Goal: Task Accomplishment & Management: Use online tool/utility

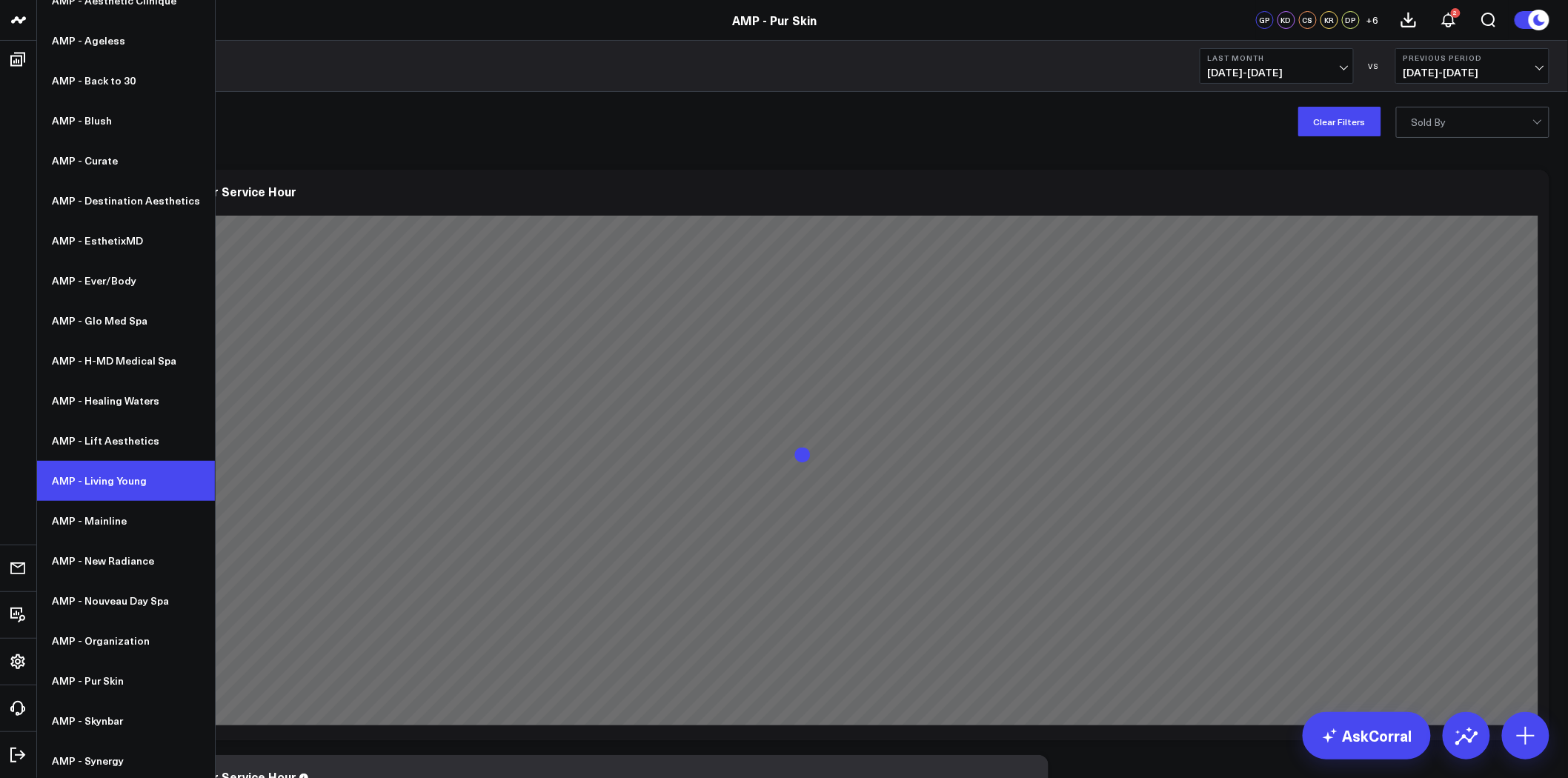
scroll to position [137, 0]
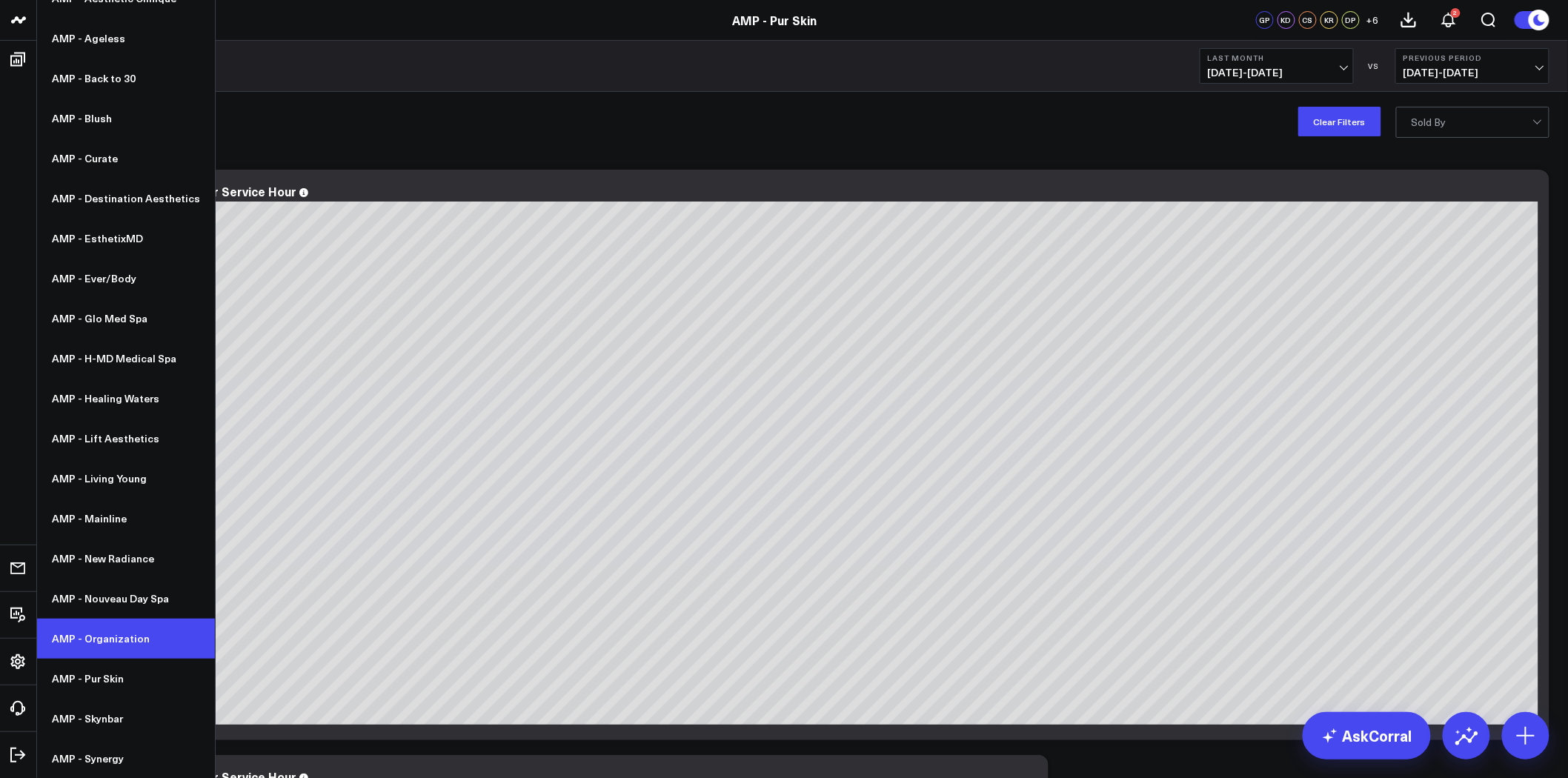
click at [134, 650] on link "AMP - Organization" at bounding box center [126, 639] width 178 height 40
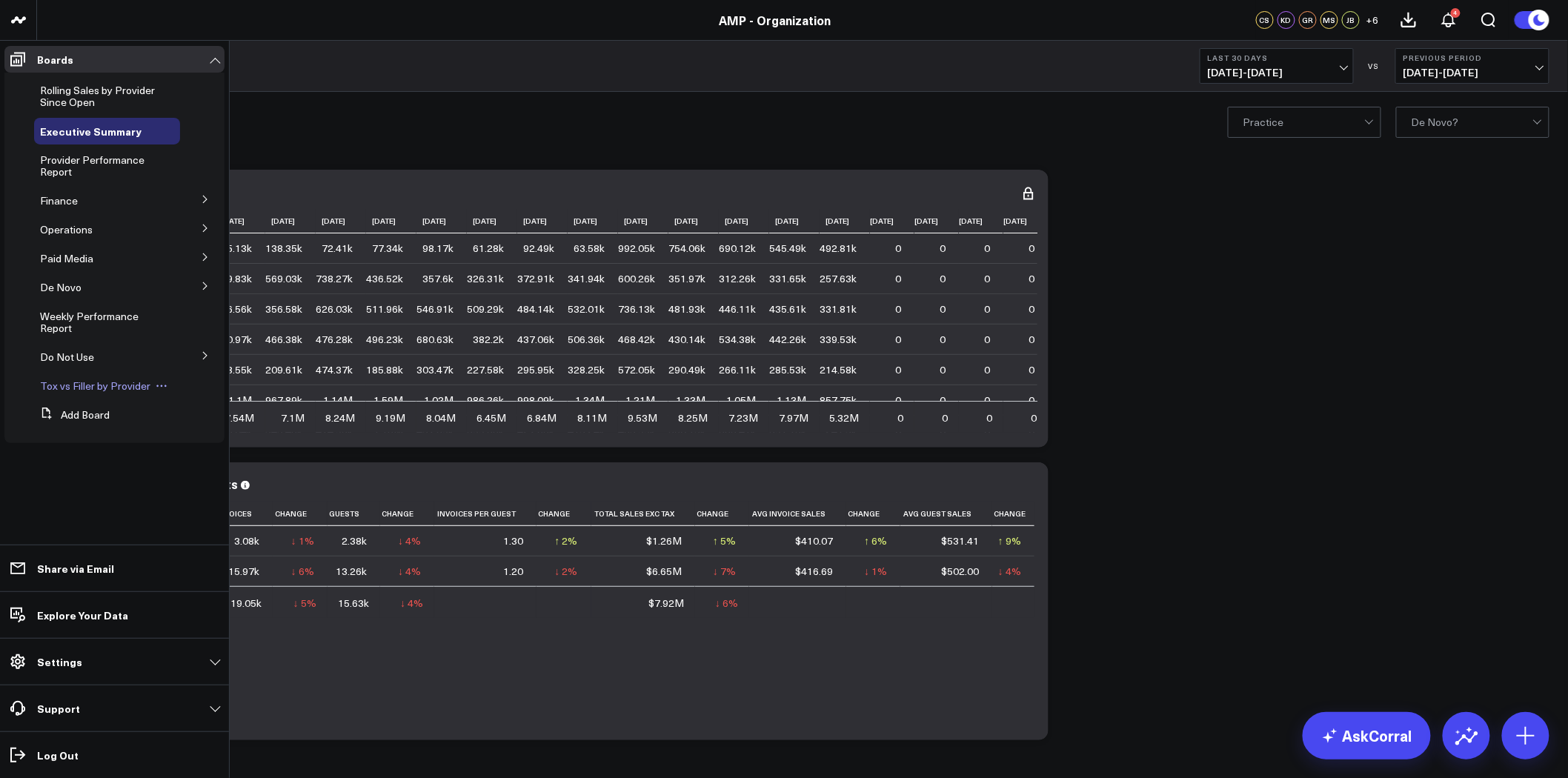
click at [105, 391] on span "Tox vs Filler by Provider" at bounding box center [95, 386] width 110 height 14
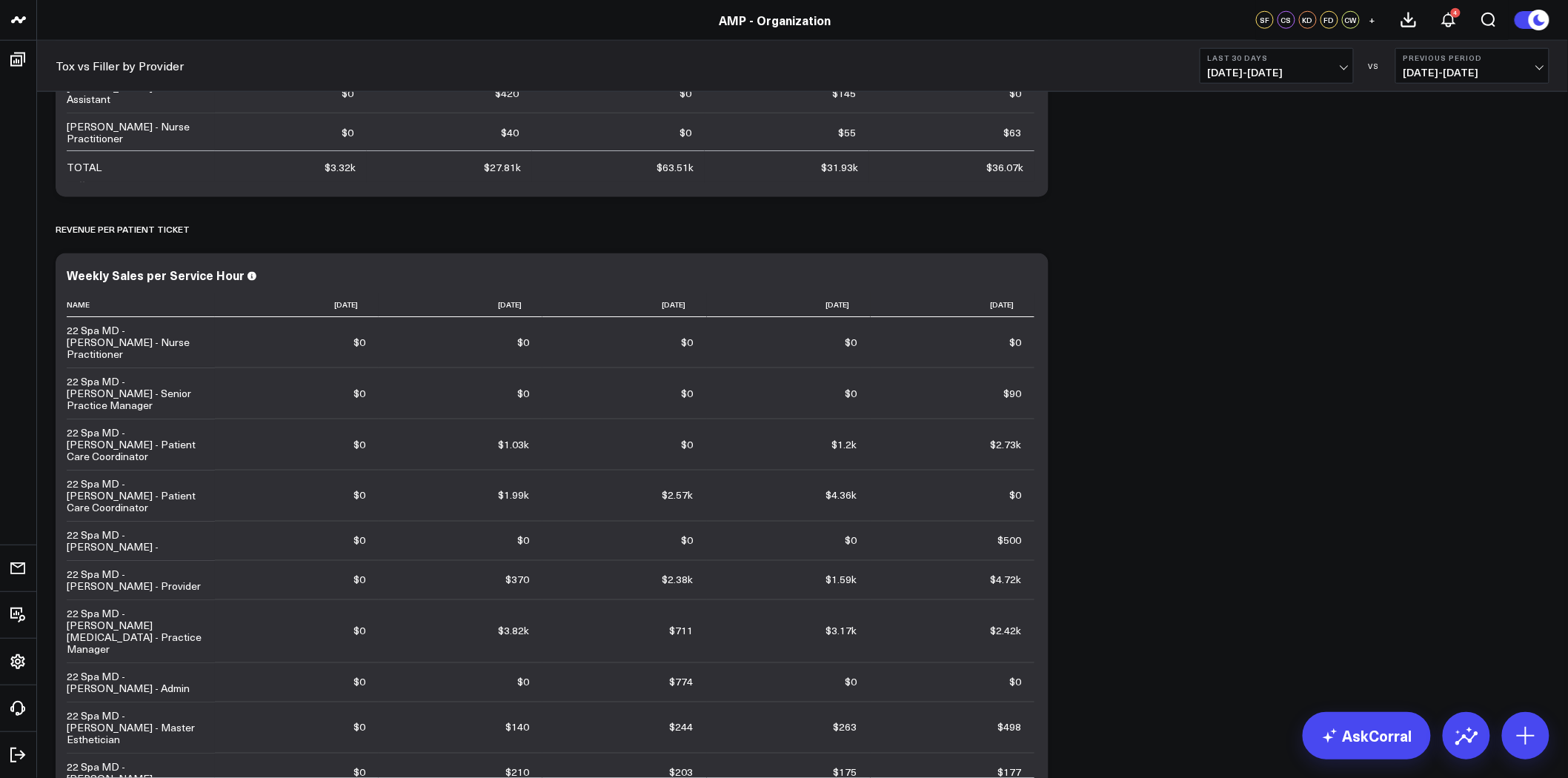
scroll to position [2868, 0]
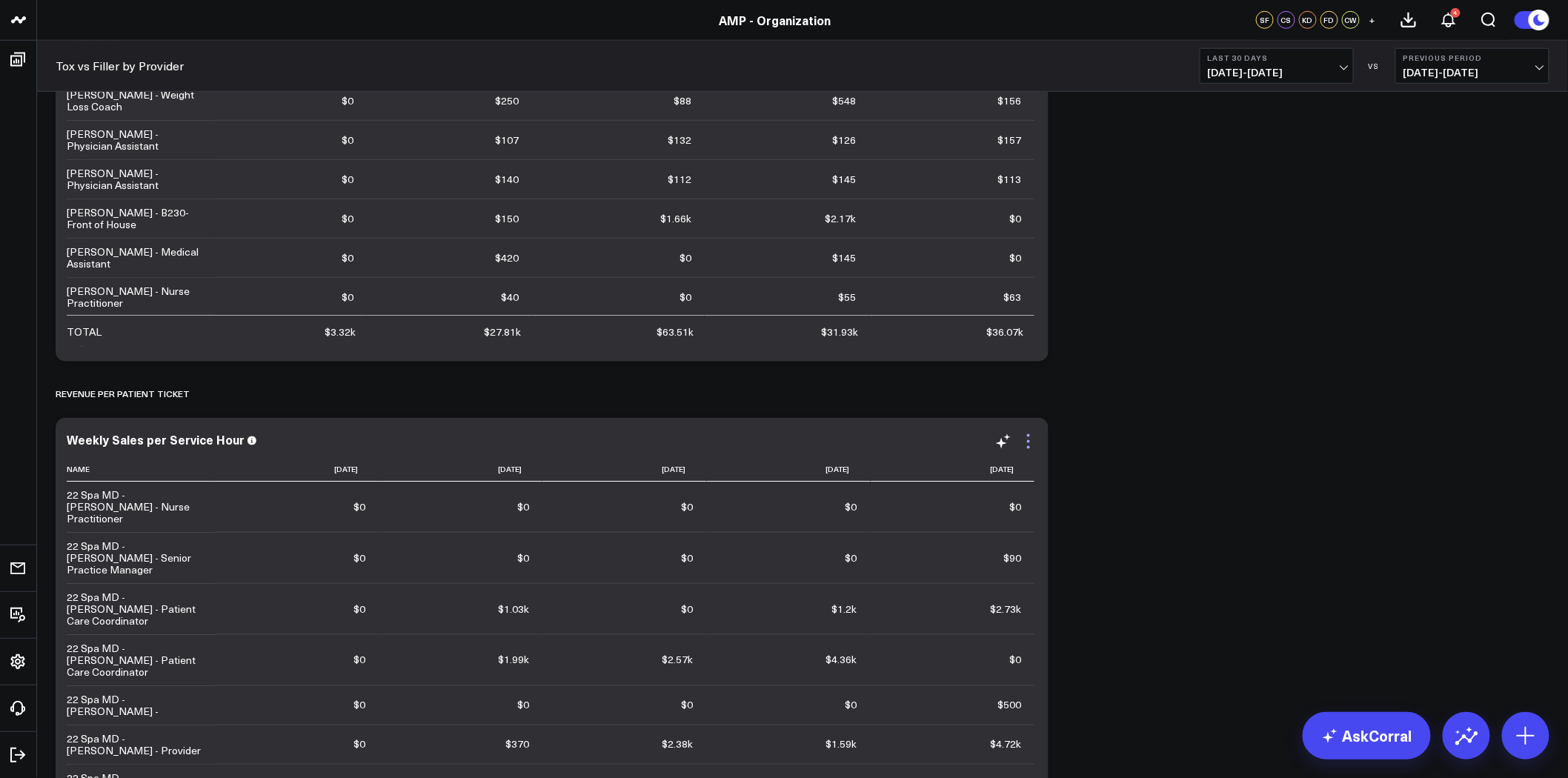
click at [1026, 435] on icon at bounding box center [1028, 441] width 18 height 18
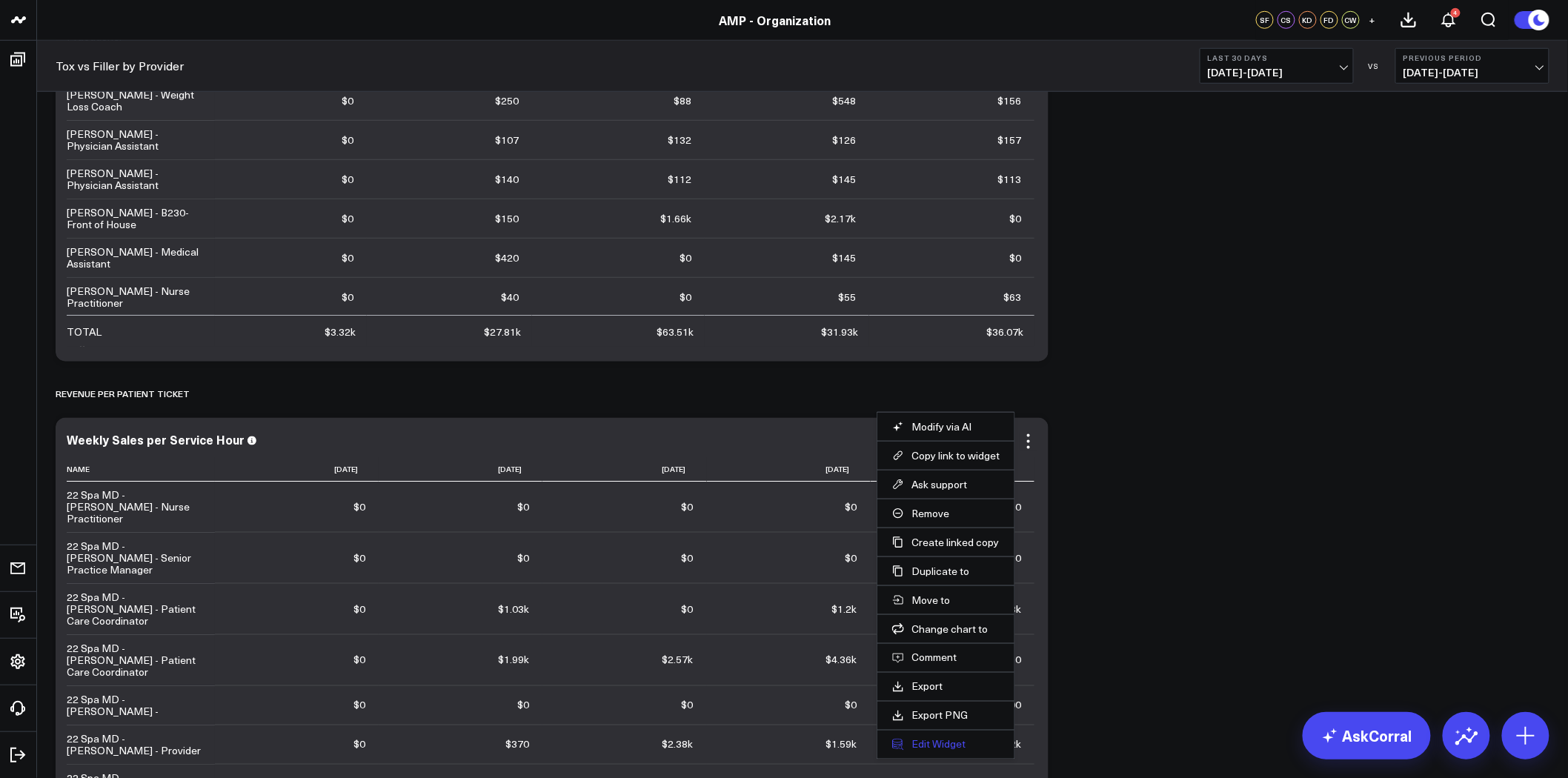
click at [947, 743] on button "Edit Widget" at bounding box center [946, 744] width 107 height 13
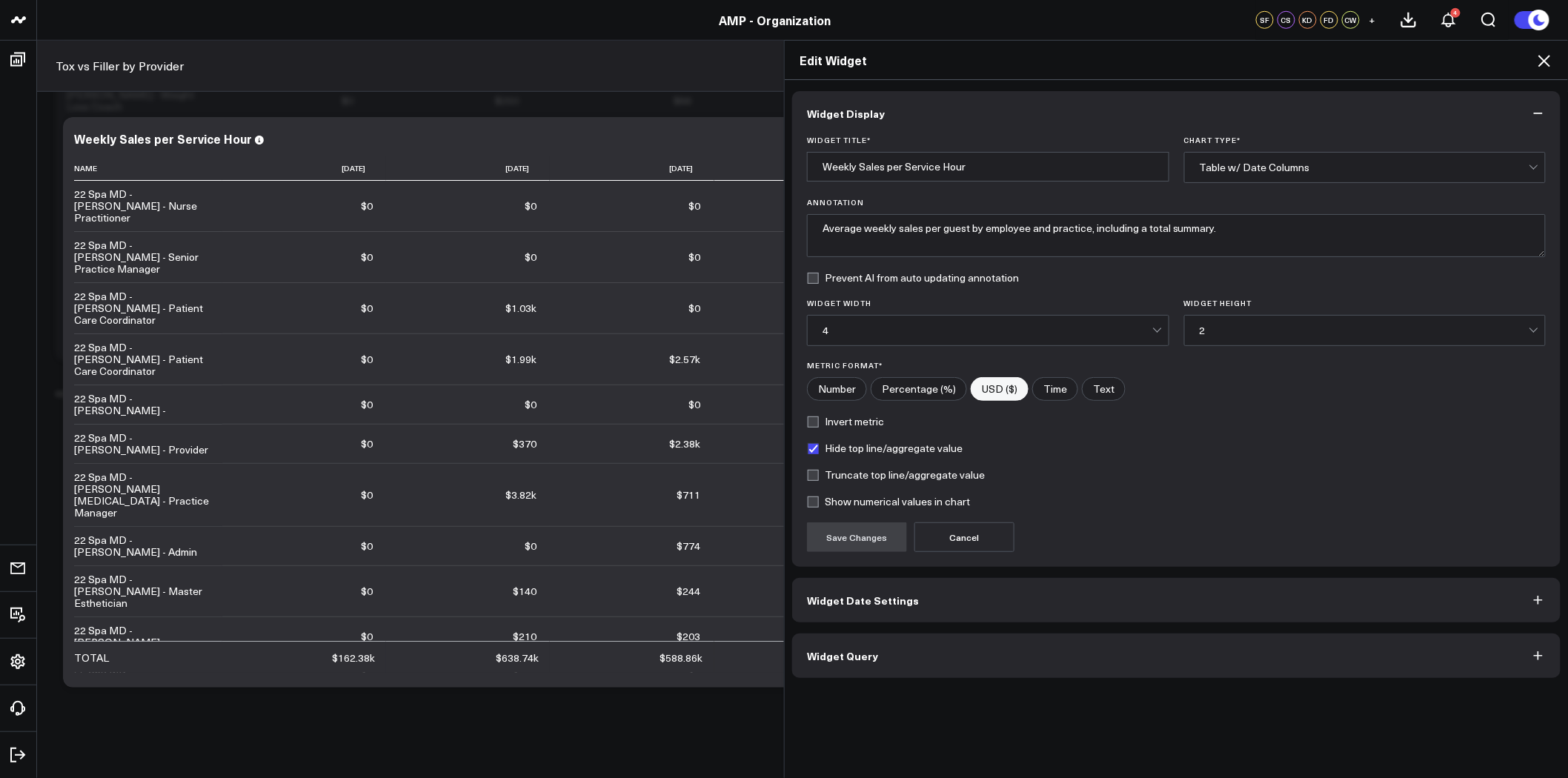
click at [965, 656] on button "Widget Query" at bounding box center [1176, 656] width 768 height 45
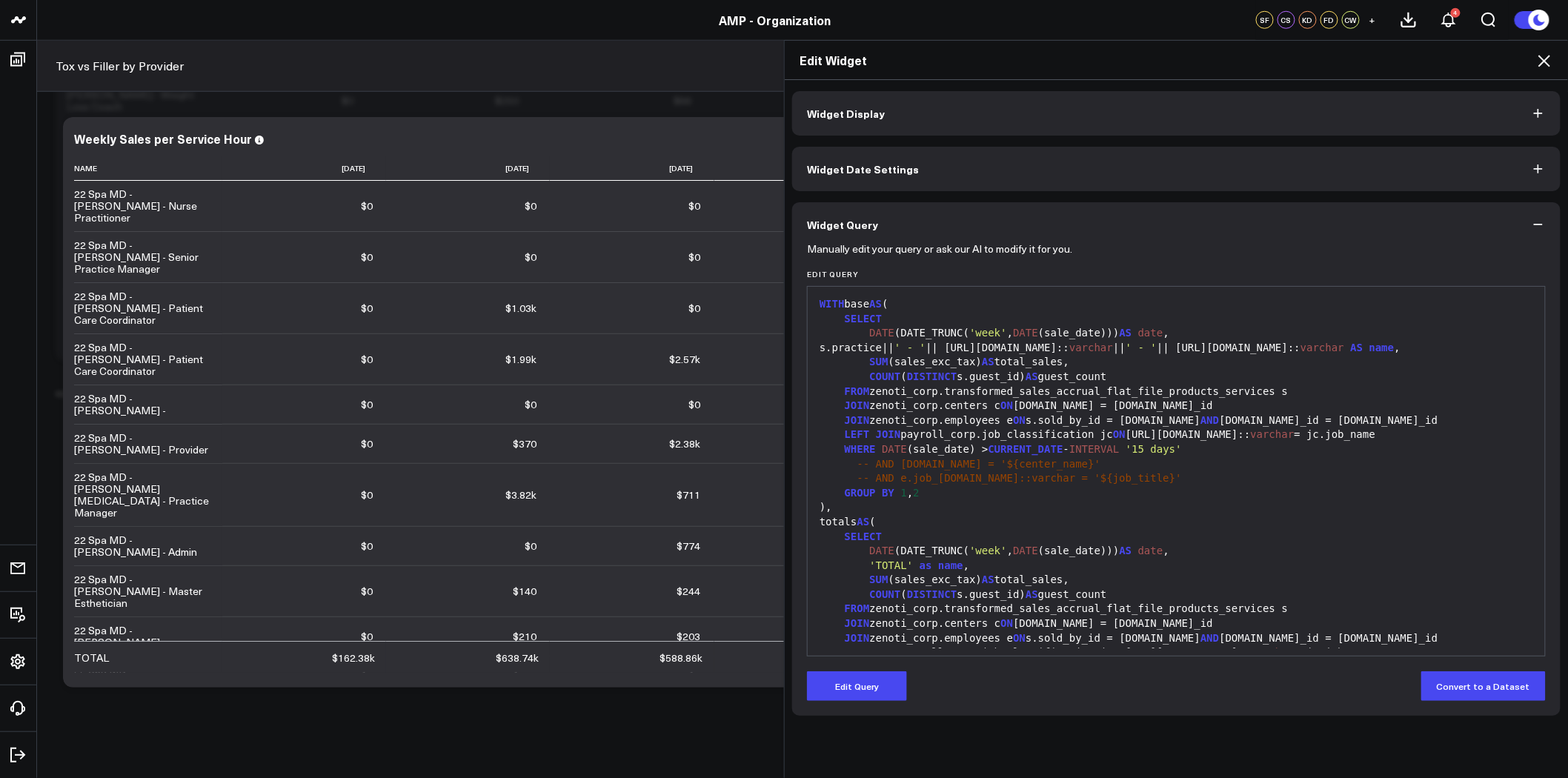
click at [996, 107] on button "Widget Display" at bounding box center [1176, 113] width 768 height 45
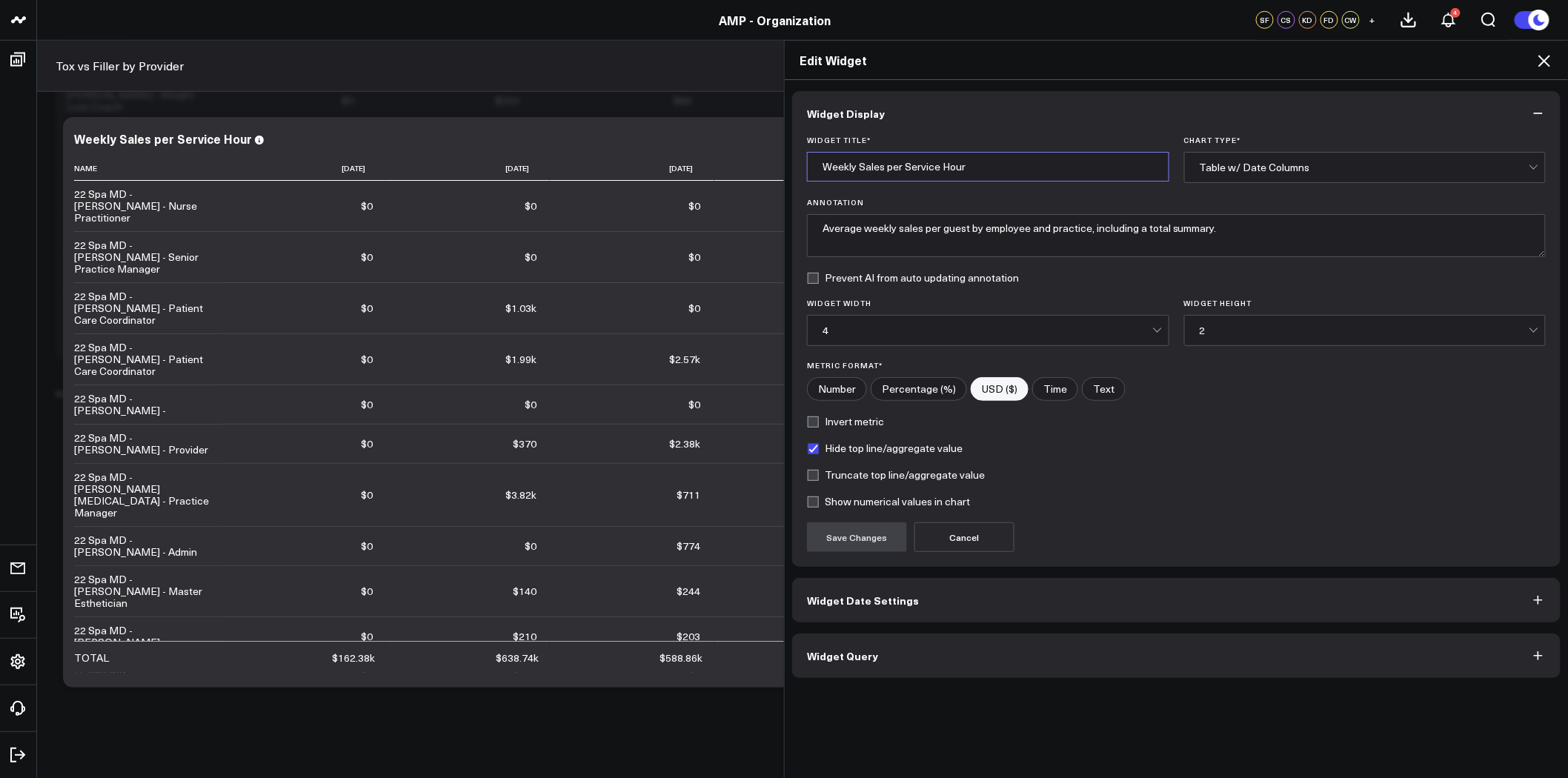
click at [982, 166] on input "Weekly Sales per Service Hour" at bounding box center [987, 167] width 362 height 29
drag, startPoint x: 982, startPoint y: 166, endPoint x: 813, endPoint y: 164, distance: 169.0
click at [813, 164] on input "Weekly Sales per Service Hour" at bounding box center [987, 167] width 362 height 29
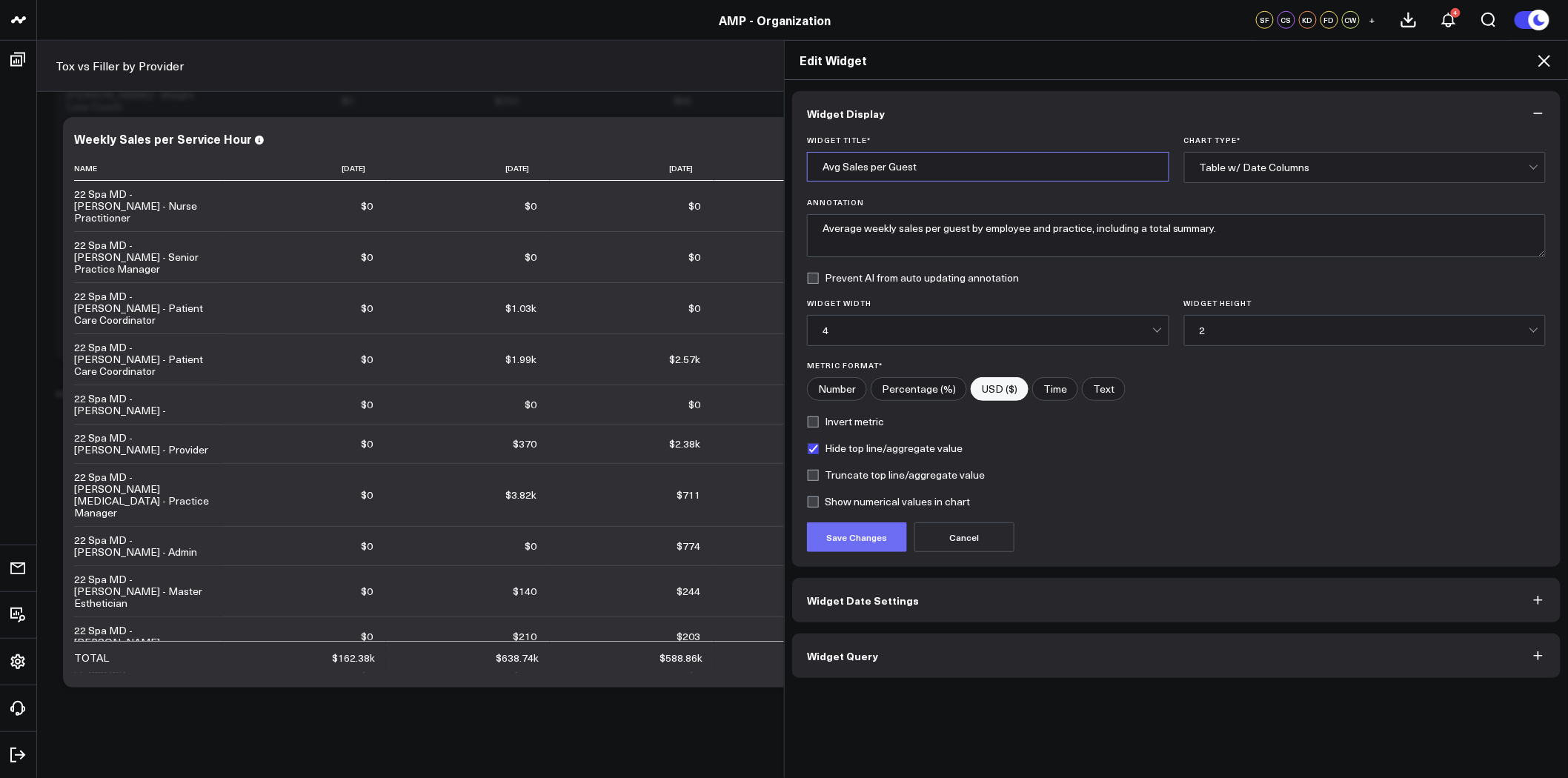
type input "Avg Sales per Guest"
click at [845, 532] on button "Save Changes" at bounding box center [857, 537] width 100 height 29
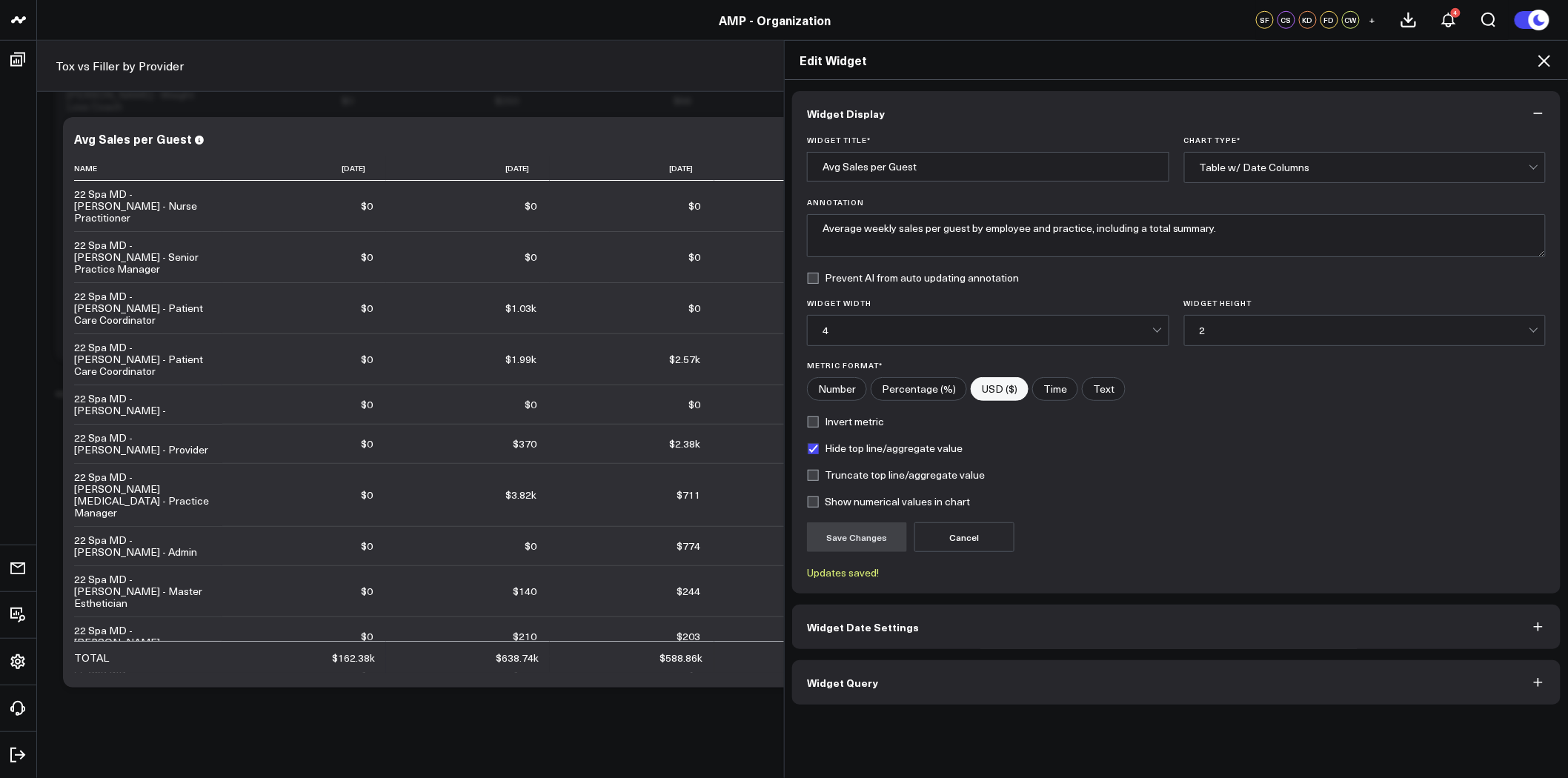
click at [1549, 61] on icon at bounding box center [1544, 60] width 18 height 18
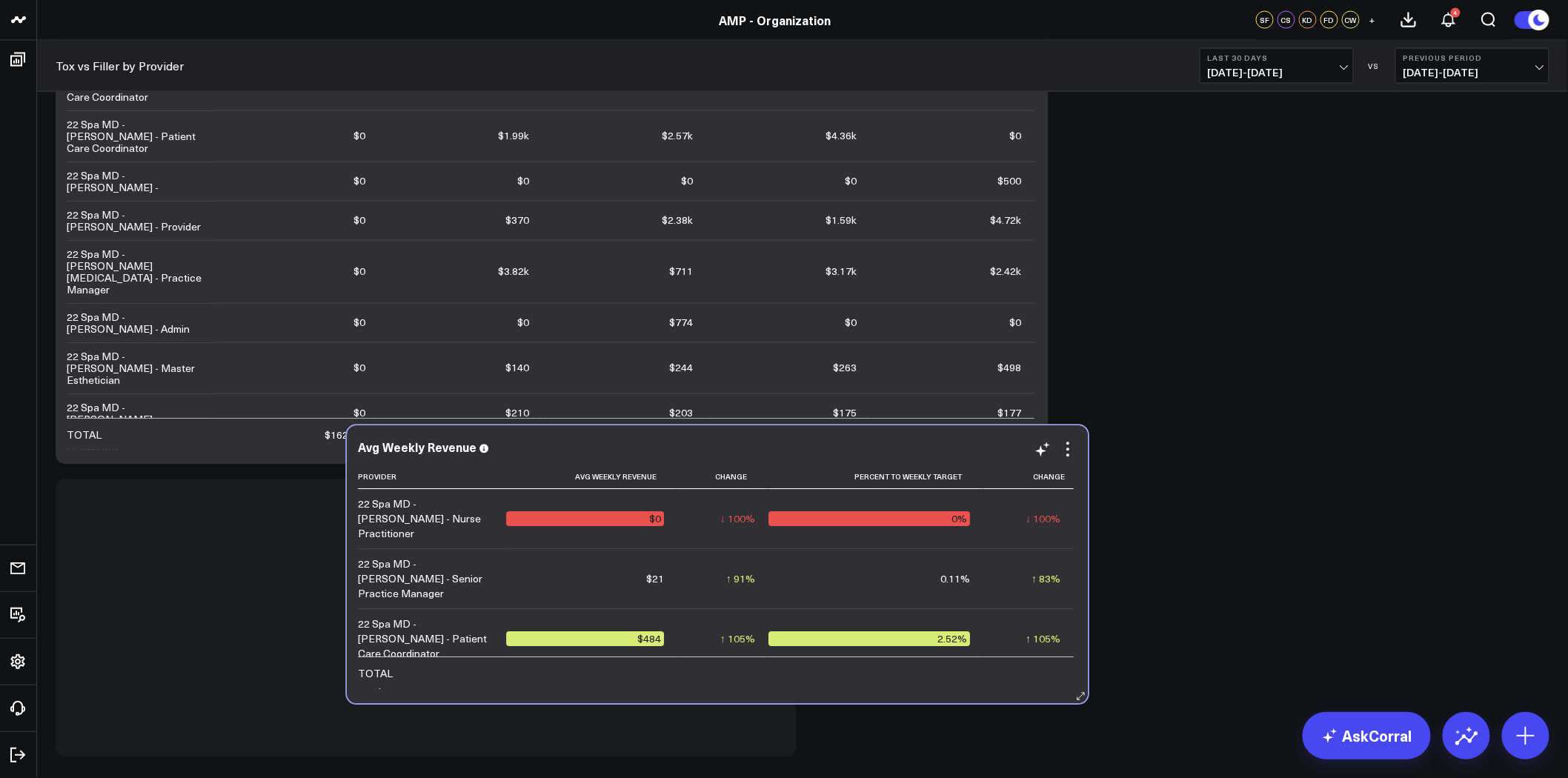
scroll to position [3375, 0]
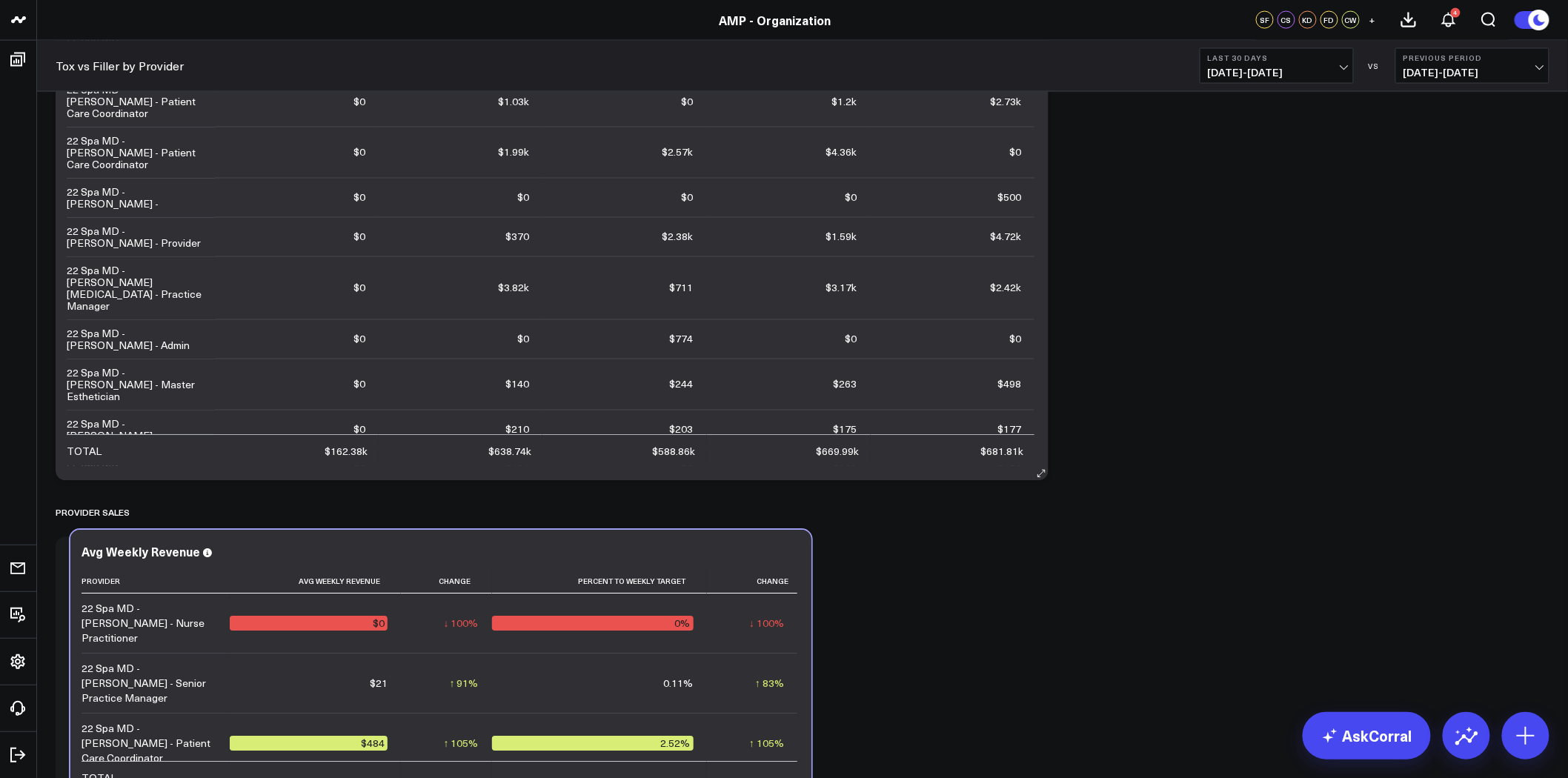
drag, startPoint x: 459, startPoint y: 456, endPoint x: 750, endPoint y: 449, distance: 291.1
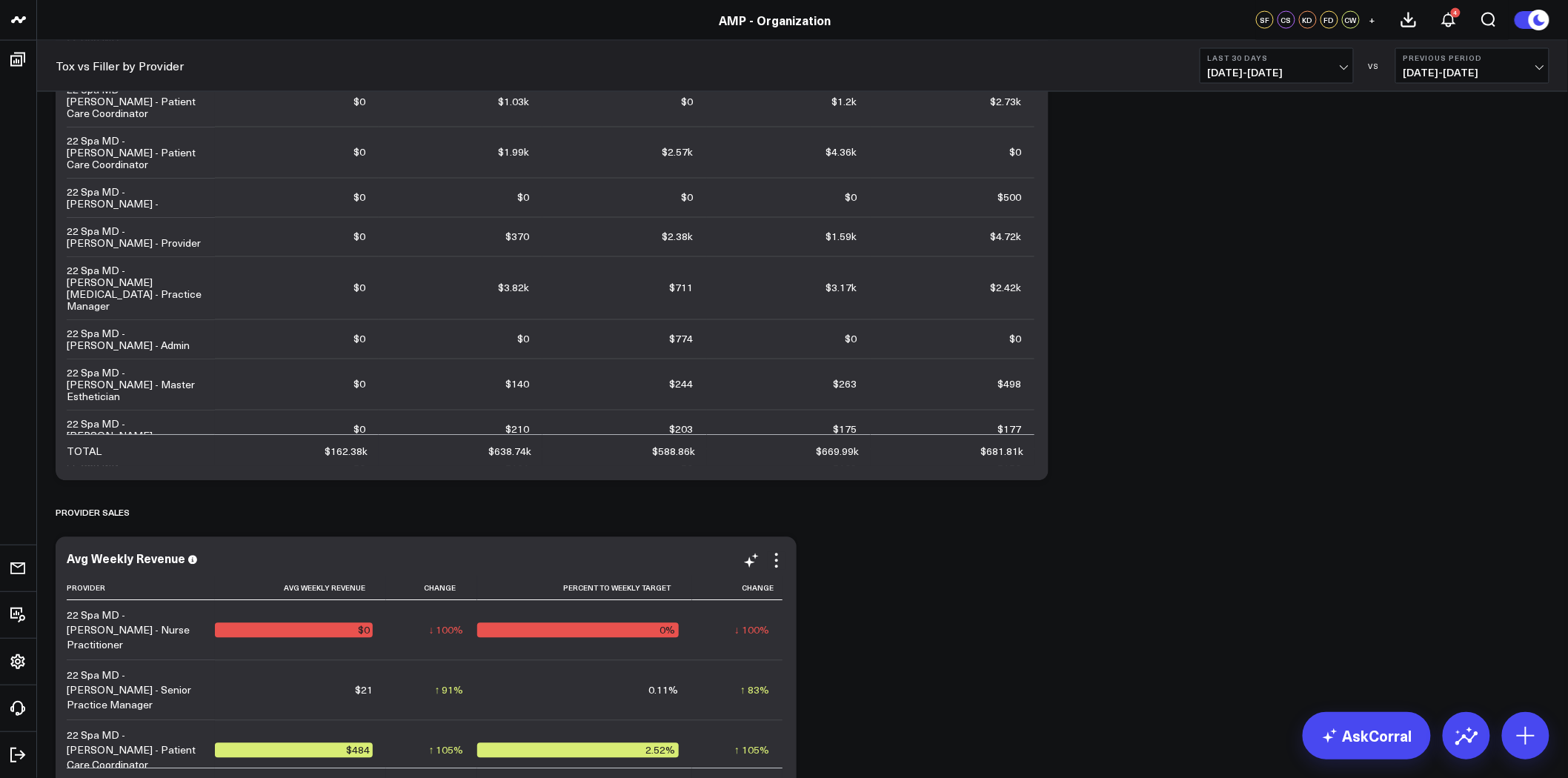
scroll to position [3787, 0]
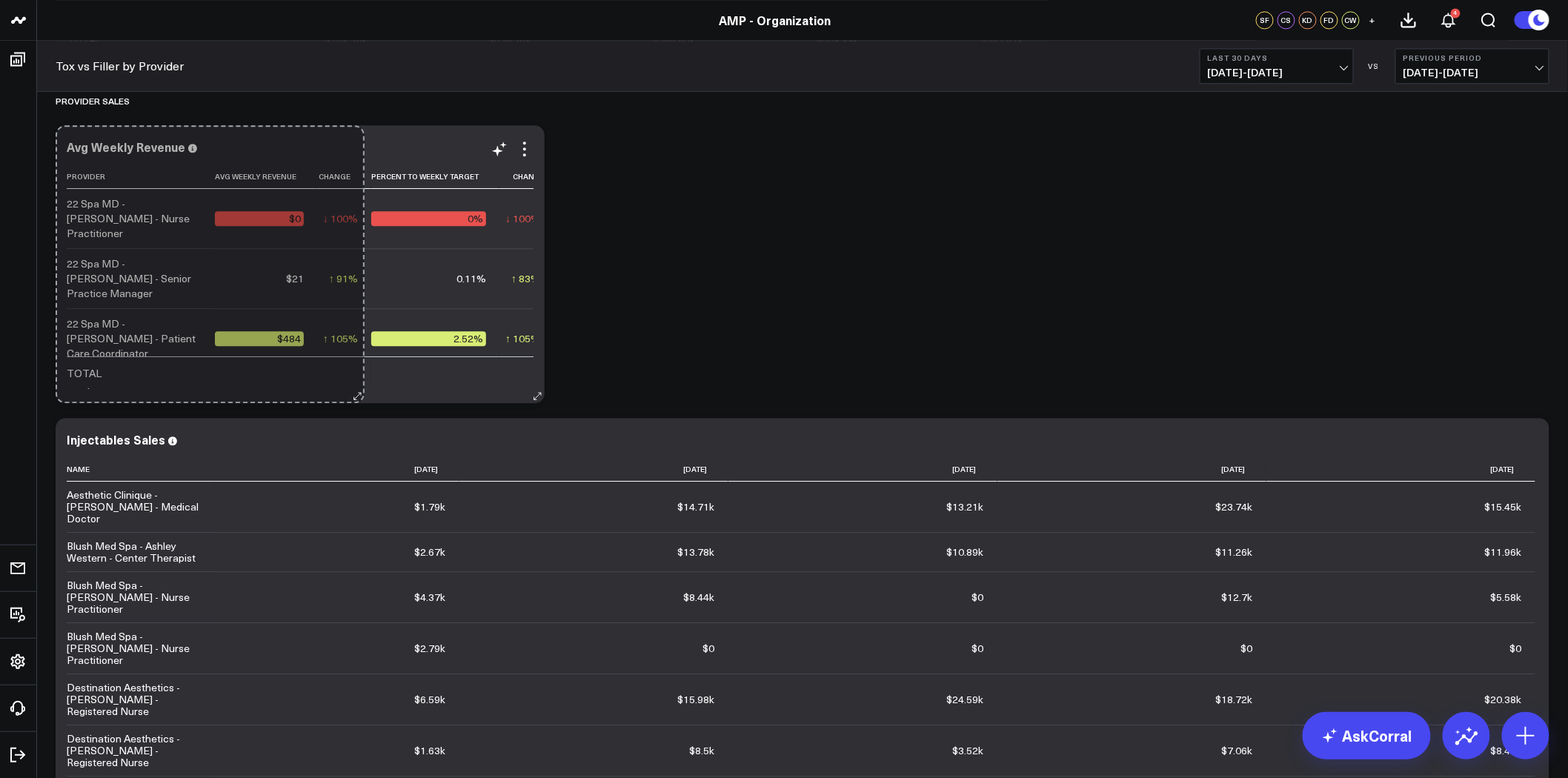
drag, startPoint x: 789, startPoint y: 395, endPoint x: 357, endPoint y: 376, distance: 432.4
click at [357, 376] on div "Avg Weekly Revenue Provider Avg Weekly Revenue Change Percent To Weekly Target …" at bounding box center [300, 264] width 489 height 278
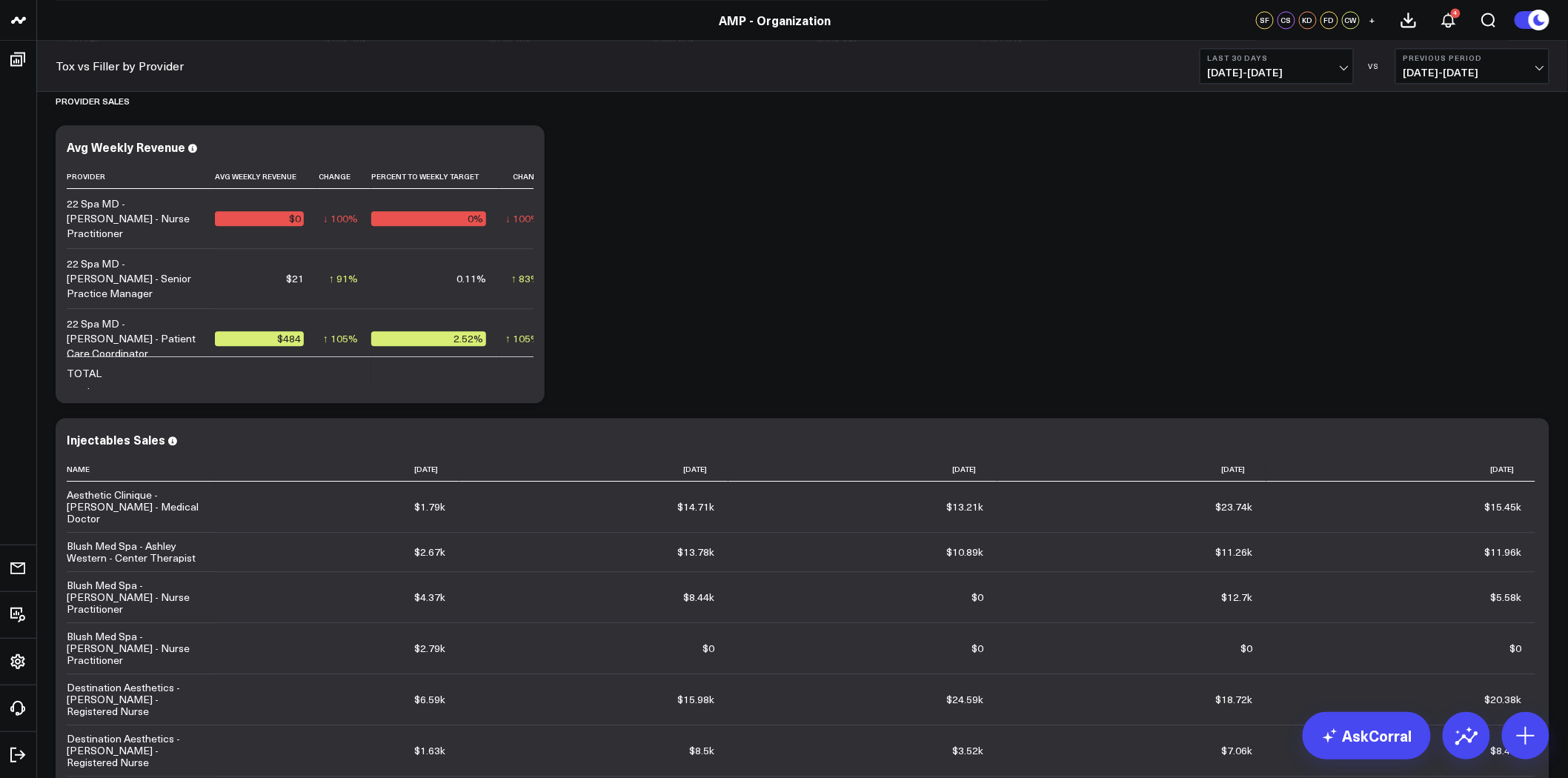
scroll to position [3458, 0]
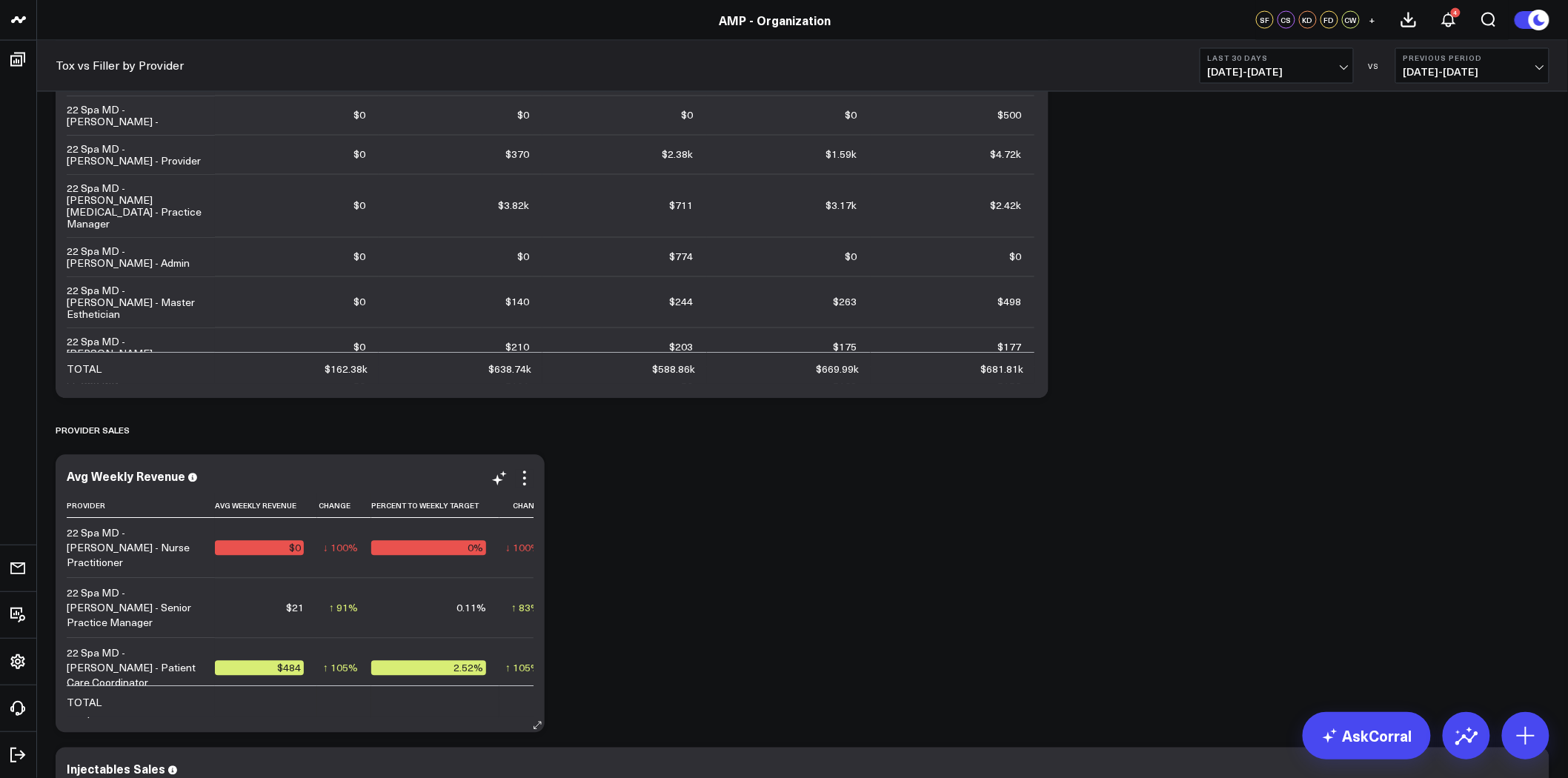
click at [464, 467] on div "Avg Weekly Revenue Provider Avg Weekly Revenue Change Percent To Weekly Target …" at bounding box center [300, 594] width 489 height 278
click at [522, 474] on icon at bounding box center [524, 479] width 18 height 18
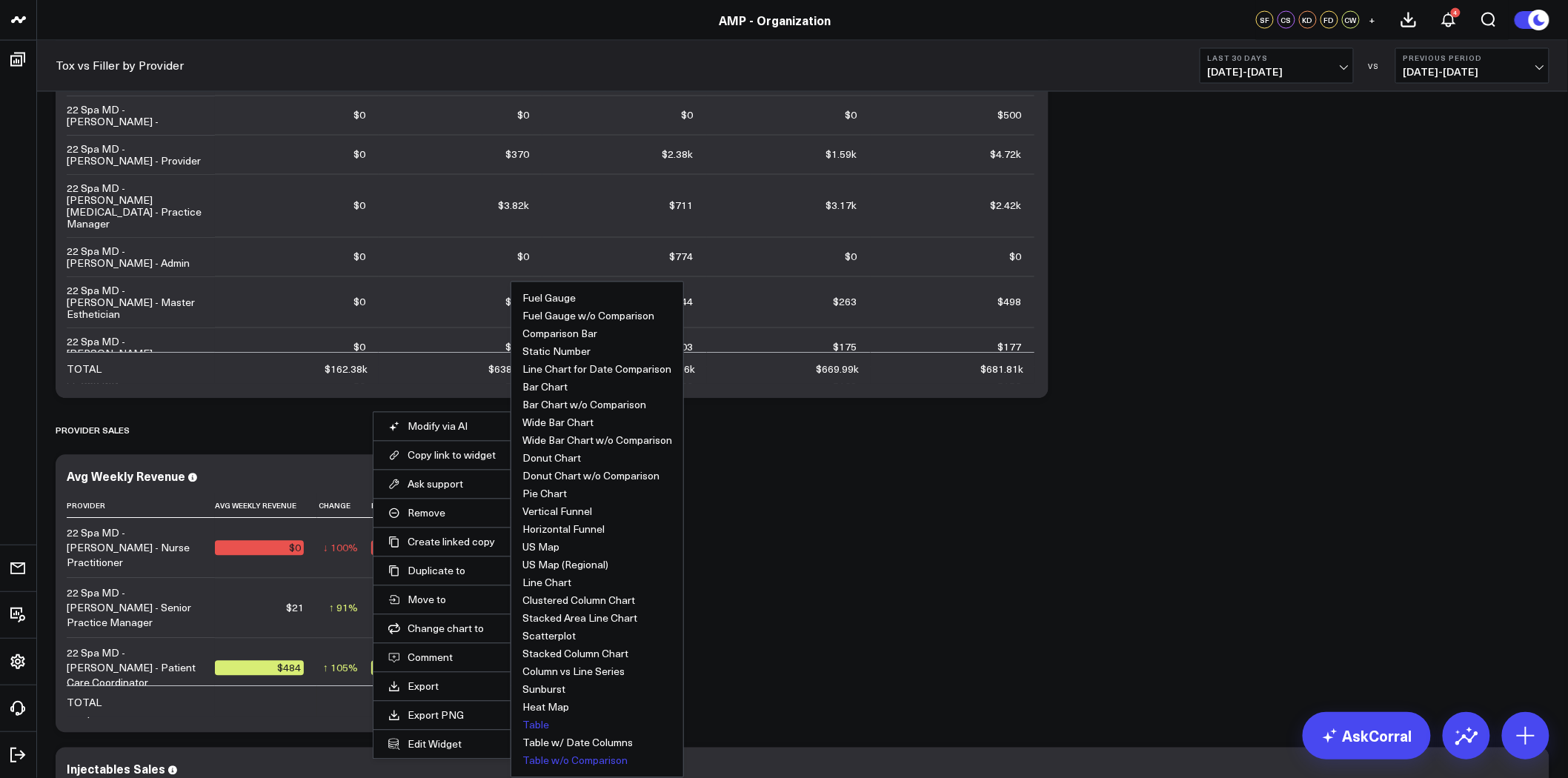
click at [581, 761] on button "Table w/o Comparison" at bounding box center [575, 760] width 105 height 10
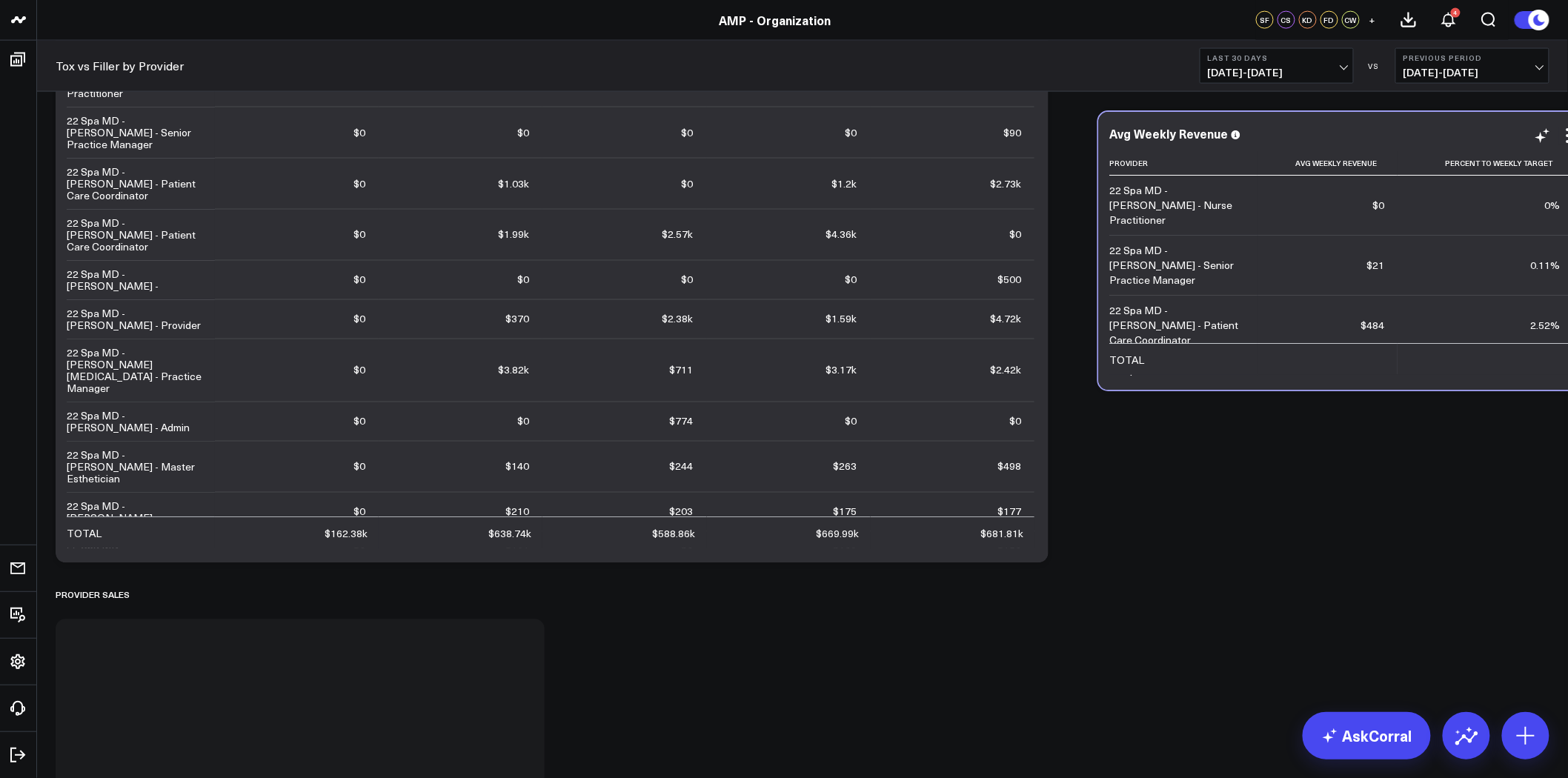
scroll to position [3293, 0]
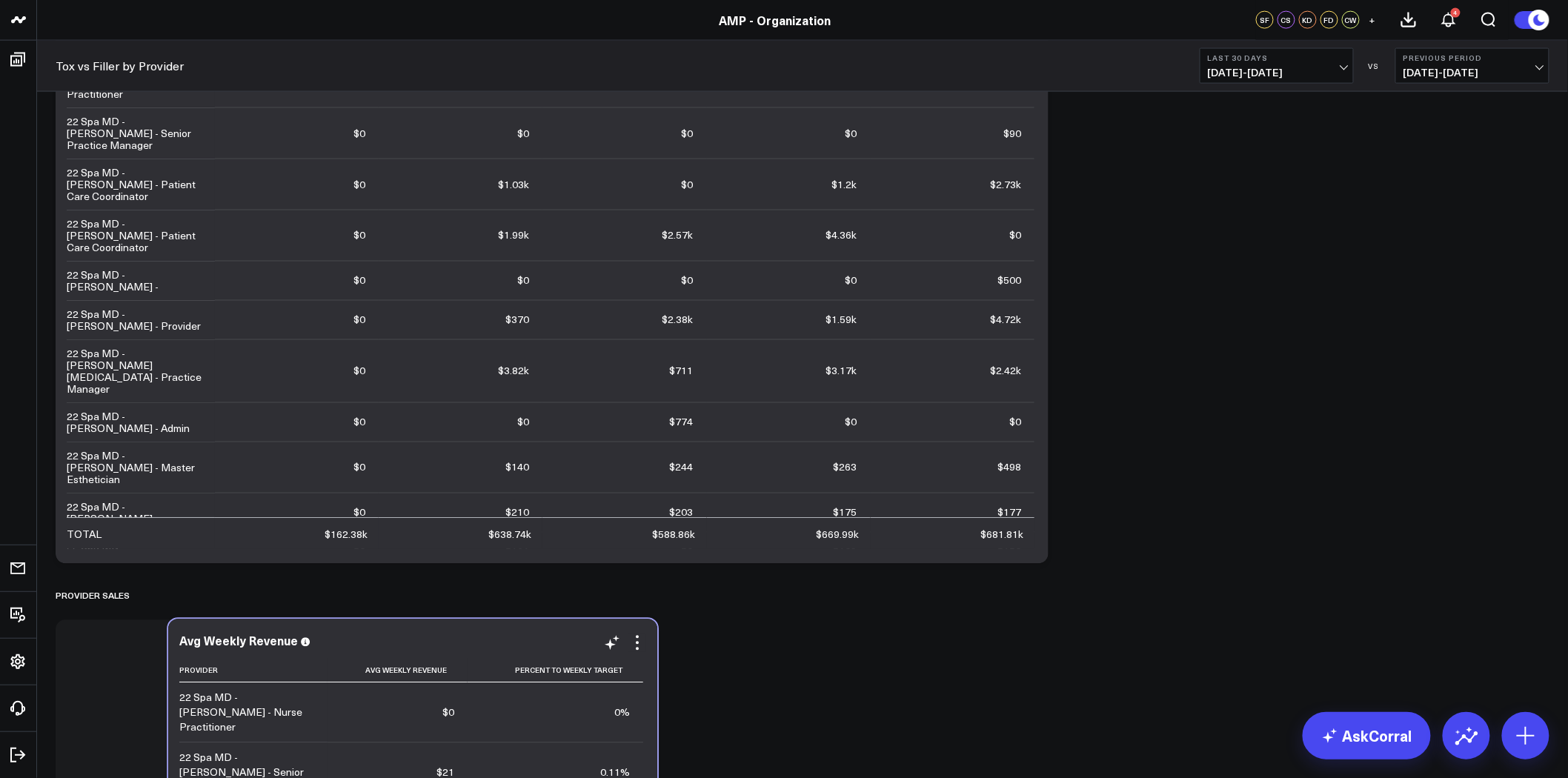
drag, startPoint x: 348, startPoint y: 624, endPoint x: 460, endPoint y: 624, distance: 112.0
click at [460, 624] on div "Avg Weekly Revenue Provider Avg Weekly Revenue Percent To Weekly Target 22 Spa …" at bounding box center [413, 758] width 489 height 278
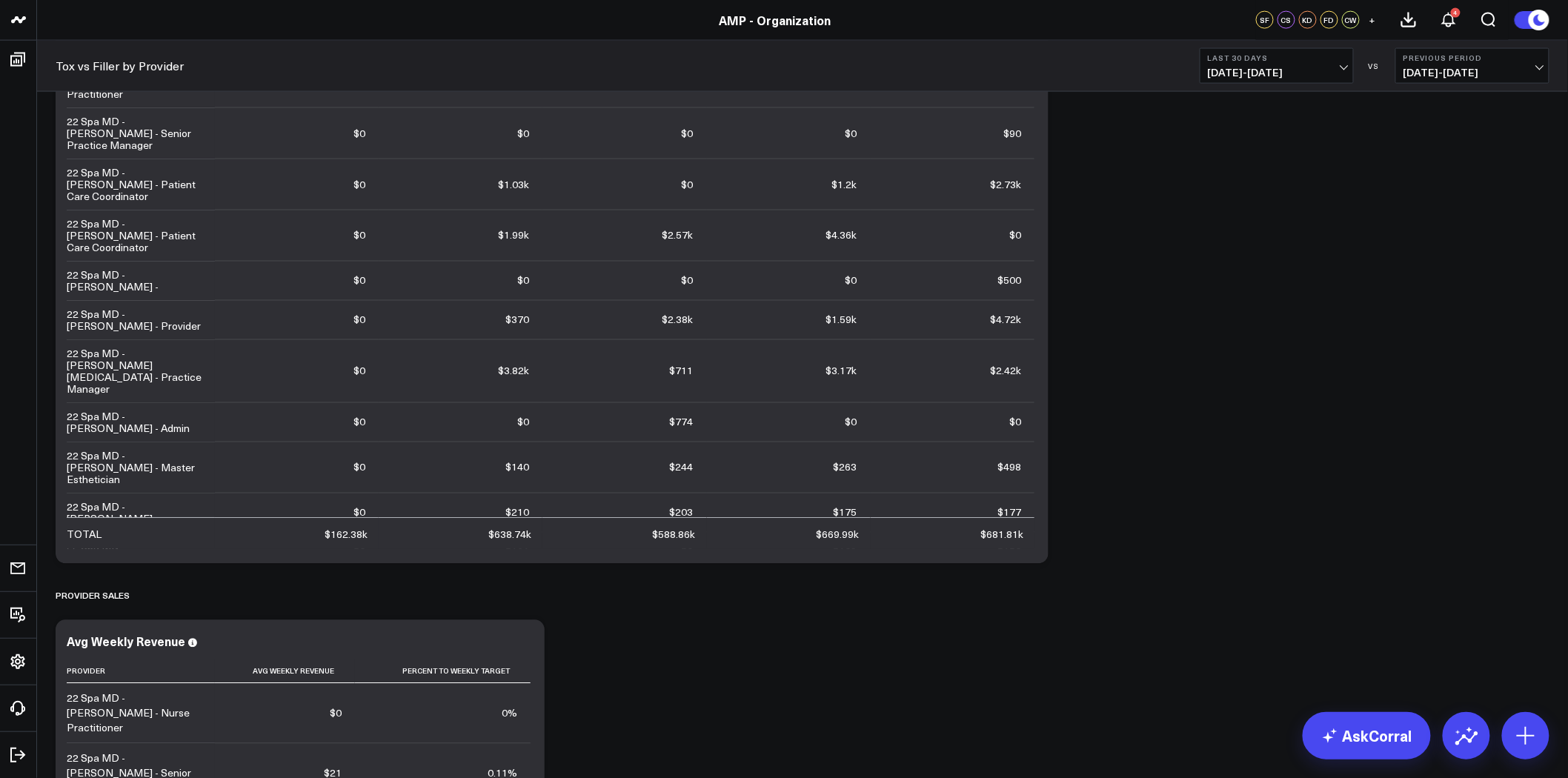
scroll to position [3704, 0]
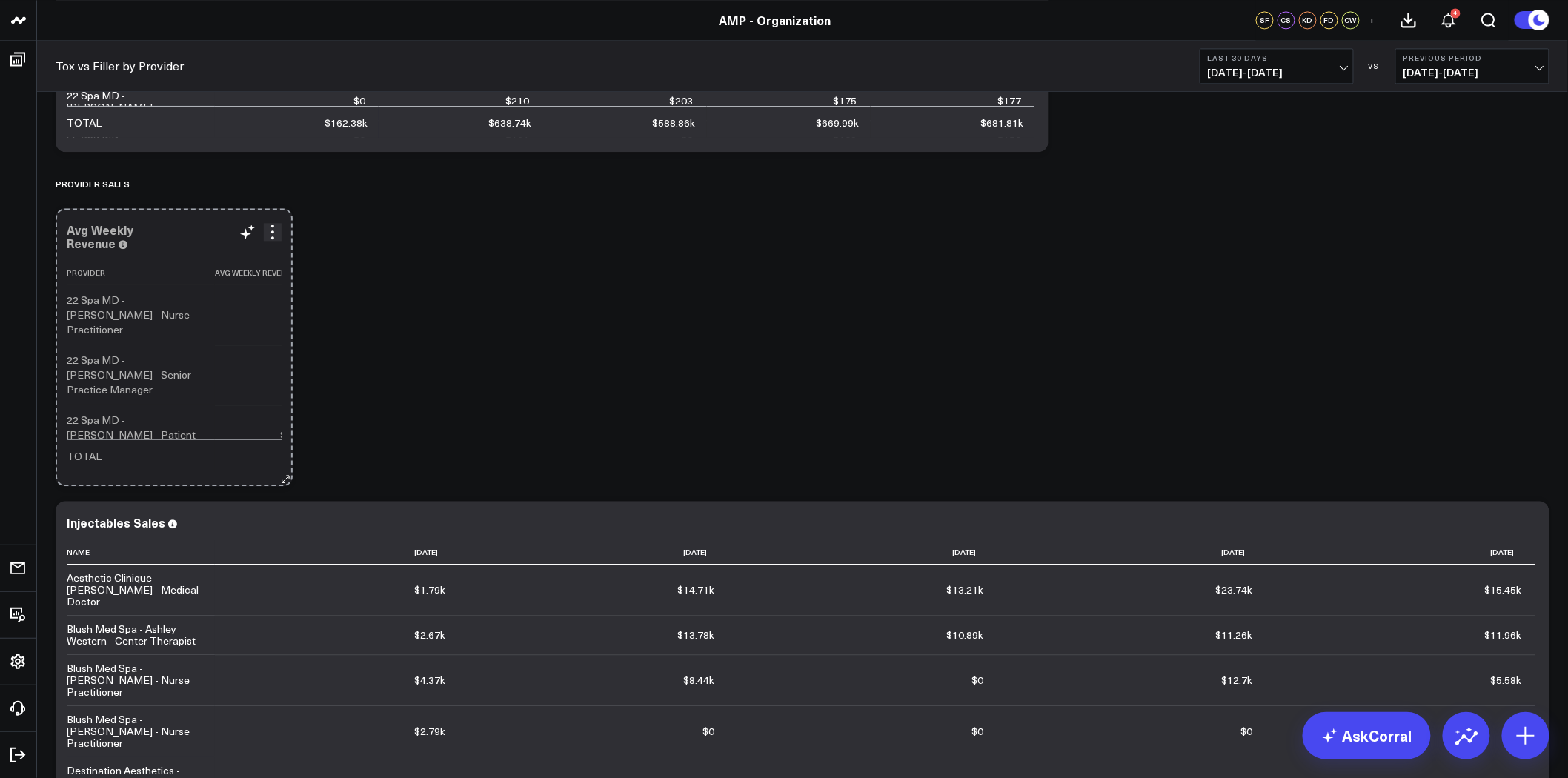
drag, startPoint x: 536, startPoint y: 478, endPoint x: 257, endPoint y: 475, distance: 279.0
click at [257, 475] on div "Avg Weekly Revenue Provider Avg Weekly Revenue Percent To Weekly Target 22 Spa …" at bounding box center [174, 347] width 237 height 278
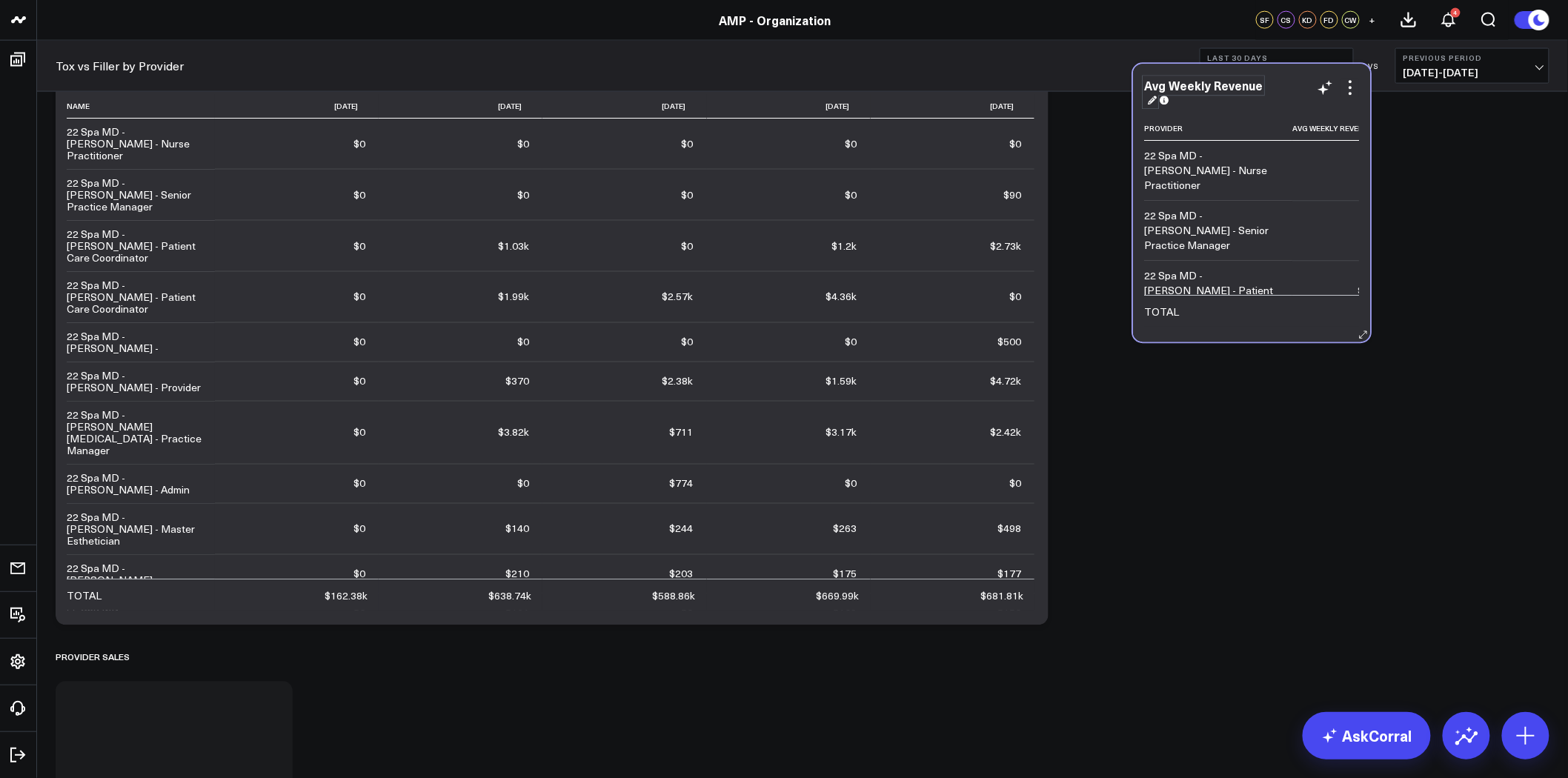
scroll to position [3134, 0]
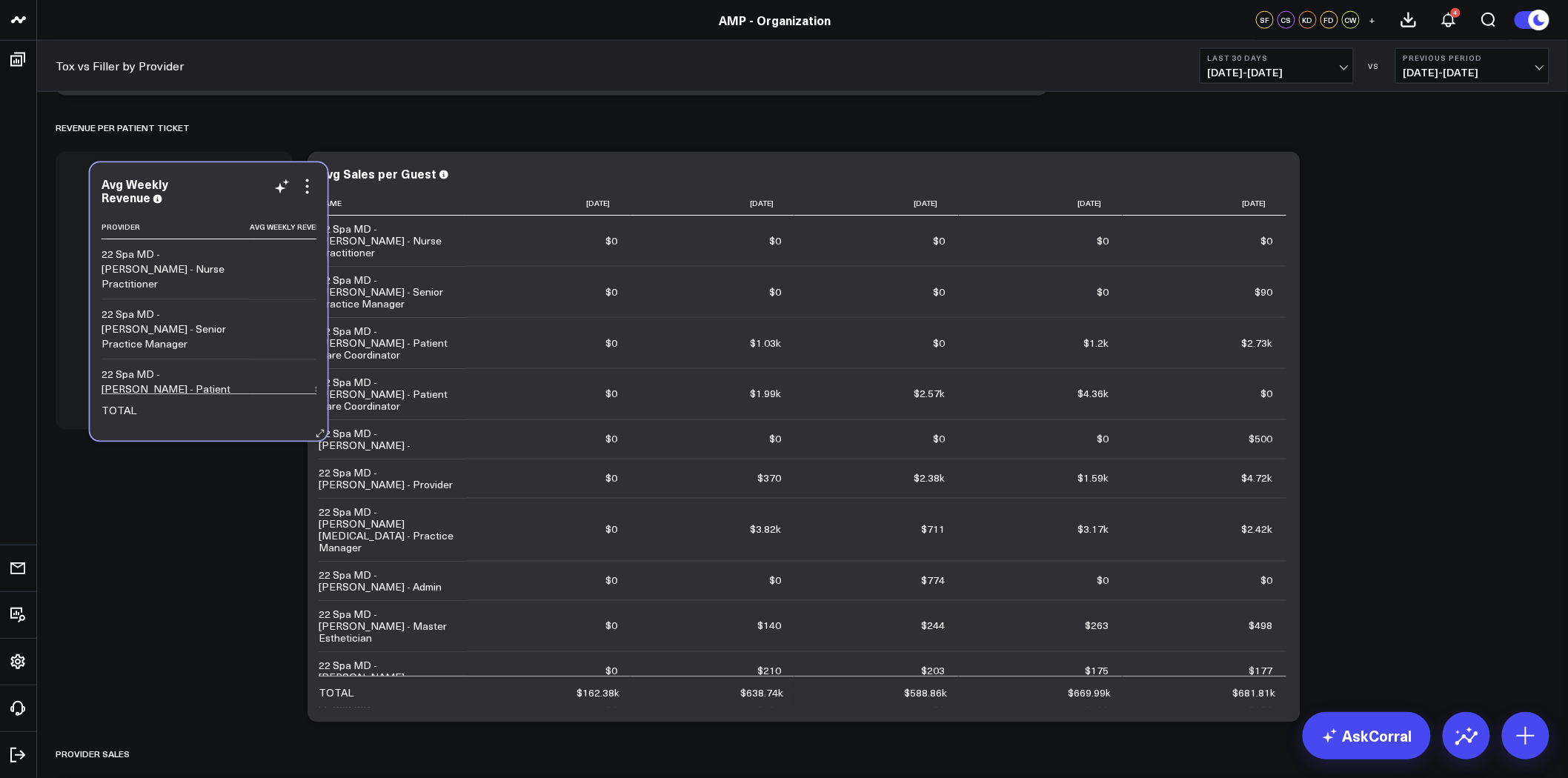
drag, startPoint x: 483, startPoint y: 465, endPoint x: 239, endPoint y: 172, distance: 381.3
click at [240, 172] on div "Avg Weekly Revenue Provider Avg Weekly Revenue Percent To Weekly Target 22 Spa …" at bounding box center [208, 302] width 237 height 278
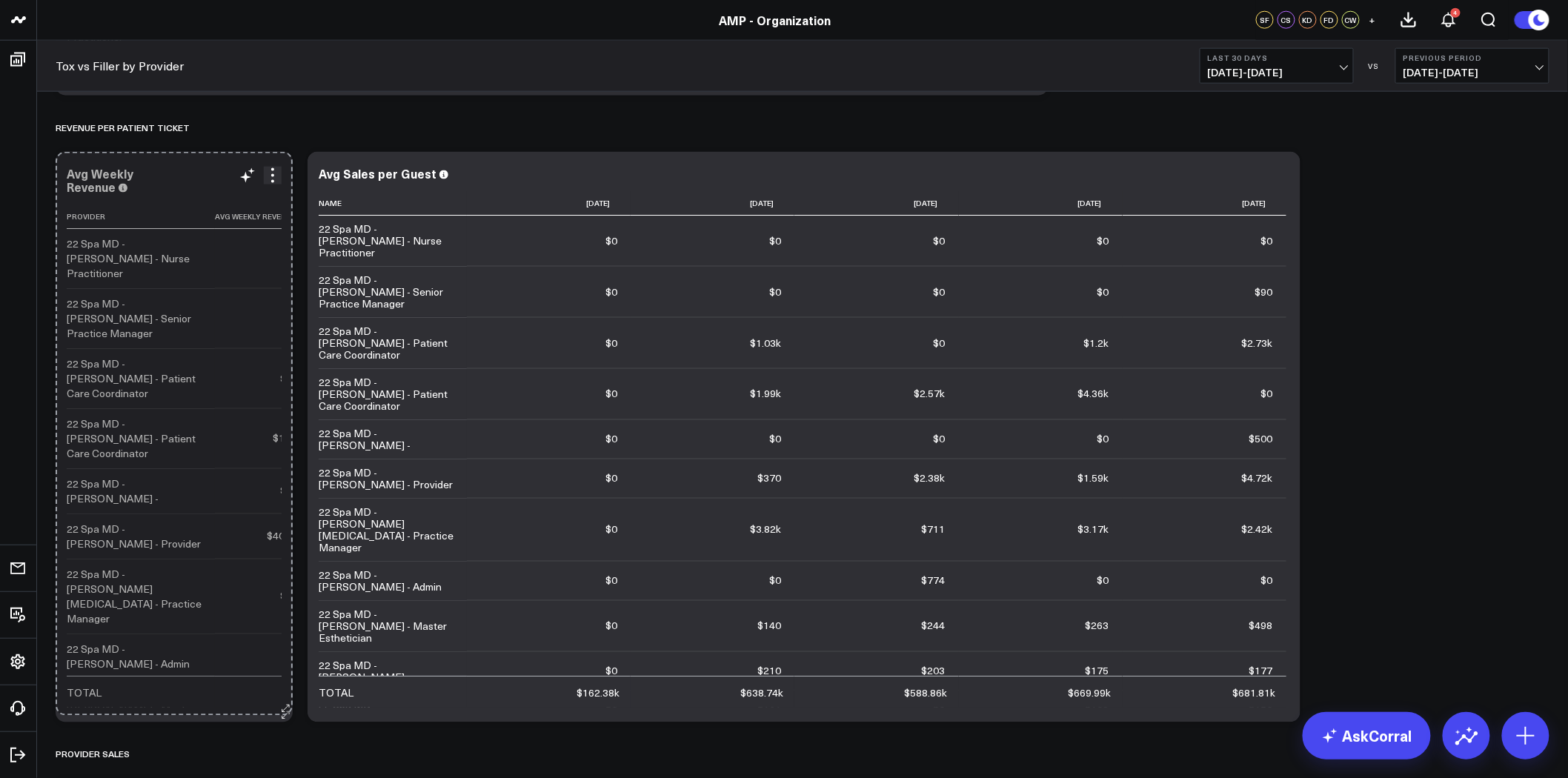
drag, startPoint x: 283, startPoint y: 419, endPoint x: 277, endPoint y: 705, distance: 286.1
click at [277, 705] on div "Avg Weekly Revenue Provider Avg Weekly Revenue Percent To Weekly Target 22 Spa …" at bounding box center [174, 437] width 237 height 570
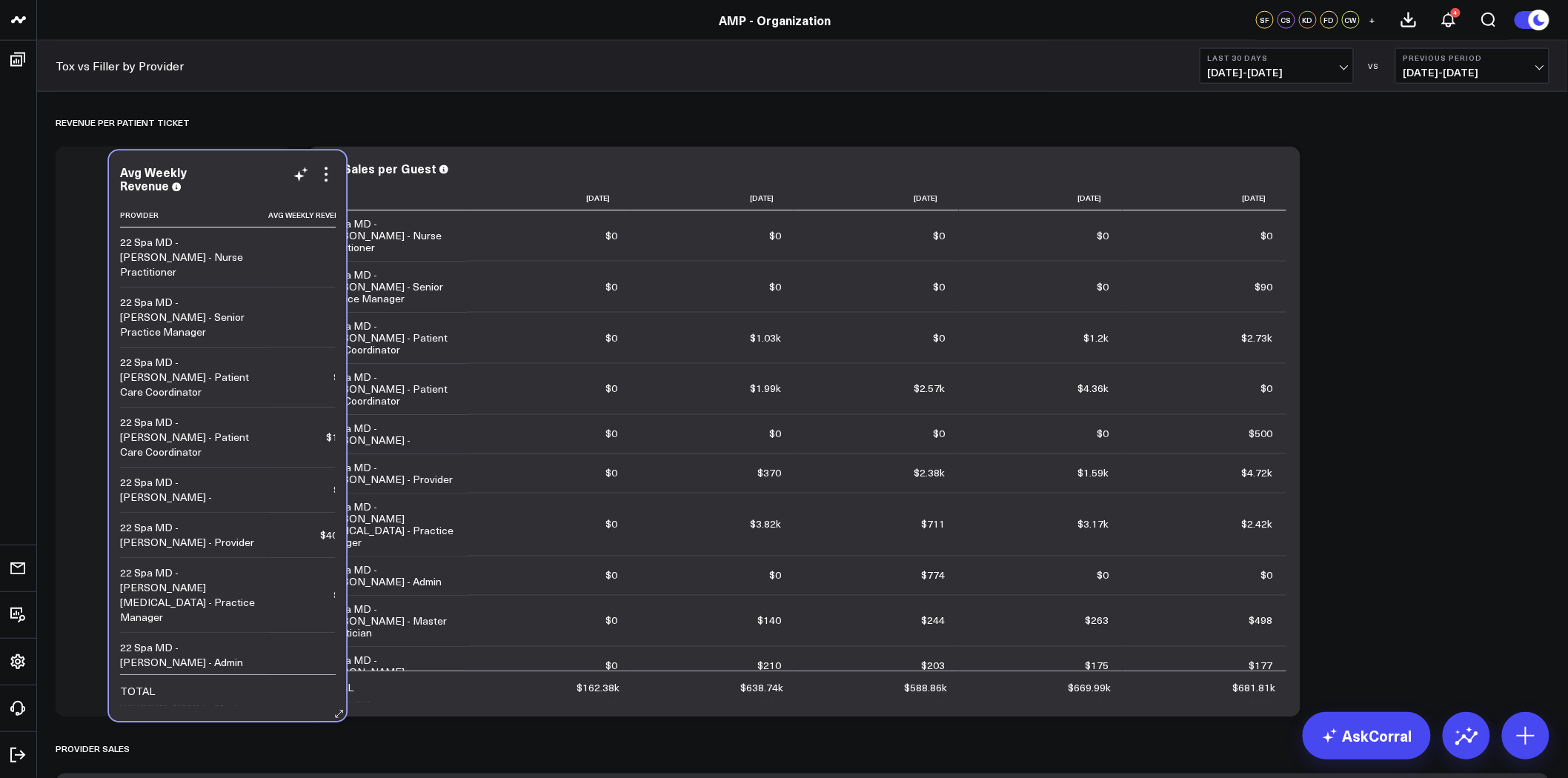
drag, startPoint x: 157, startPoint y: 707, endPoint x: 195, endPoint y: 707, distance: 38.0
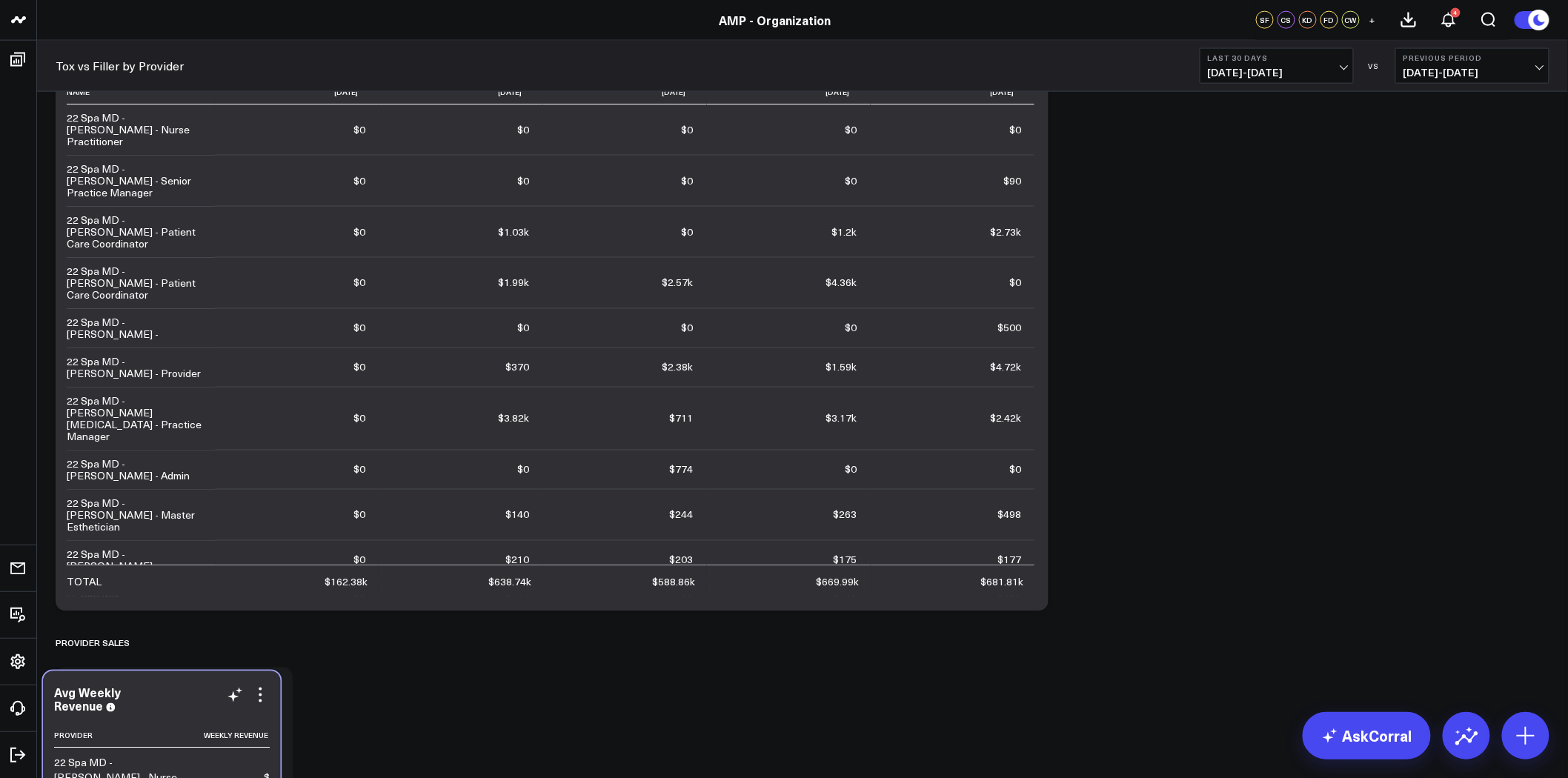
scroll to position [3264, 0]
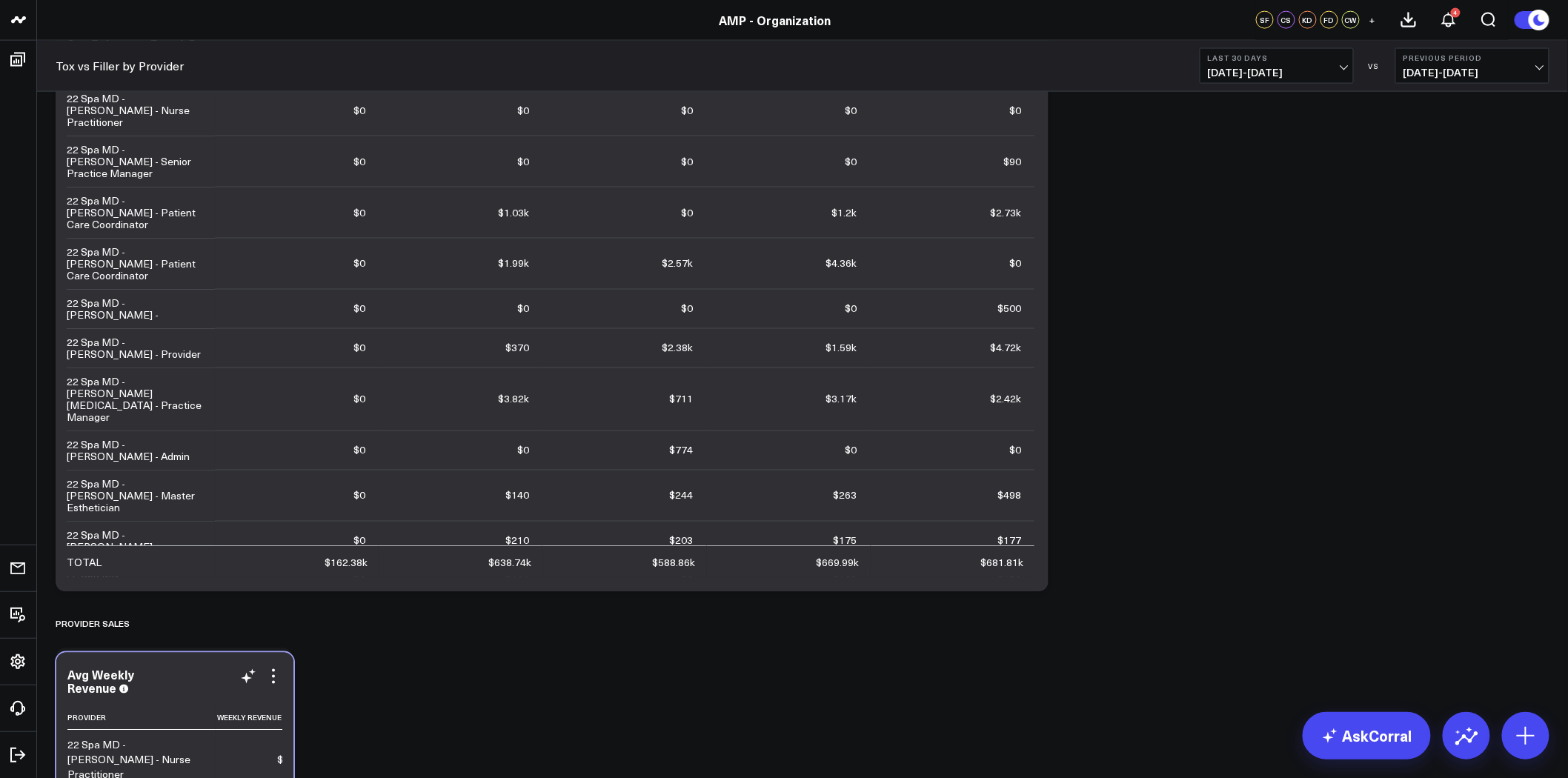
drag, startPoint x: 484, startPoint y: 160, endPoint x: 206, endPoint y: 680, distance: 589.6
click at [206, 680] on div "Avg Weekly Revenue" at bounding box center [174, 681] width 215 height 27
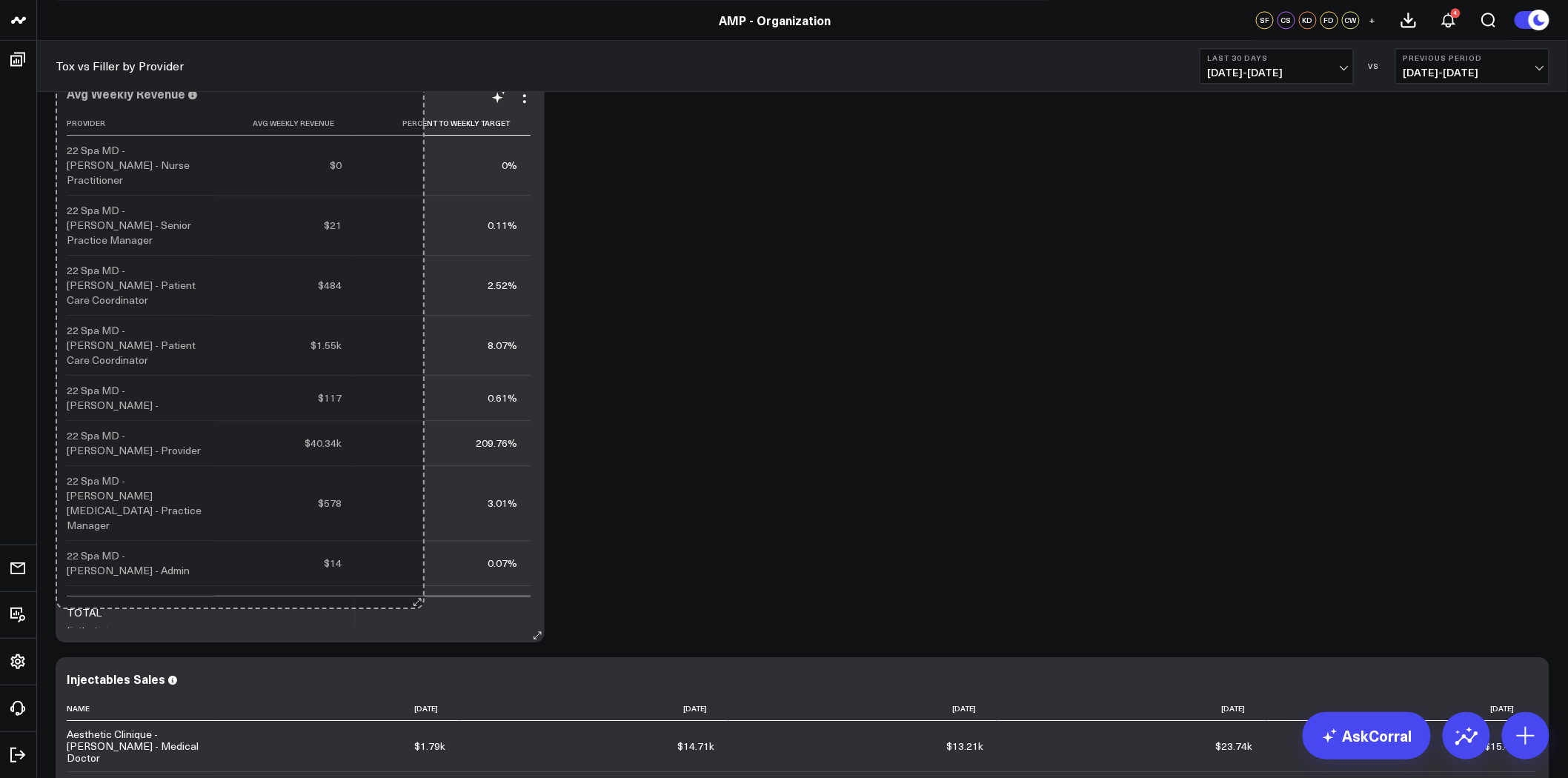
drag, startPoint x: 286, startPoint y: 635, endPoint x: 418, endPoint y: 602, distance: 136.1
click at [418, 602] on div "Avg Weekly Revenue Provider Avg Weekly Revenue Percent To Weekly Target 22 Spa …" at bounding box center [300, 357] width 489 height 570
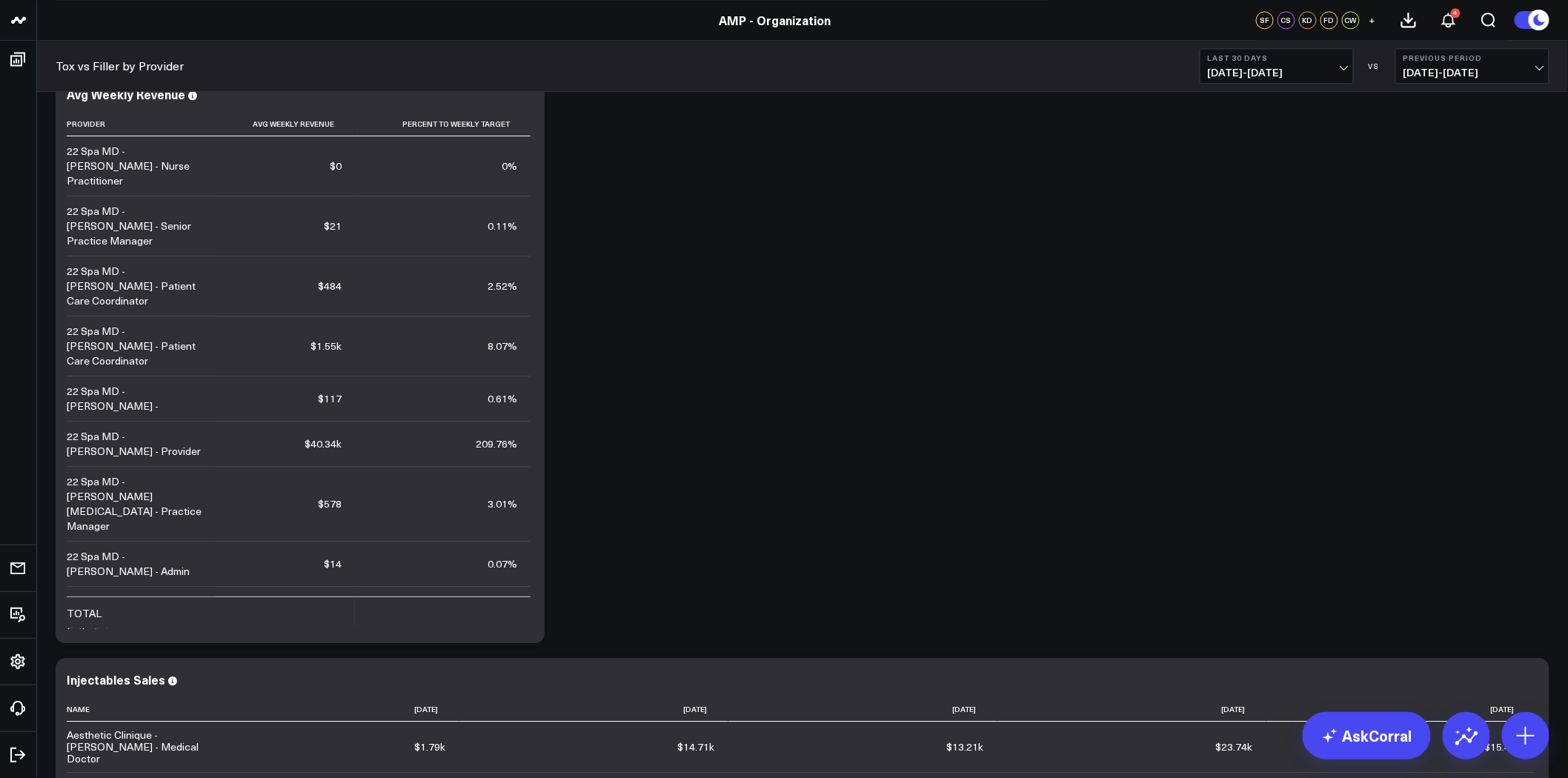
scroll to position [3512, 0]
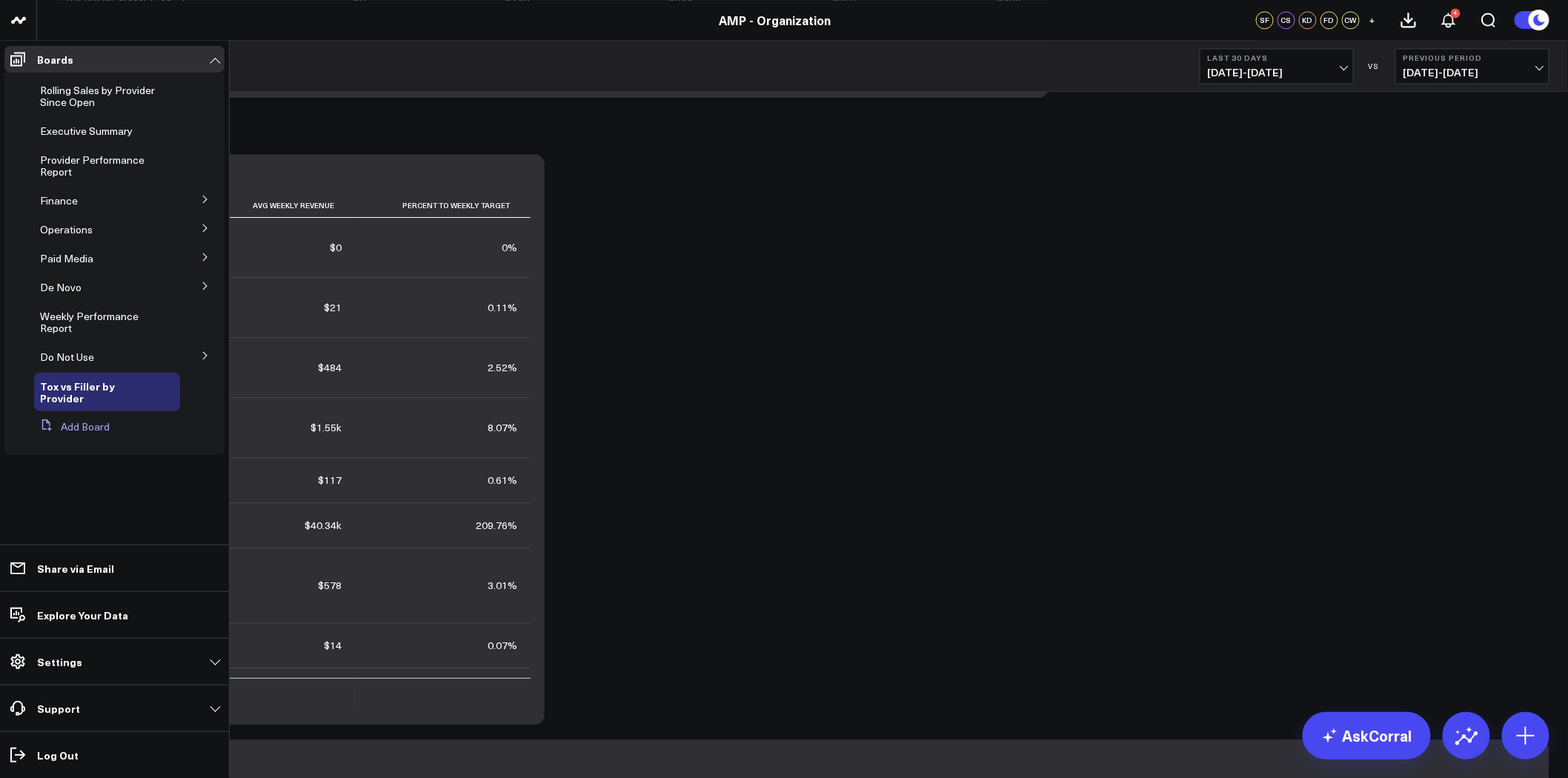
click at [86, 414] on button "Add Board" at bounding box center [72, 427] width 76 height 27
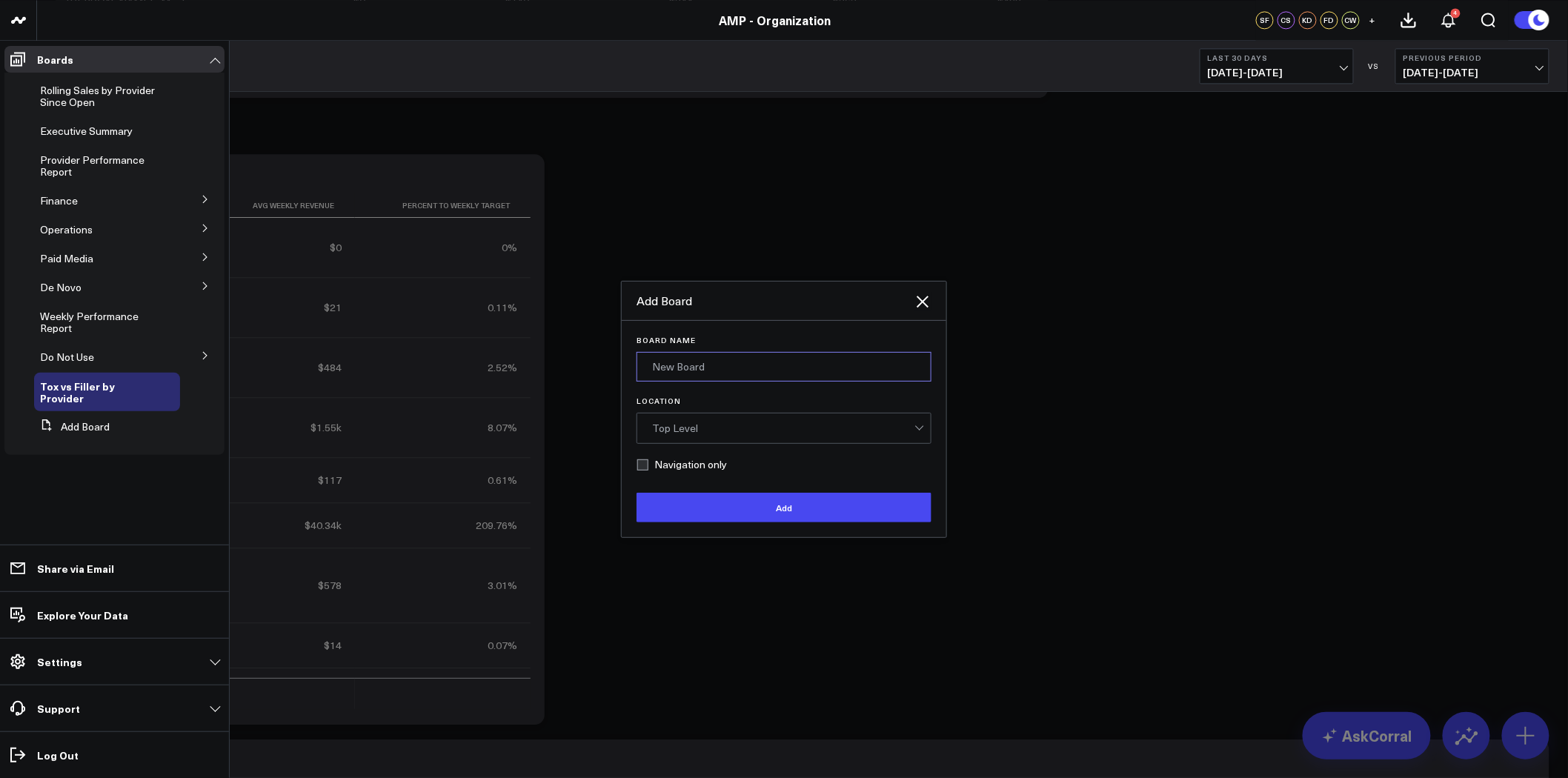
click at [703, 365] on input "Board Name" at bounding box center [784, 367] width 295 height 29
paste input "Operational Dashboards for Managing Partners"
type input "Operational Dashboards for Managing Partners"
click at [669, 468] on label "Navigation only" at bounding box center [682, 464] width 90 height 12
click at [649, 468] on input "Navigation only" at bounding box center [642, 464] width 12 height 12
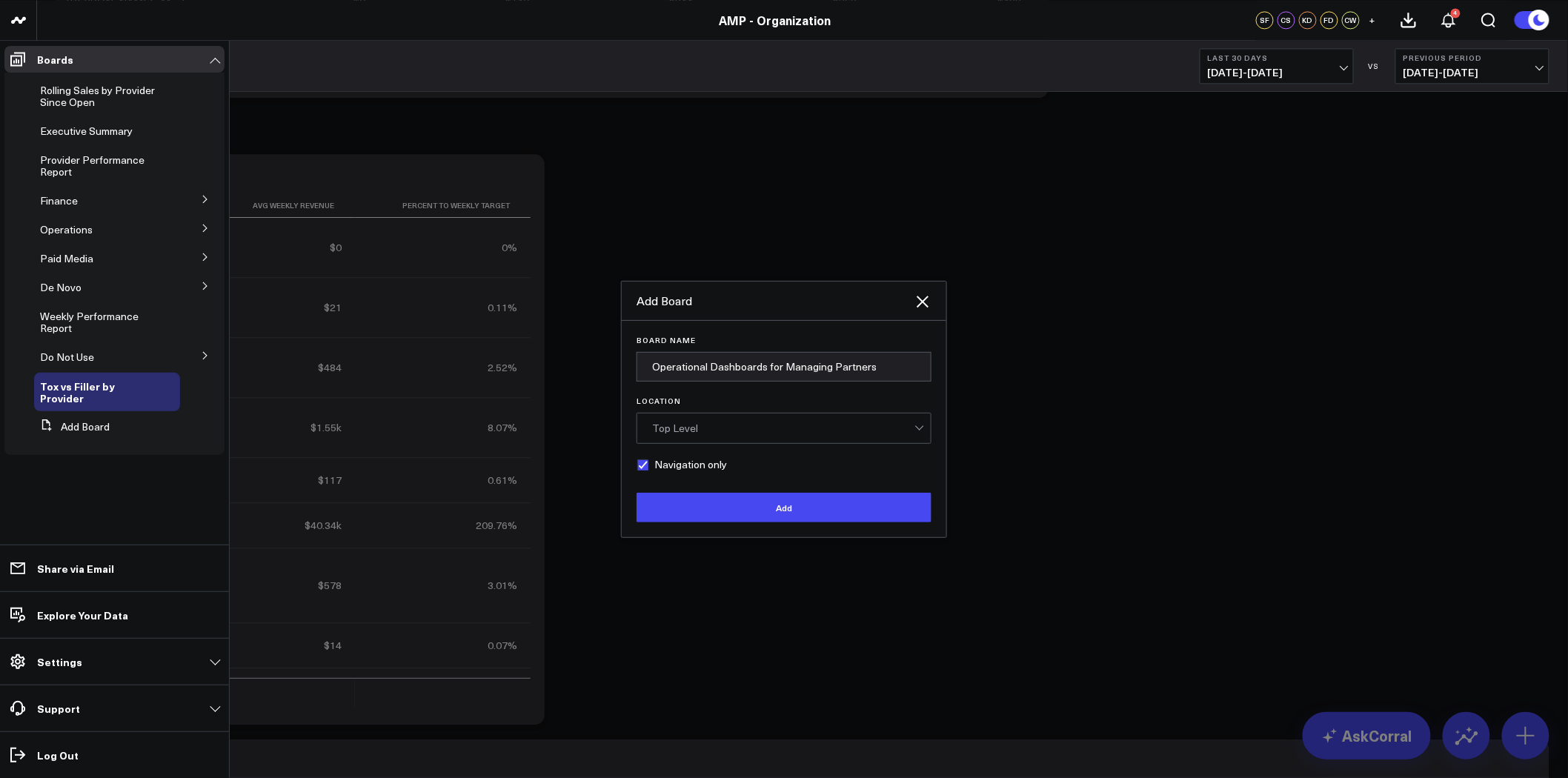
checkbox input "true"
click at [737, 508] on button "Add" at bounding box center [784, 507] width 295 height 29
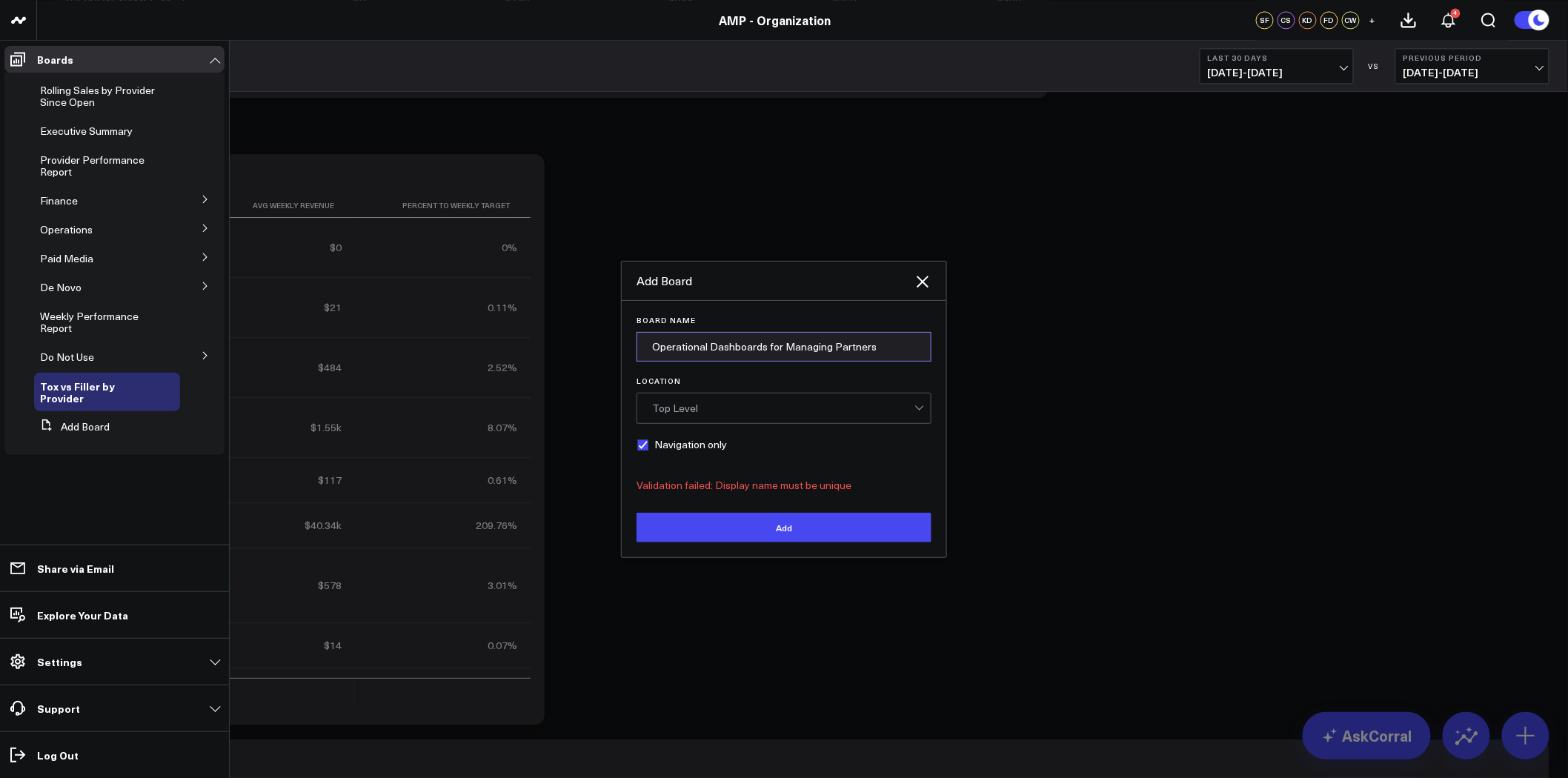
click at [668, 344] on input "Operational Dashboards for Managing Partners" at bounding box center [784, 347] width 295 height 29
click at [655, 343] on input "Operational Dashboards for Managing Partners" at bounding box center [784, 347] width 295 height 29
click at [808, 528] on button "Add" at bounding box center [784, 527] width 295 height 29
click at [923, 285] on icon at bounding box center [923, 281] width 18 height 18
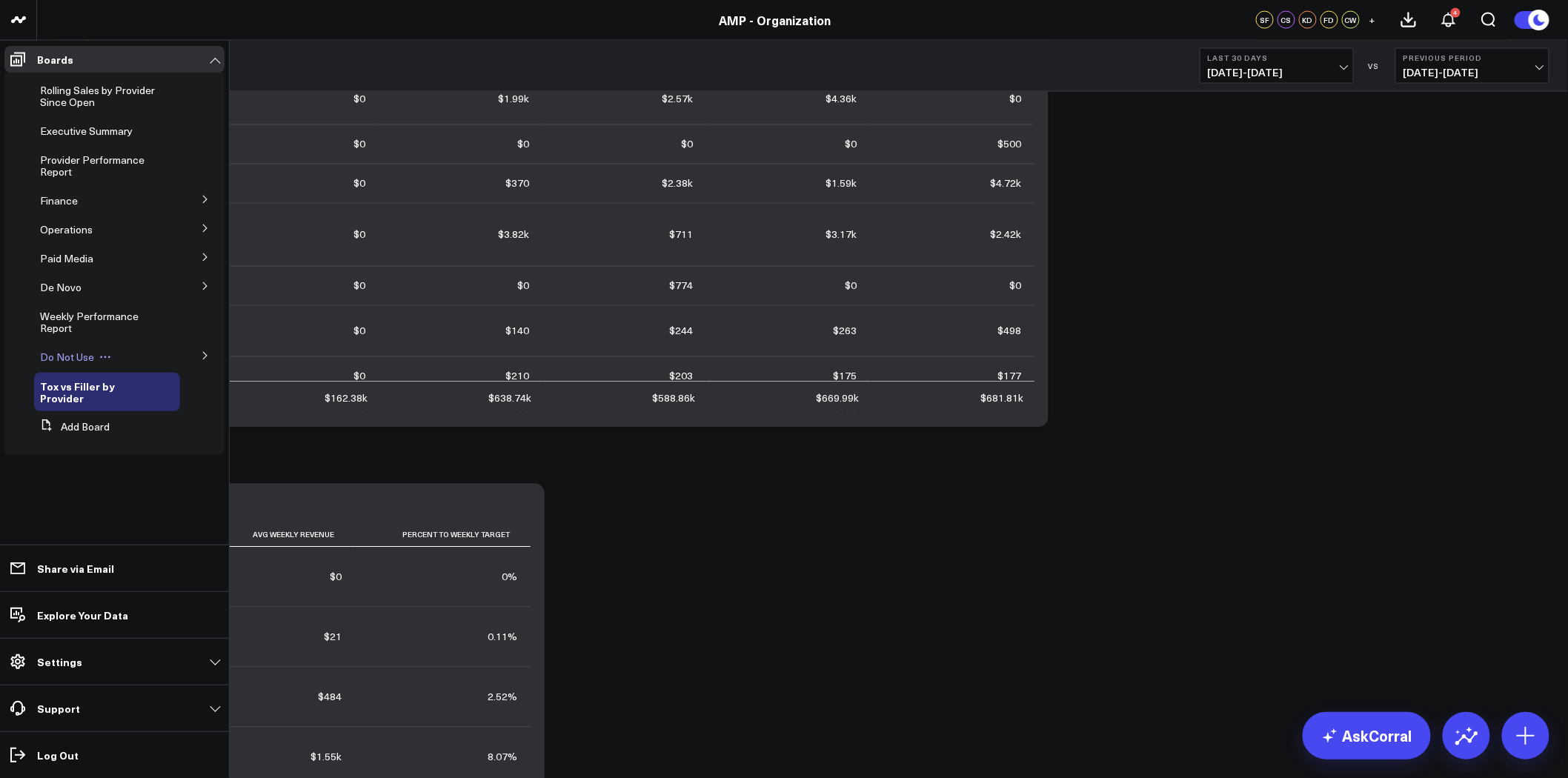
scroll to position [3594, 0]
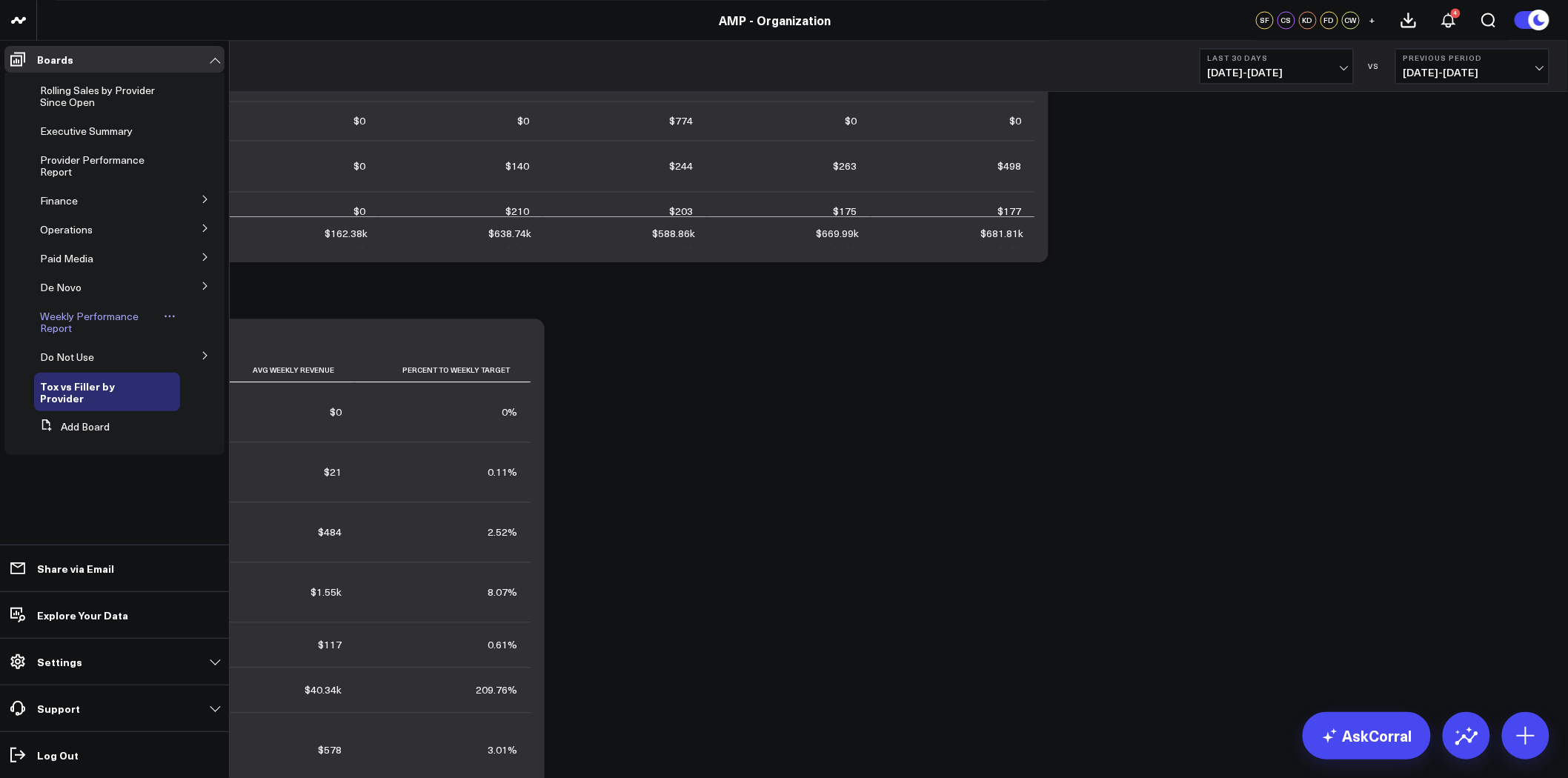
click at [107, 315] on span "Weekly Performance Report" at bounding box center [90, 322] width 99 height 26
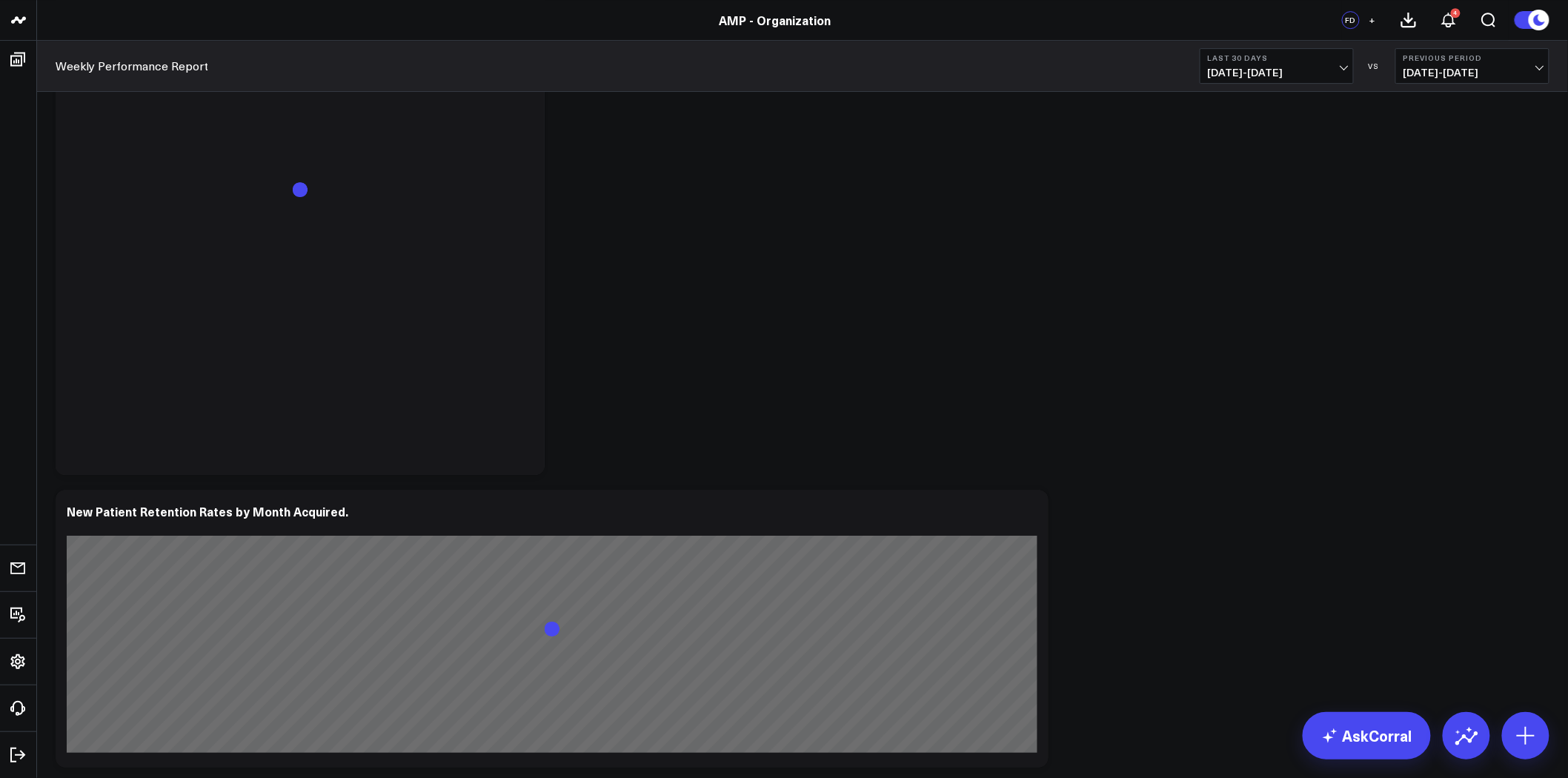
scroll to position [1568, 0]
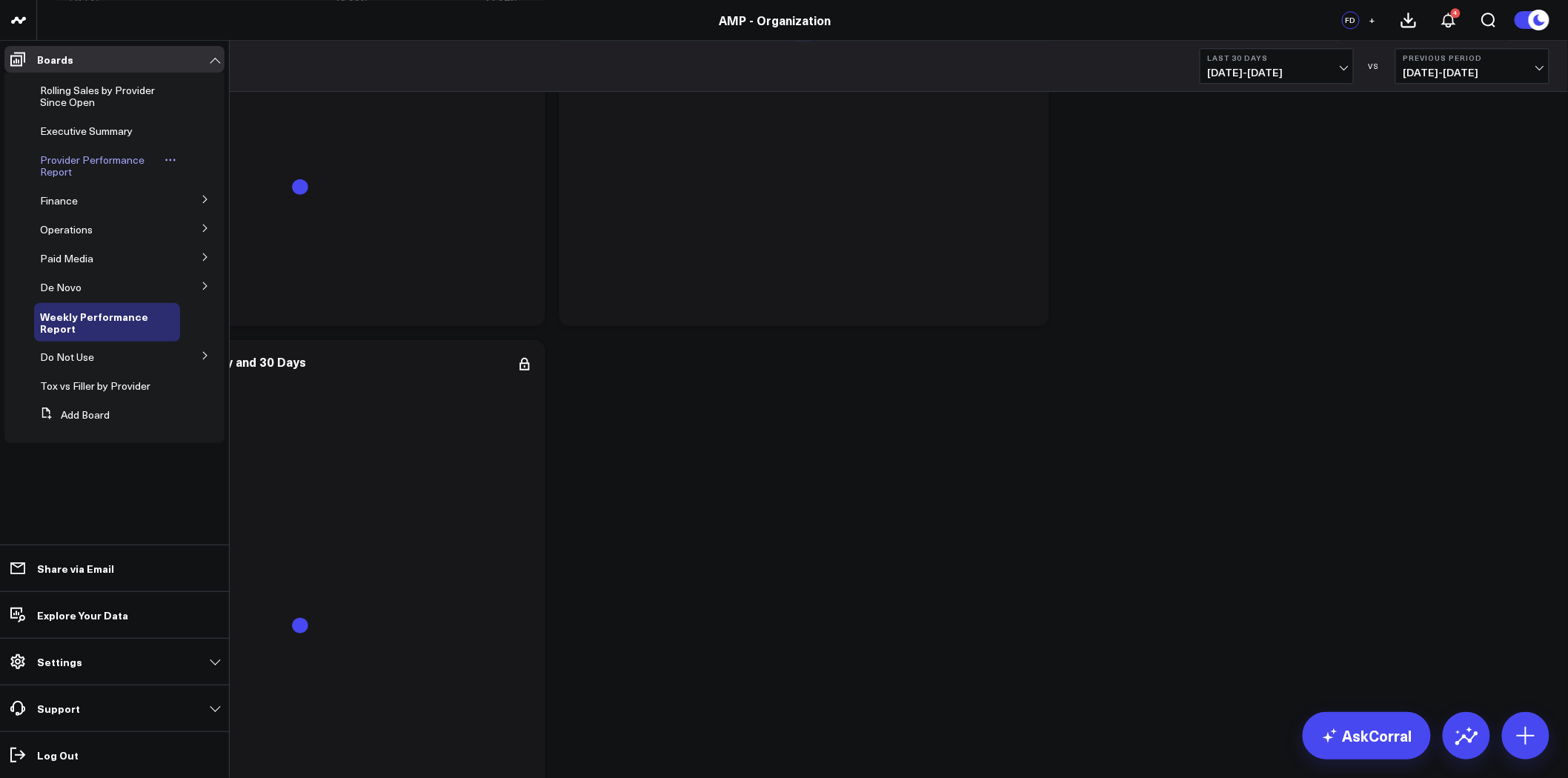
click at [115, 164] on span "Provider Performance Report" at bounding box center [92, 166] width 104 height 26
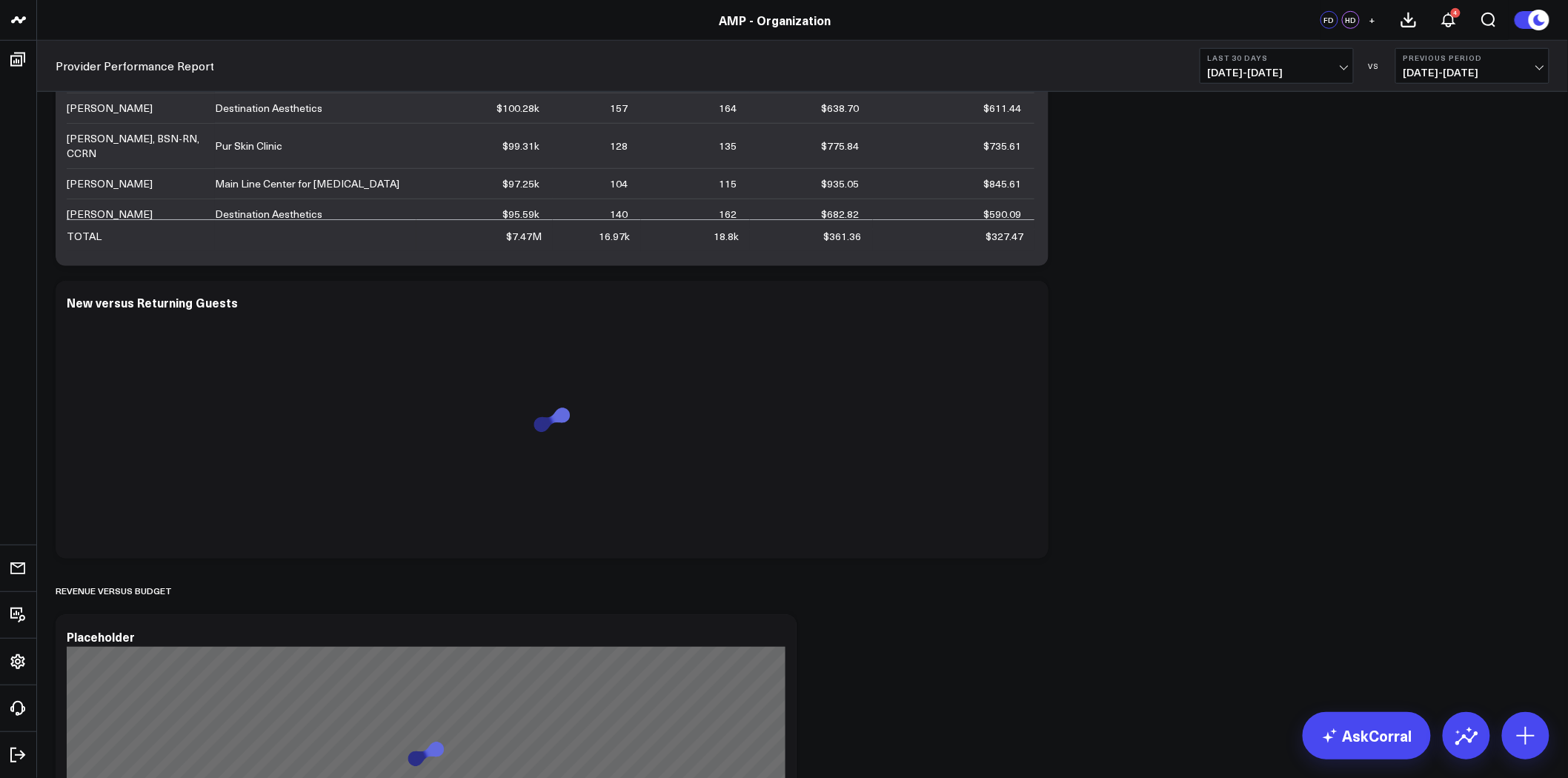
scroll to position [658, 0]
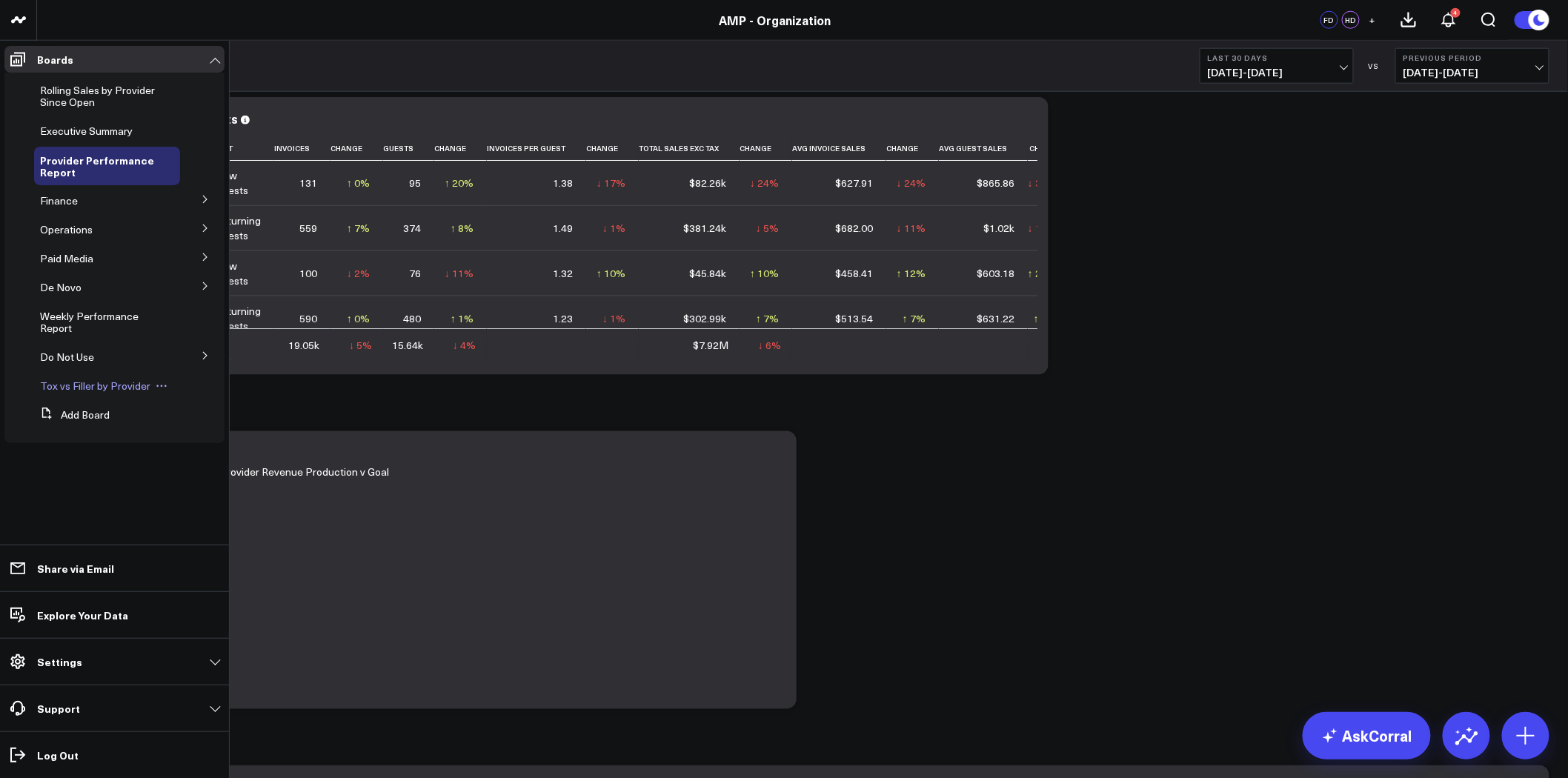
click at [109, 390] on span "Tox vs Filler by Provider" at bounding box center [95, 386] width 110 height 14
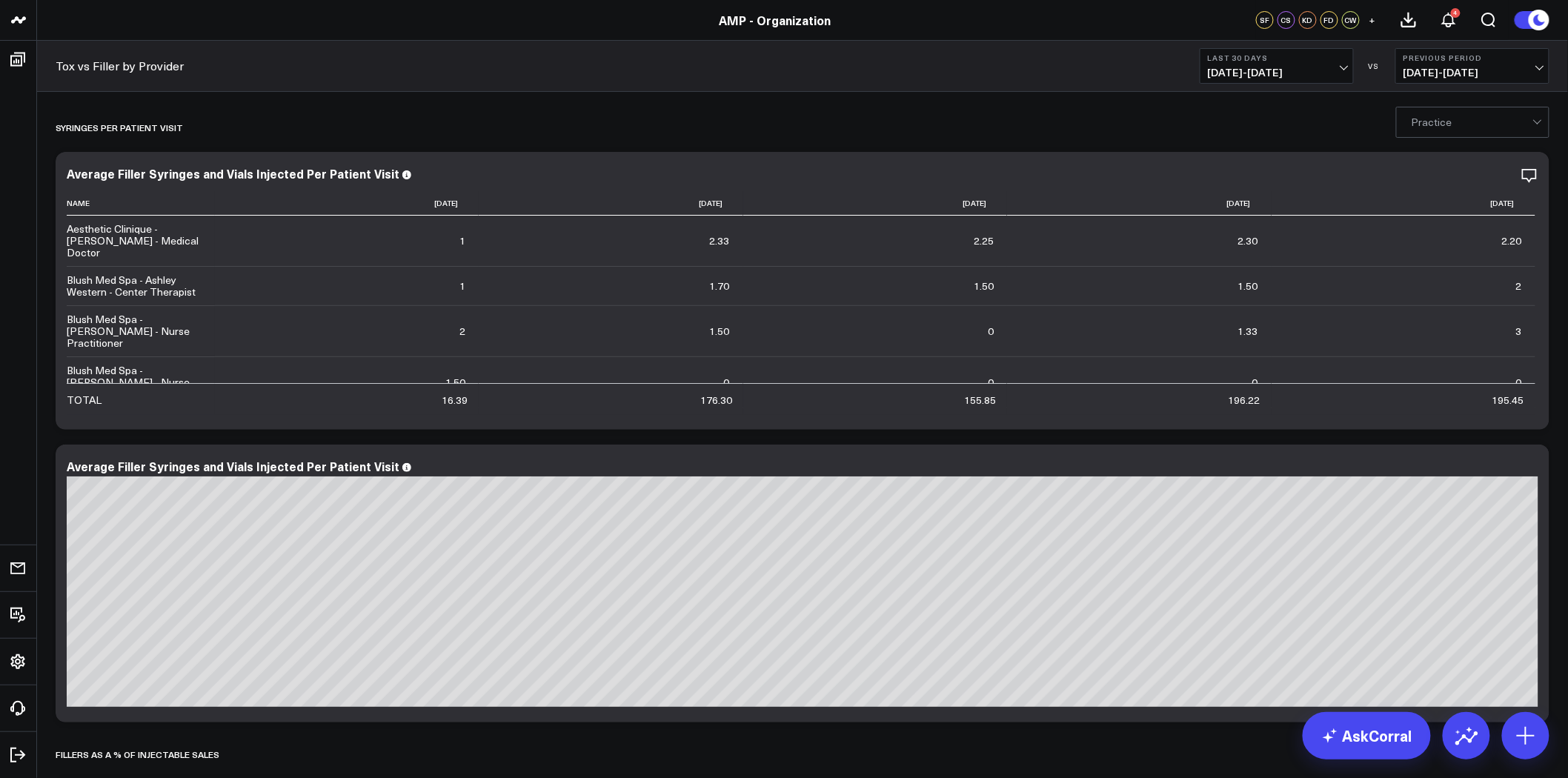
click at [119, 65] on link "Tox vs Filler by Provider" at bounding box center [120, 66] width 128 height 16
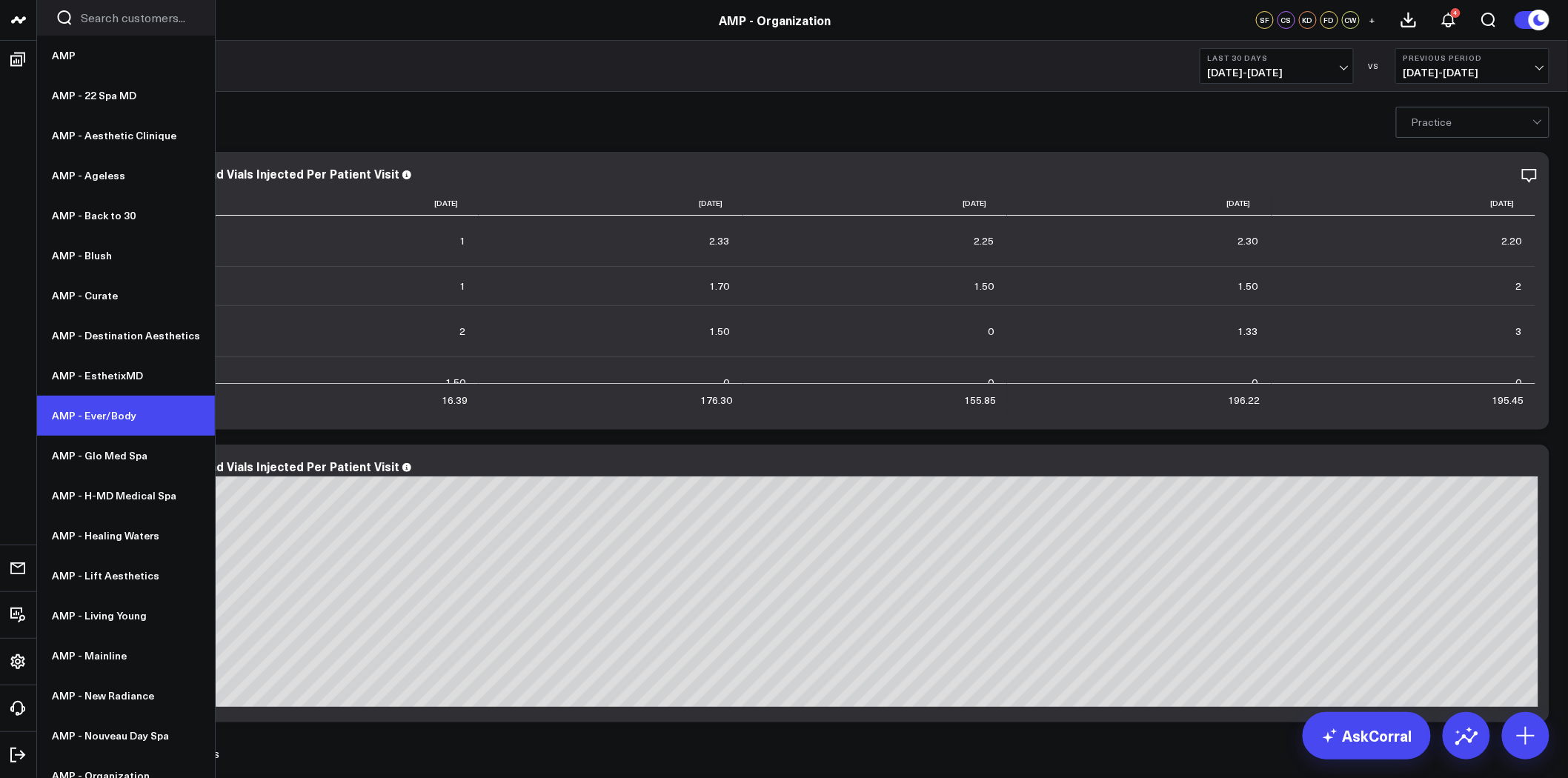
click at [141, 424] on link "AMP - Ever/Body" at bounding box center [126, 416] width 178 height 40
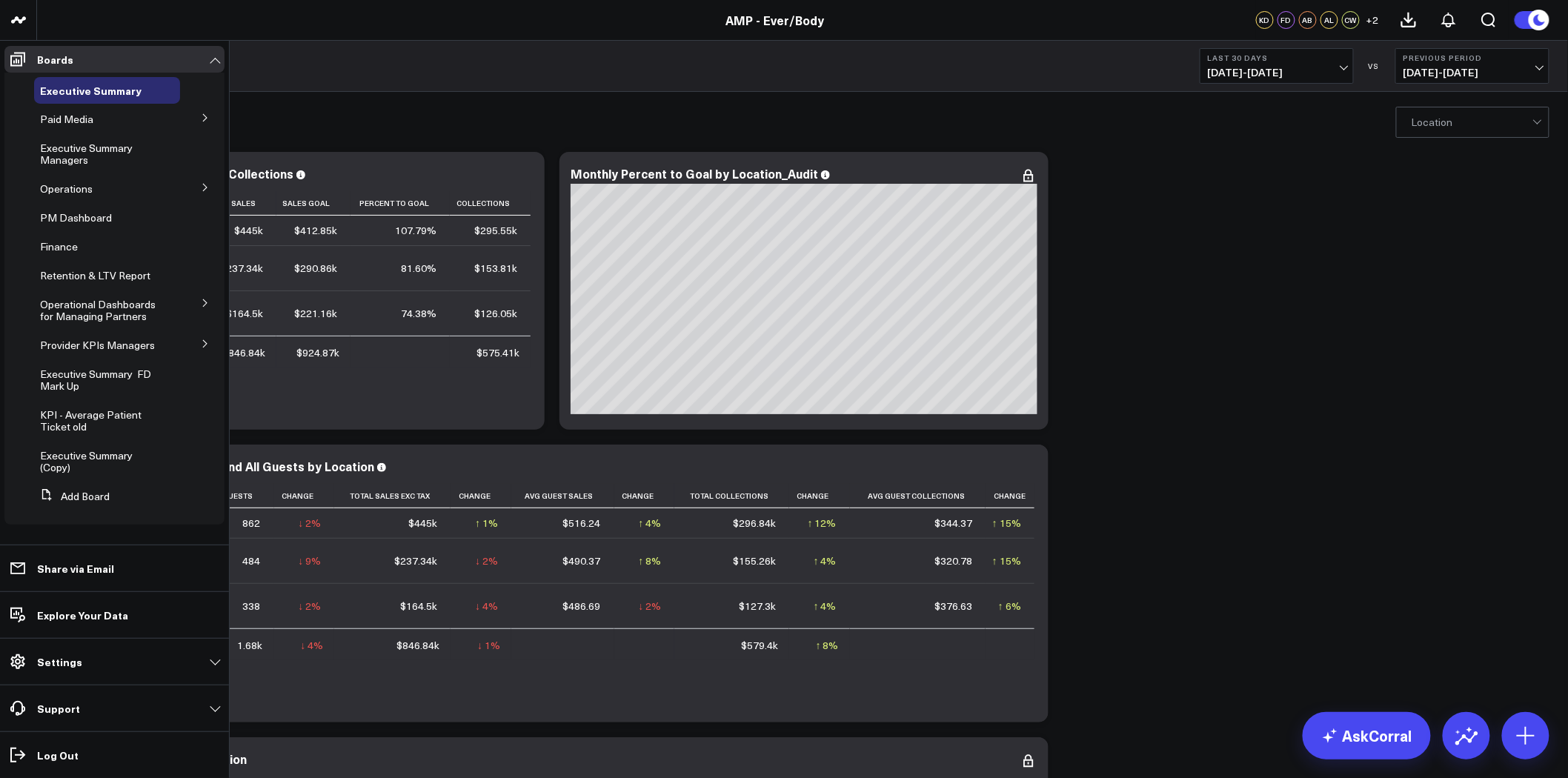
click at [201, 299] on icon at bounding box center [205, 303] width 9 height 9
click at [168, 304] on icon at bounding box center [173, 304] width 12 height 12
click at [252, 323] on button "Edit Name" at bounding box center [232, 324] width 103 height 28
click at [99, 326] on ul at bounding box center [114, 330] width 220 height 22
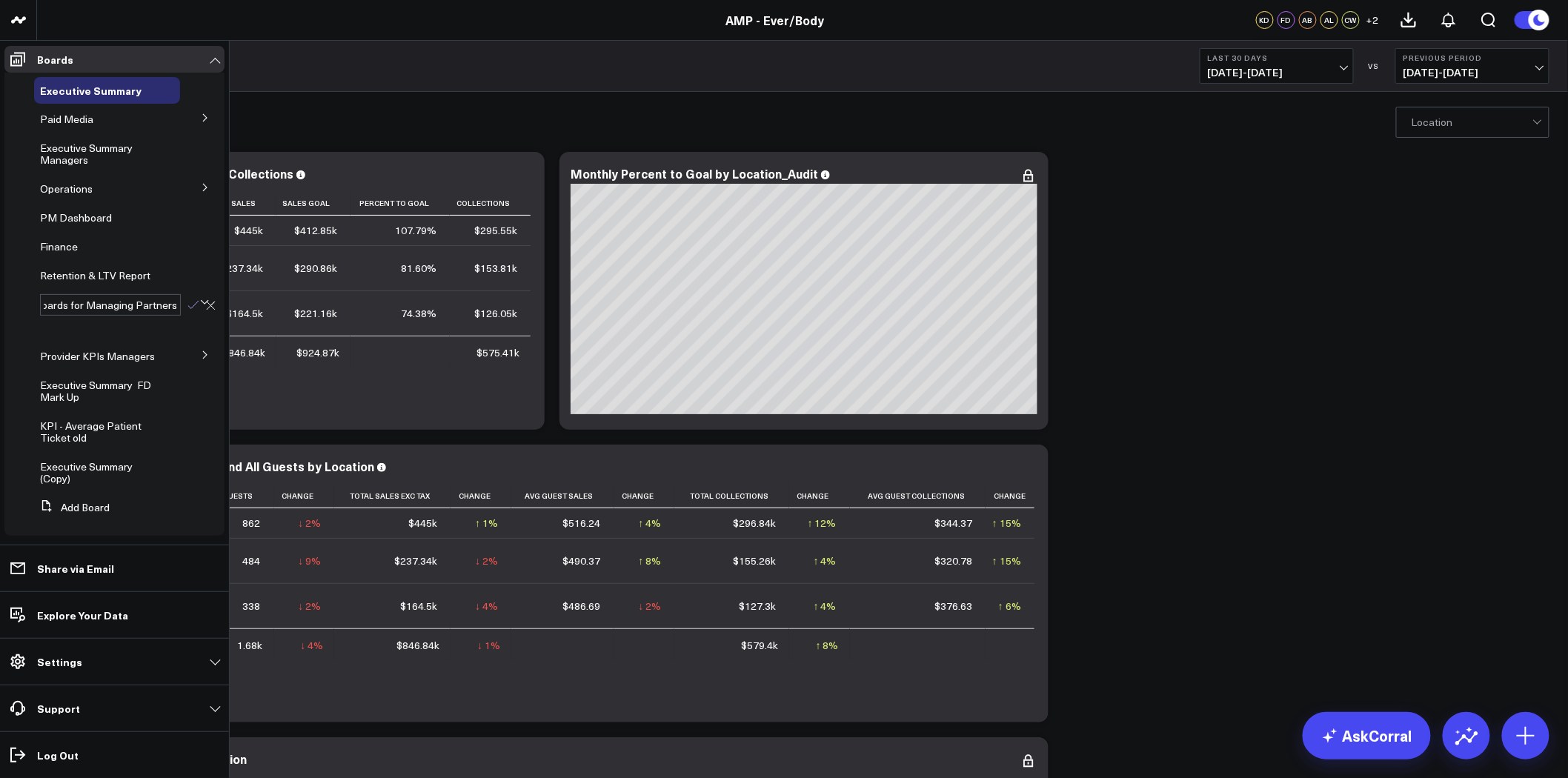
click at [187, 307] on icon at bounding box center [193, 305] width 13 height 13
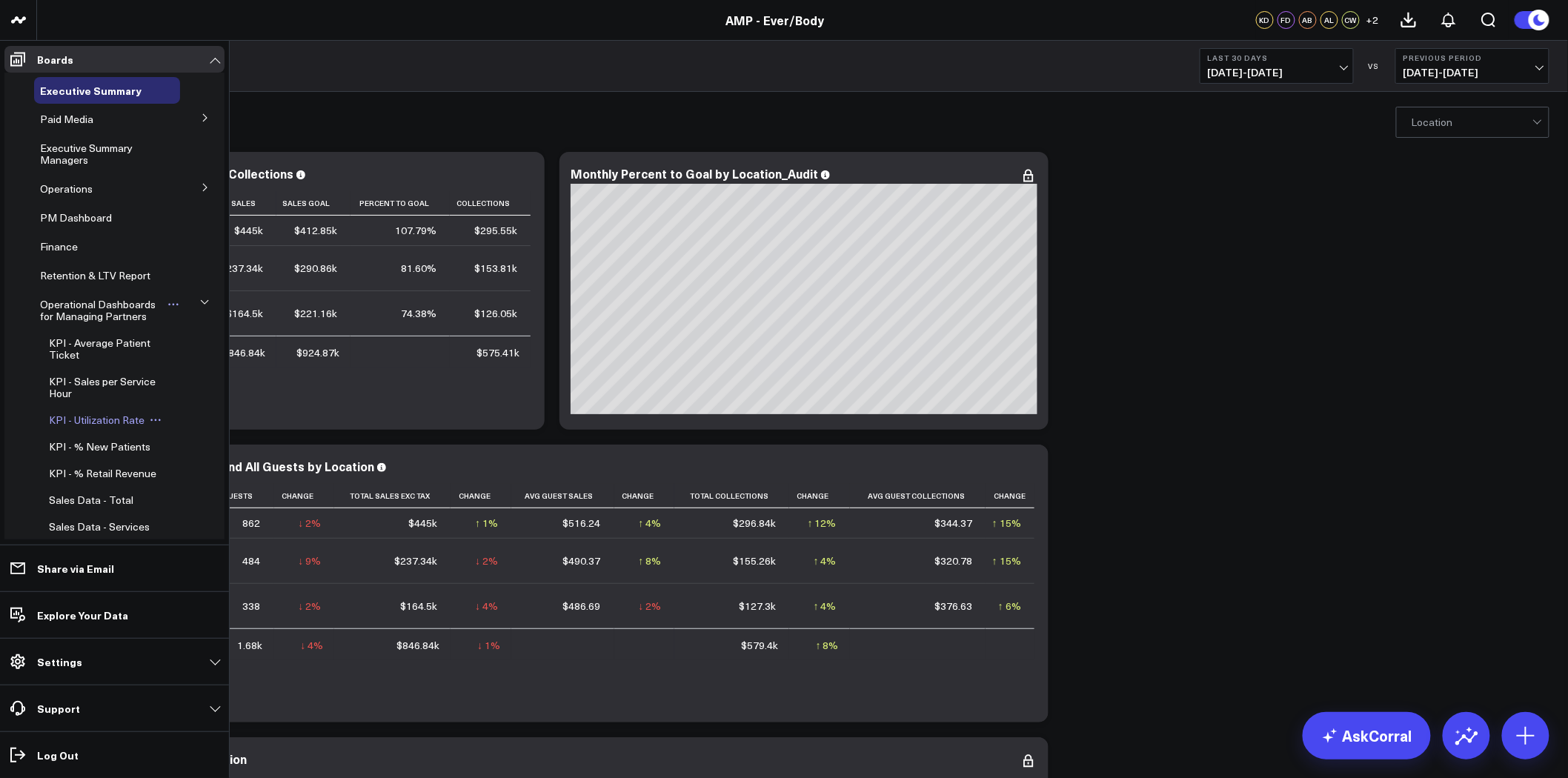
click at [115, 422] on span "KPI - Utilization Rate" at bounding box center [97, 420] width 96 height 14
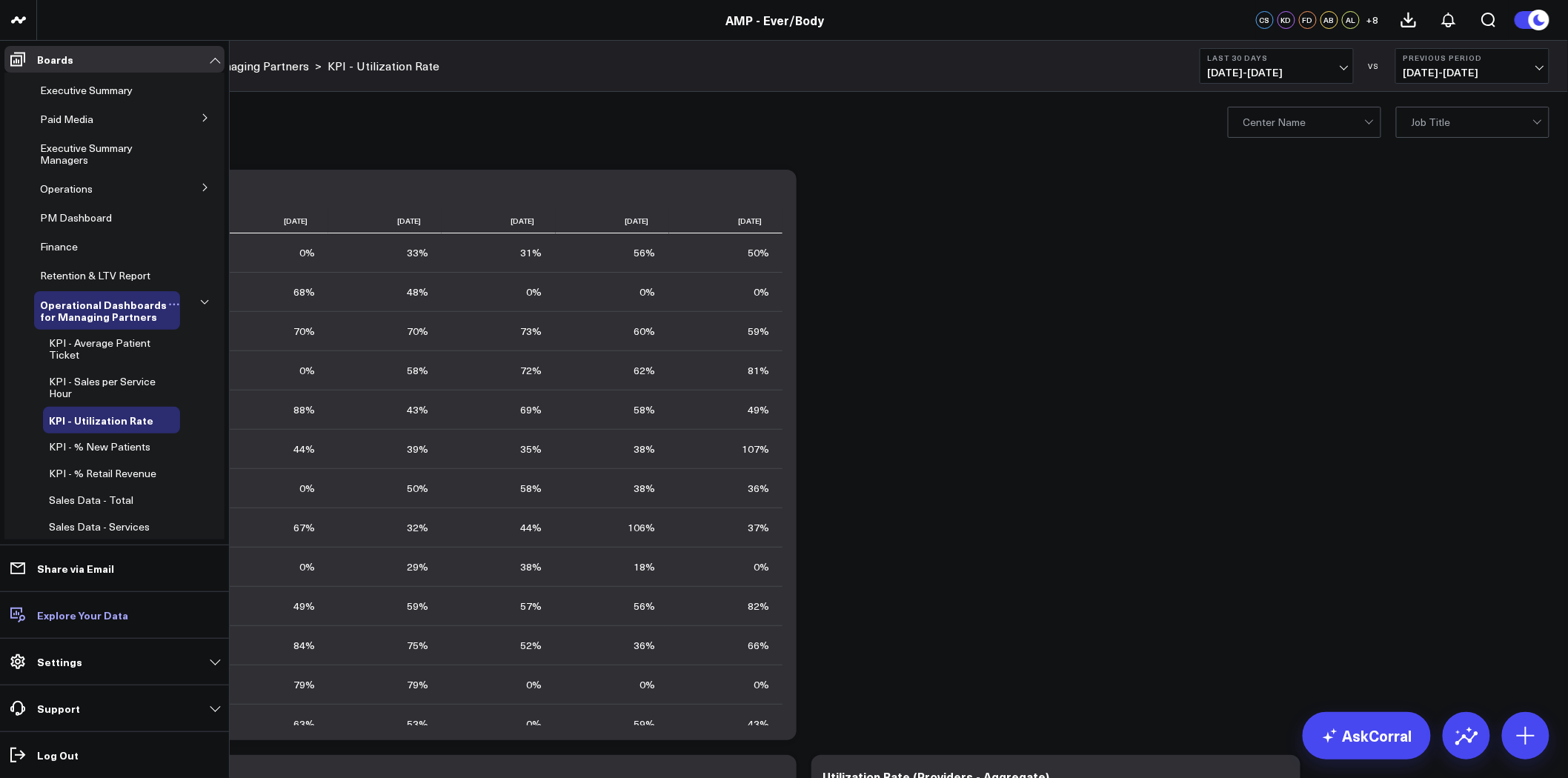
click at [68, 617] on p "Explore Your Data" at bounding box center [83, 614] width 91 height 12
click at [93, 618] on p "Explore Your Data" at bounding box center [83, 614] width 91 height 12
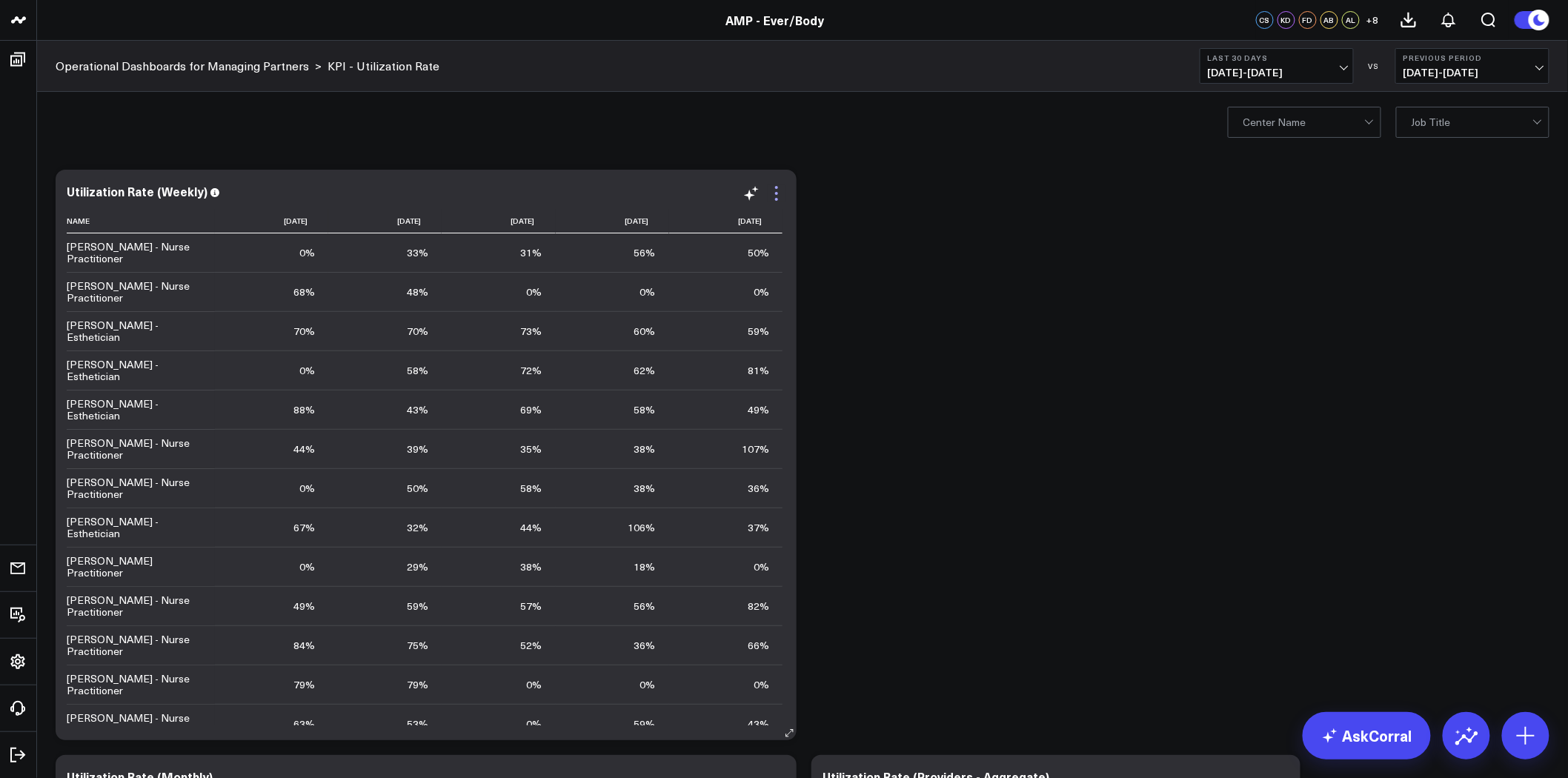
click at [774, 188] on icon at bounding box center [776, 193] width 18 height 18
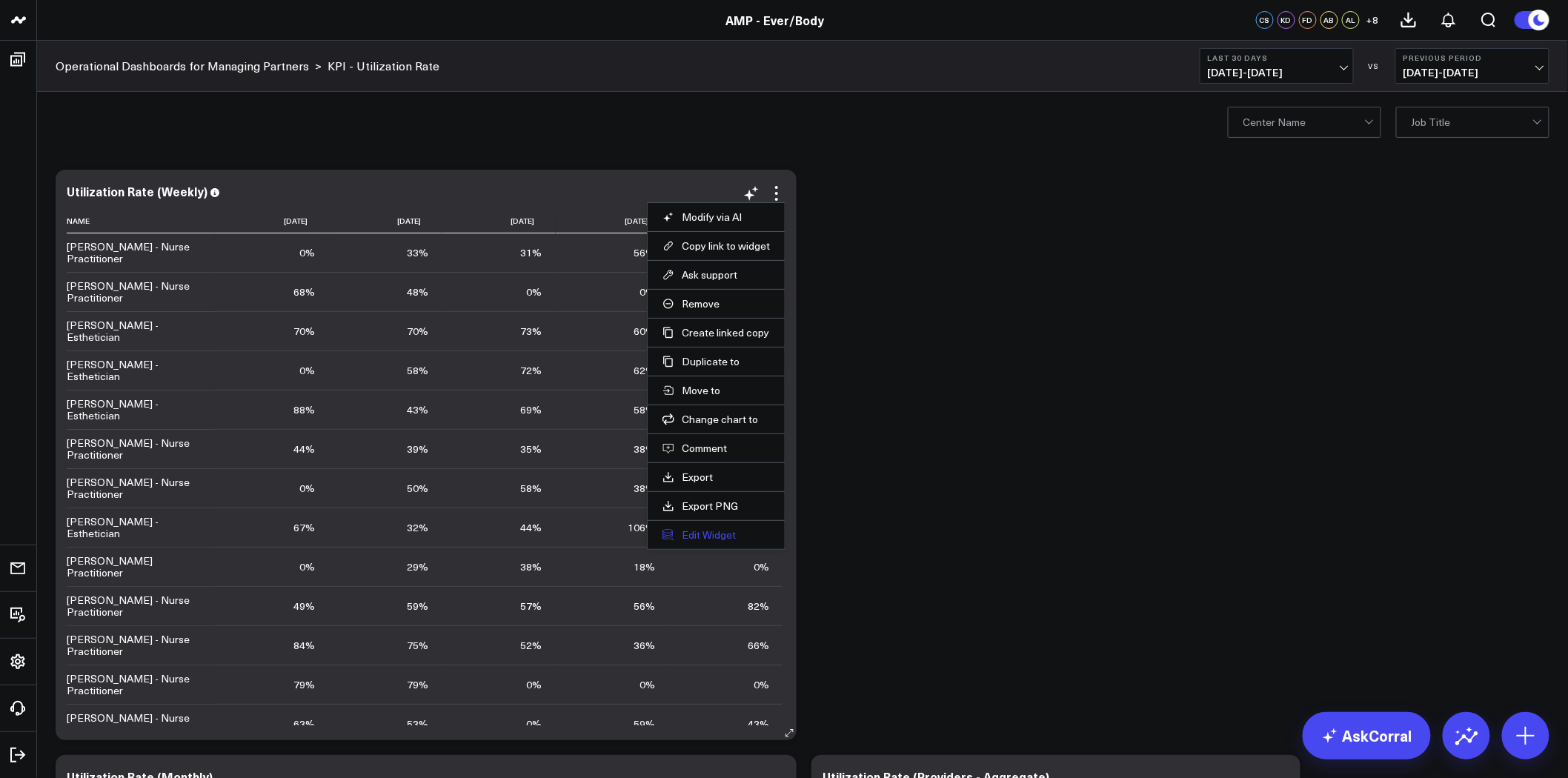
click at [709, 535] on button "Edit Widget" at bounding box center [716, 534] width 107 height 13
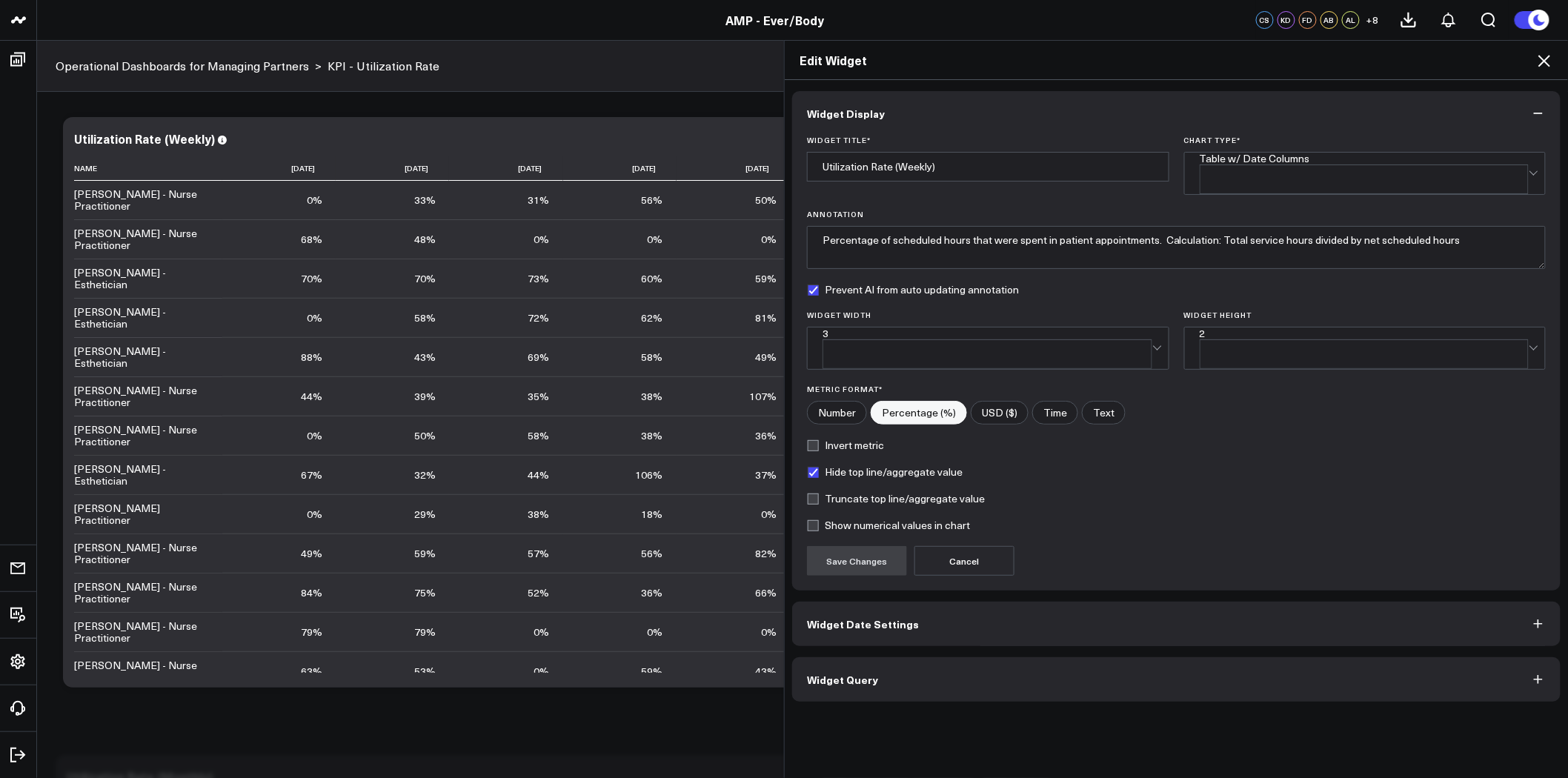
click at [937, 657] on button "Widget Query" at bounding box center [1176, 679] width 768 height 45
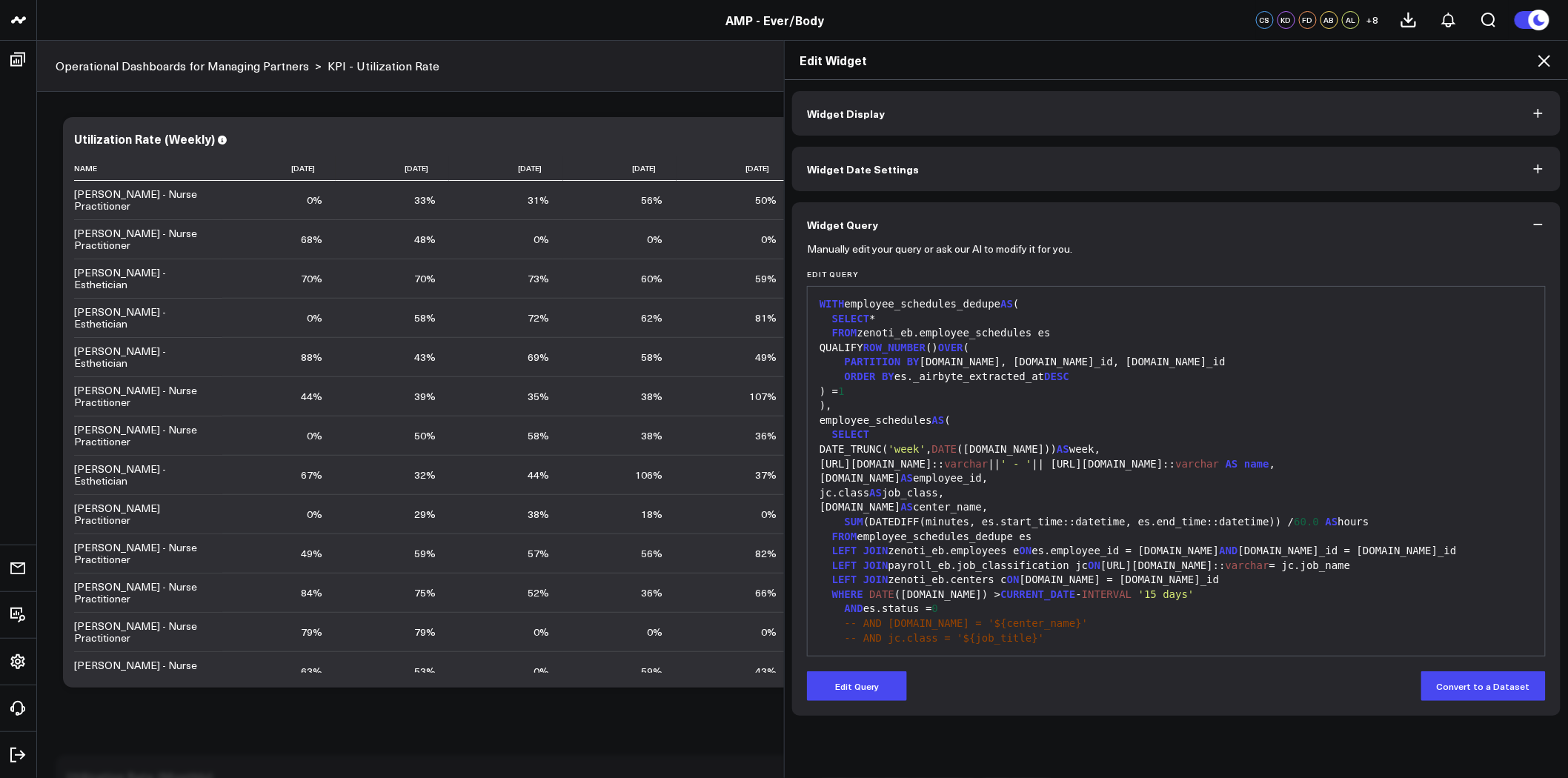
click at [1206, 158] on button "Widget Date Settings" at bounding box center [1176, 169] width 768 height 45
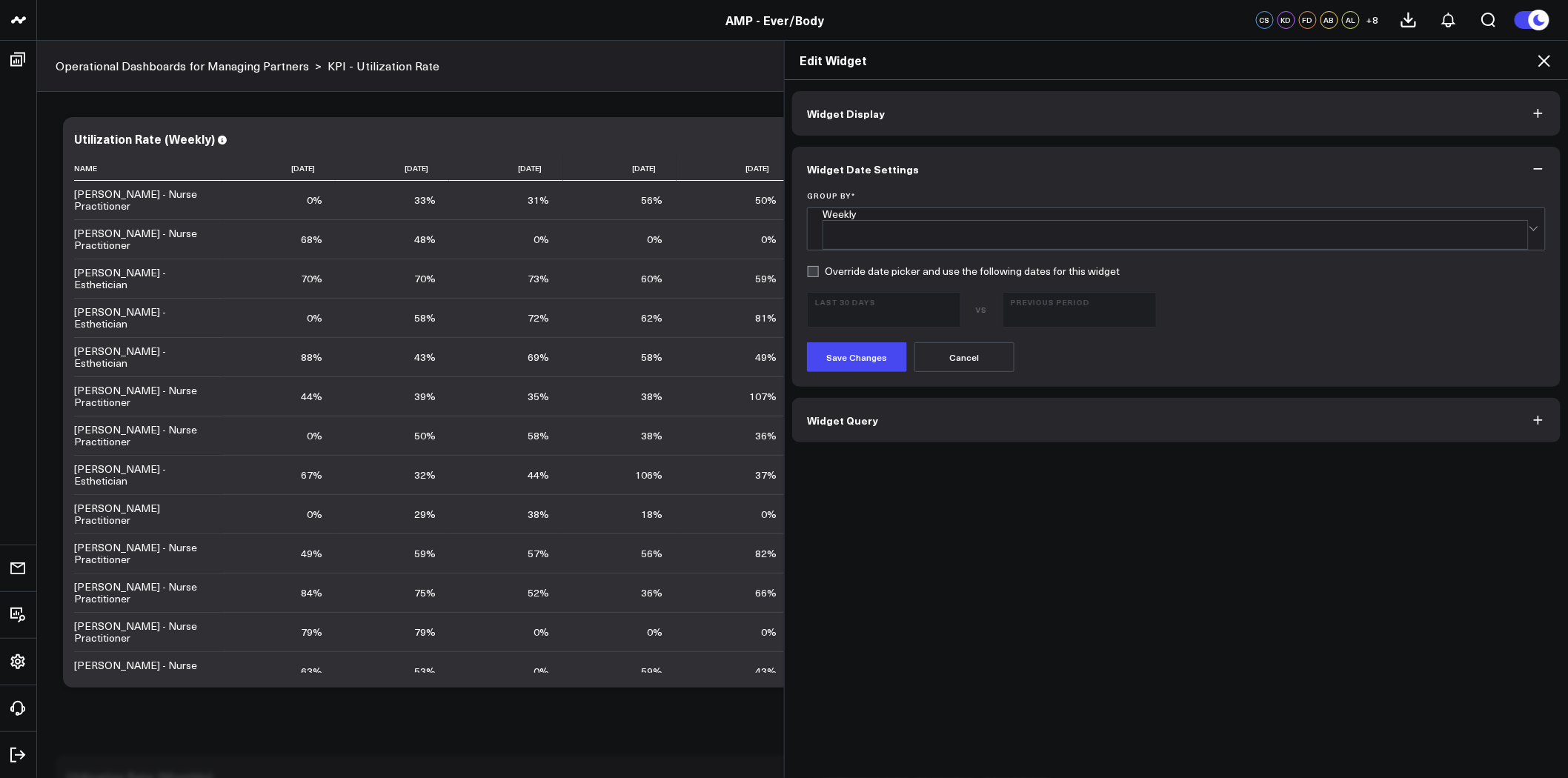
click at [919, 117] on button "Widget Display" at bounding box center [1176, 113] width 768 height 45
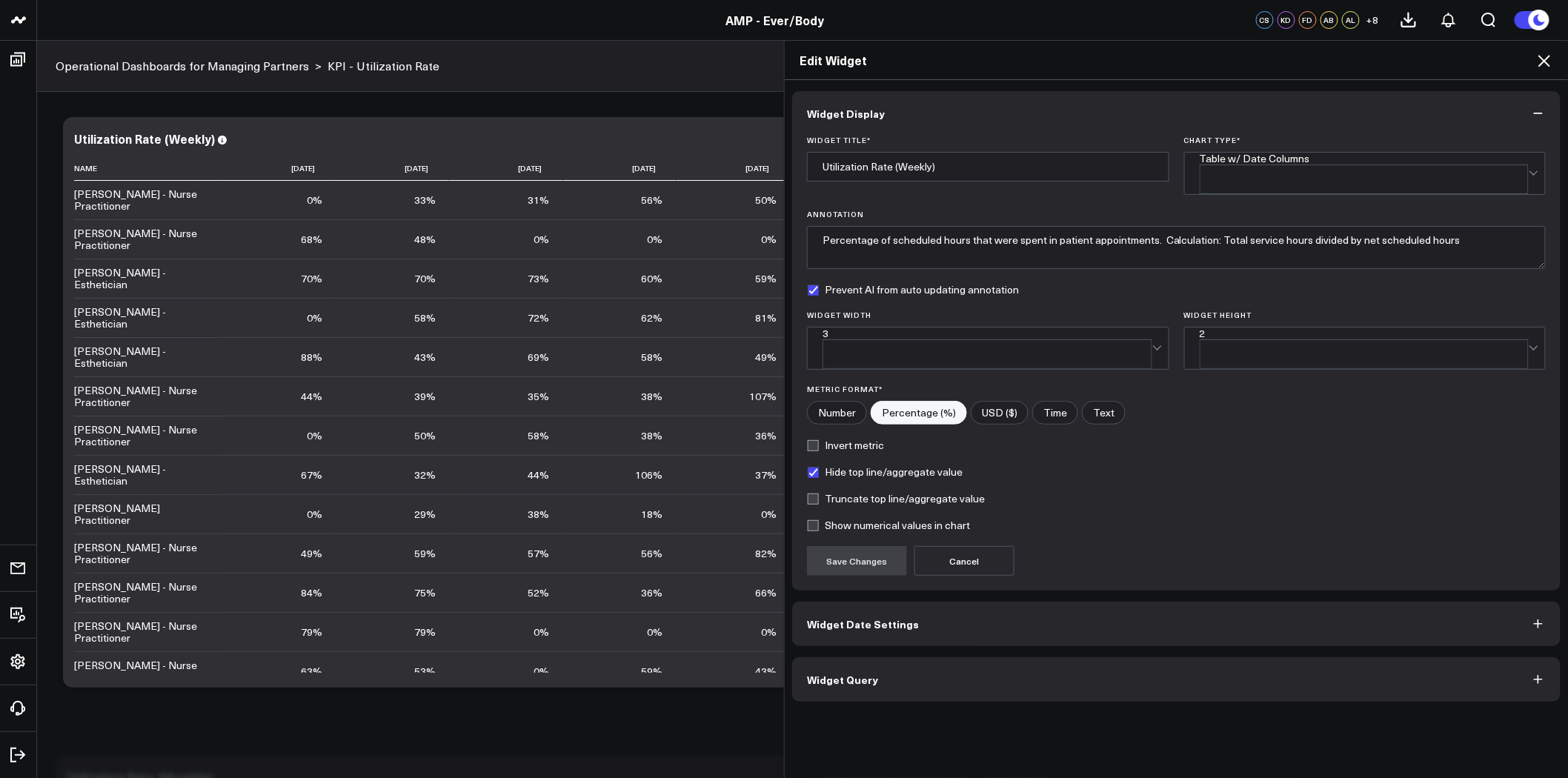
click at [978, 663] on button "Widget Query" at bounding box center [1176, 679] width 768 height 45
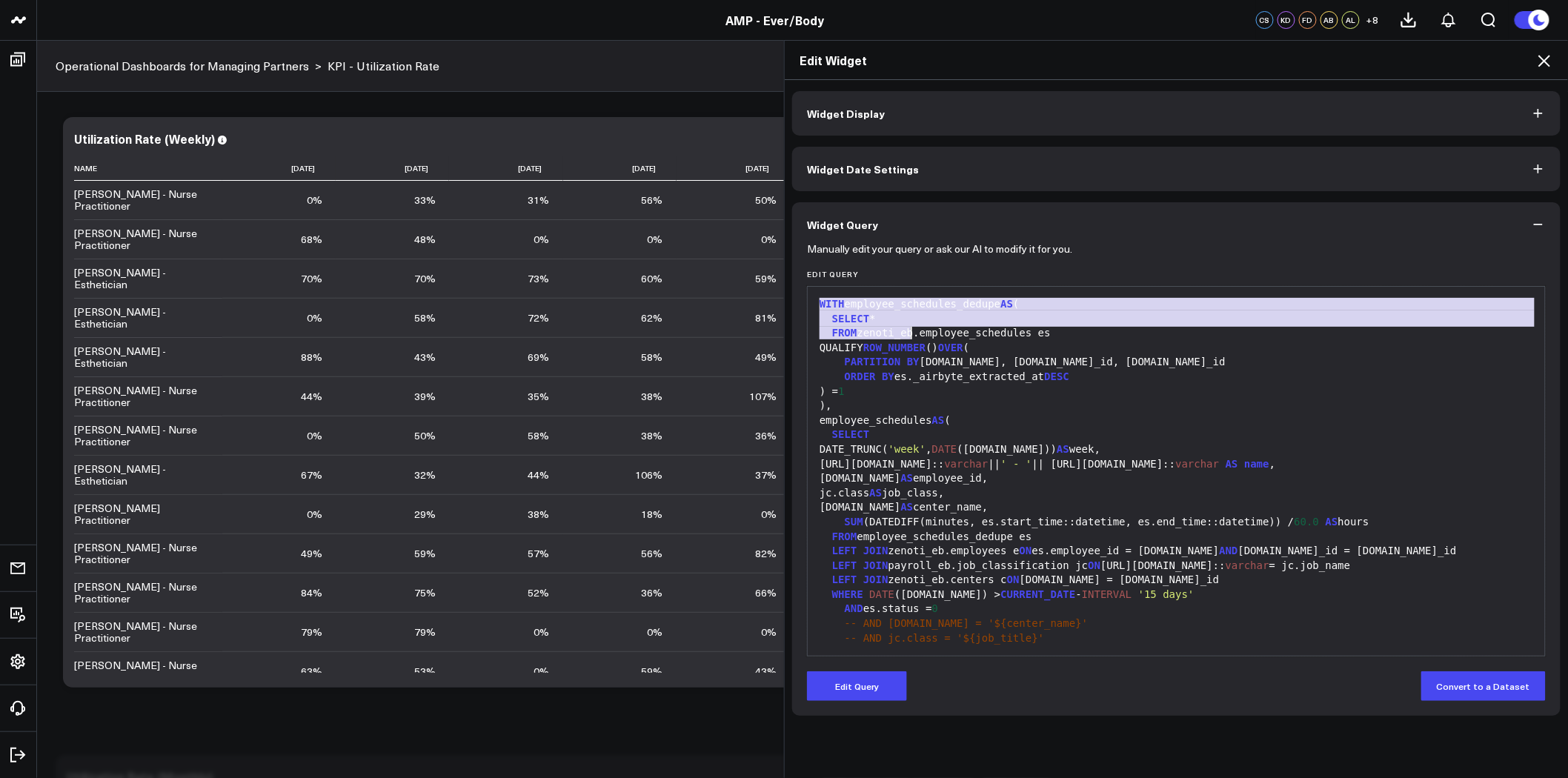
drag, startPoint x: 815, startPoint y: 302, endPoint x: 914, endPoint y: 535, distance: 253.2
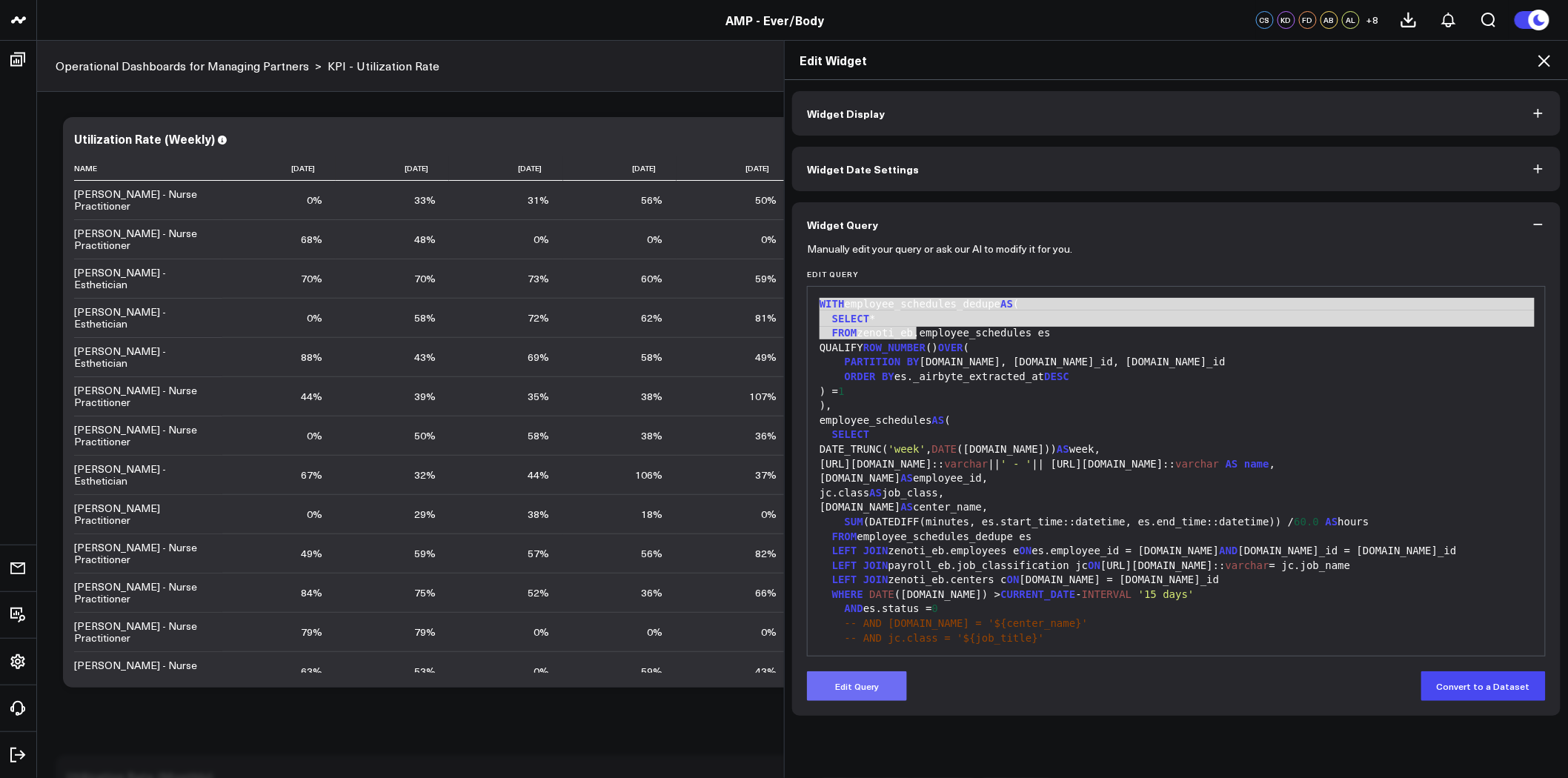
click at [864, 699] on button "Edit Query" at bounding box center [857, 686] width 100 height 29
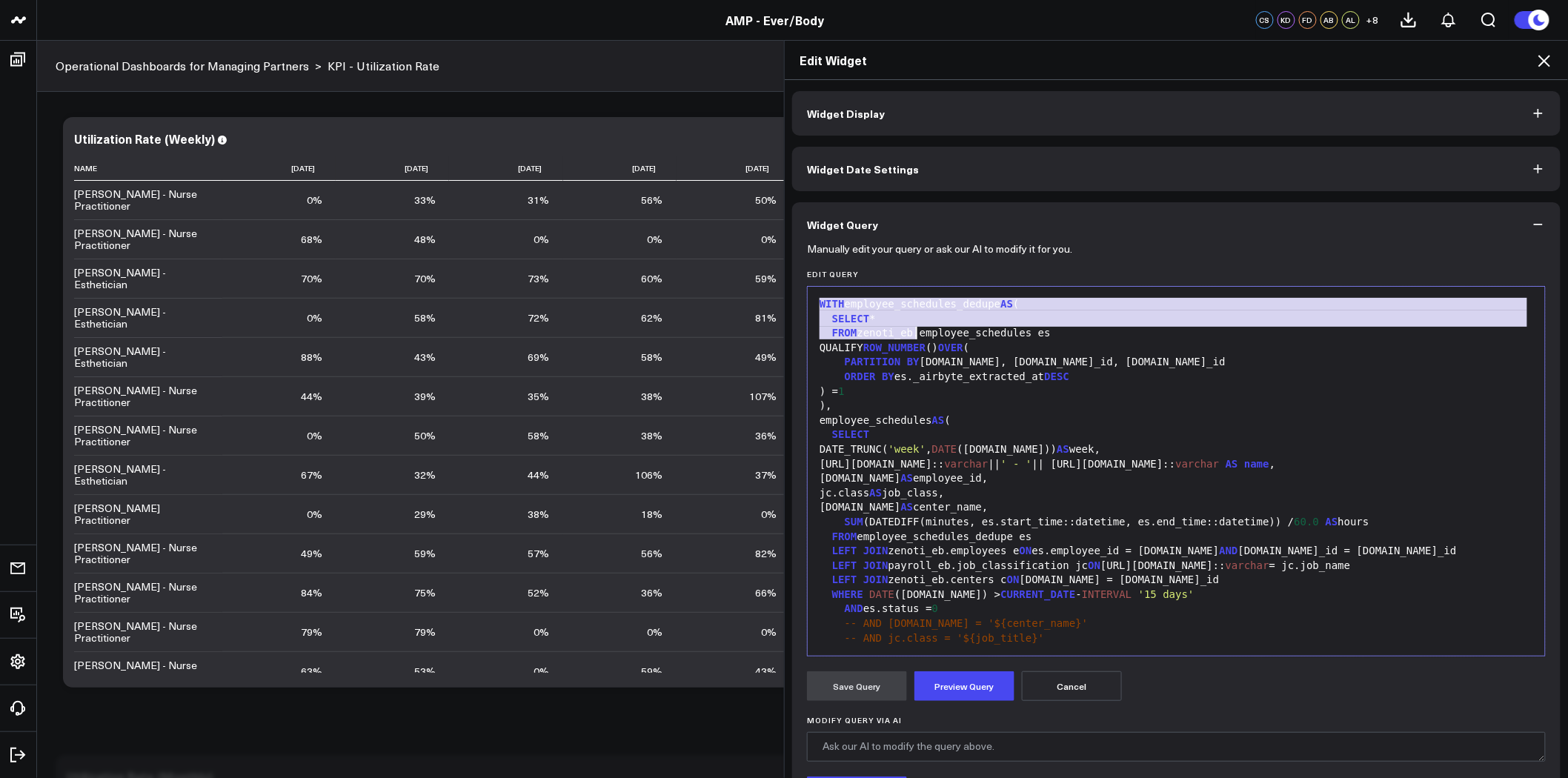
click at [850, 315] on span "SELECT" at bounding box center [851, 318] width 38 height 12
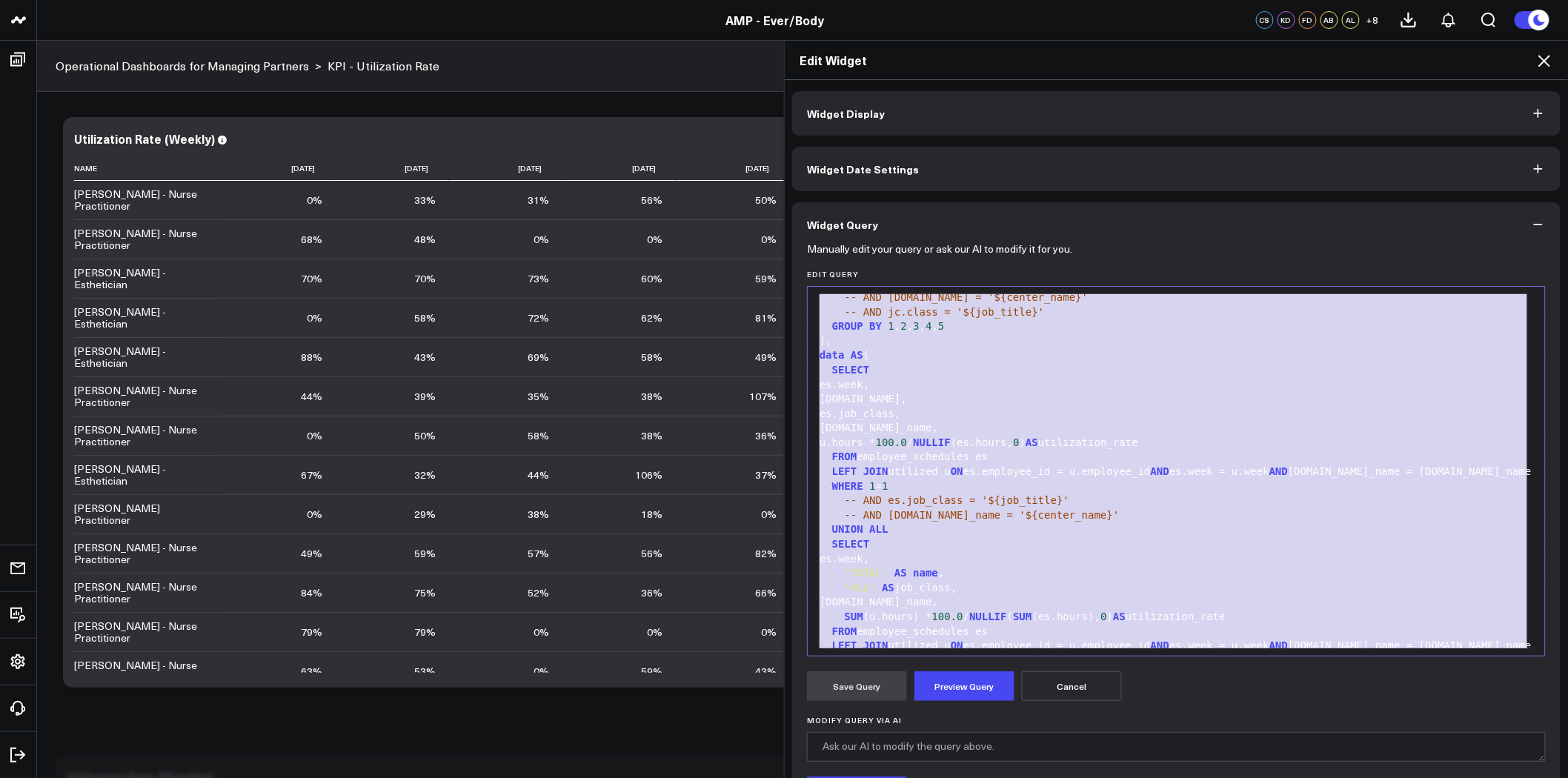
scroll to position [739, 0]
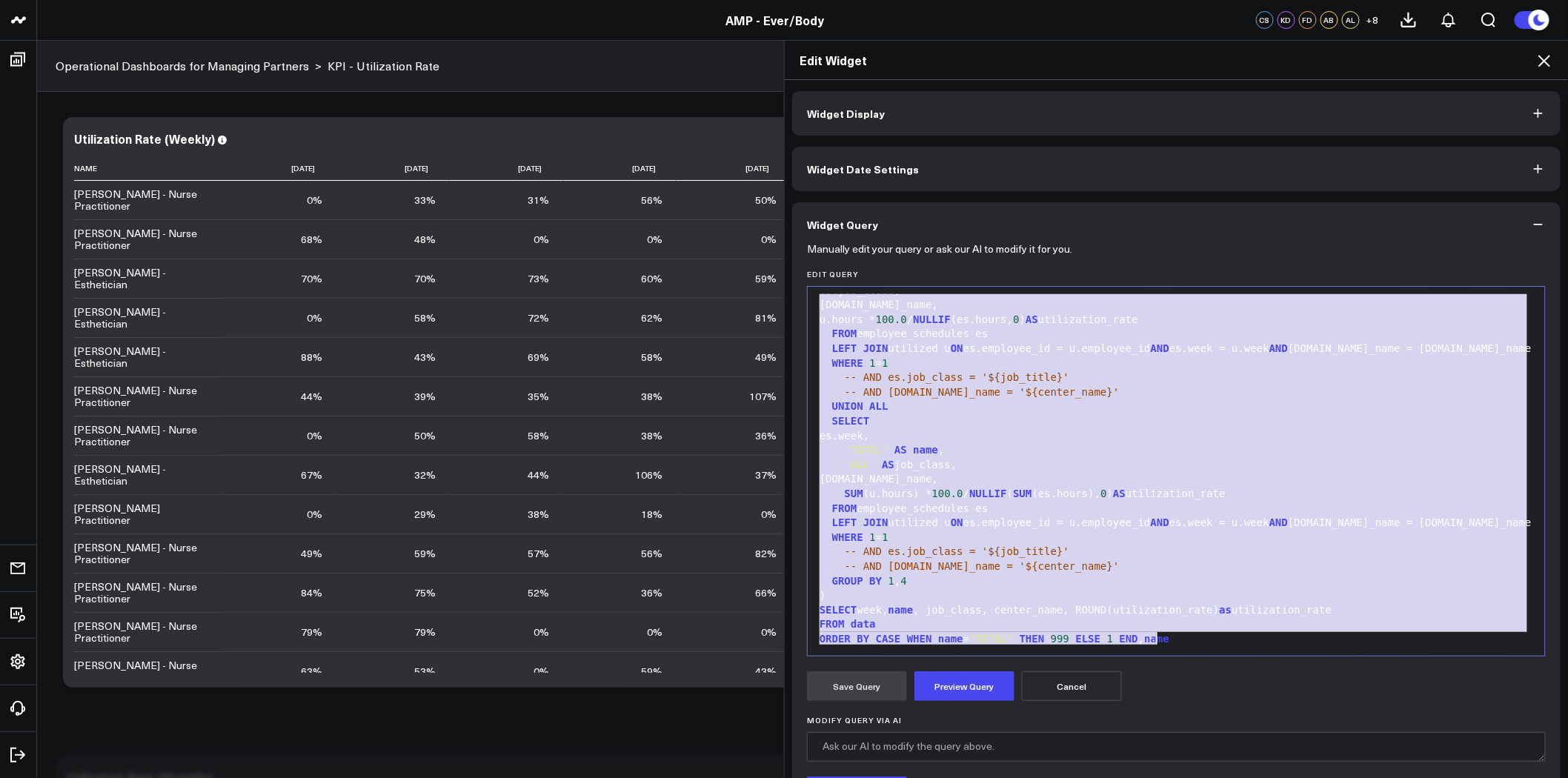
copy div "WITH employee_schedules_dedupe AS ( SELECT * FROM zenoti_eb.employee_schedules …"
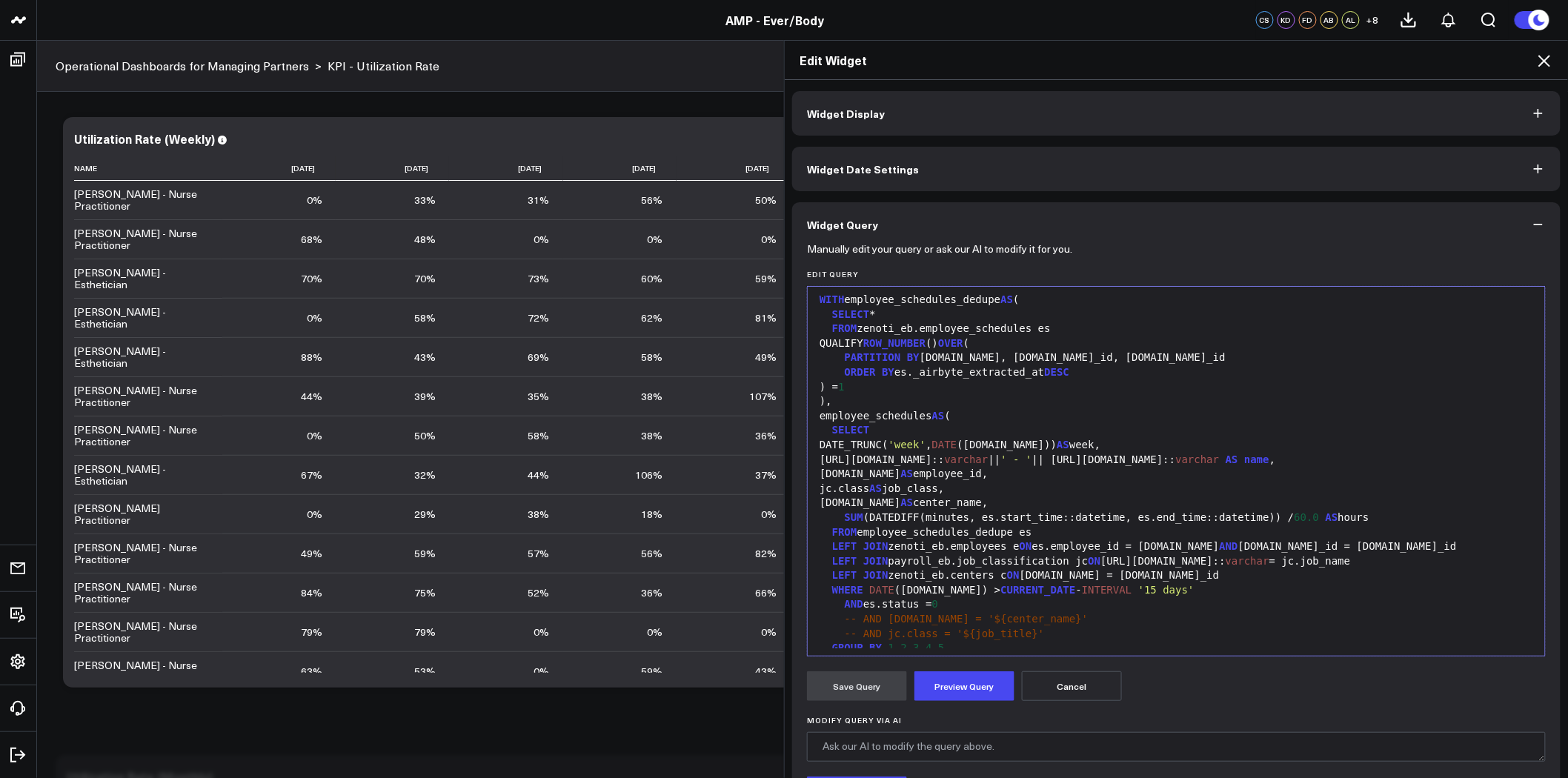
scroll to position [0, 0]
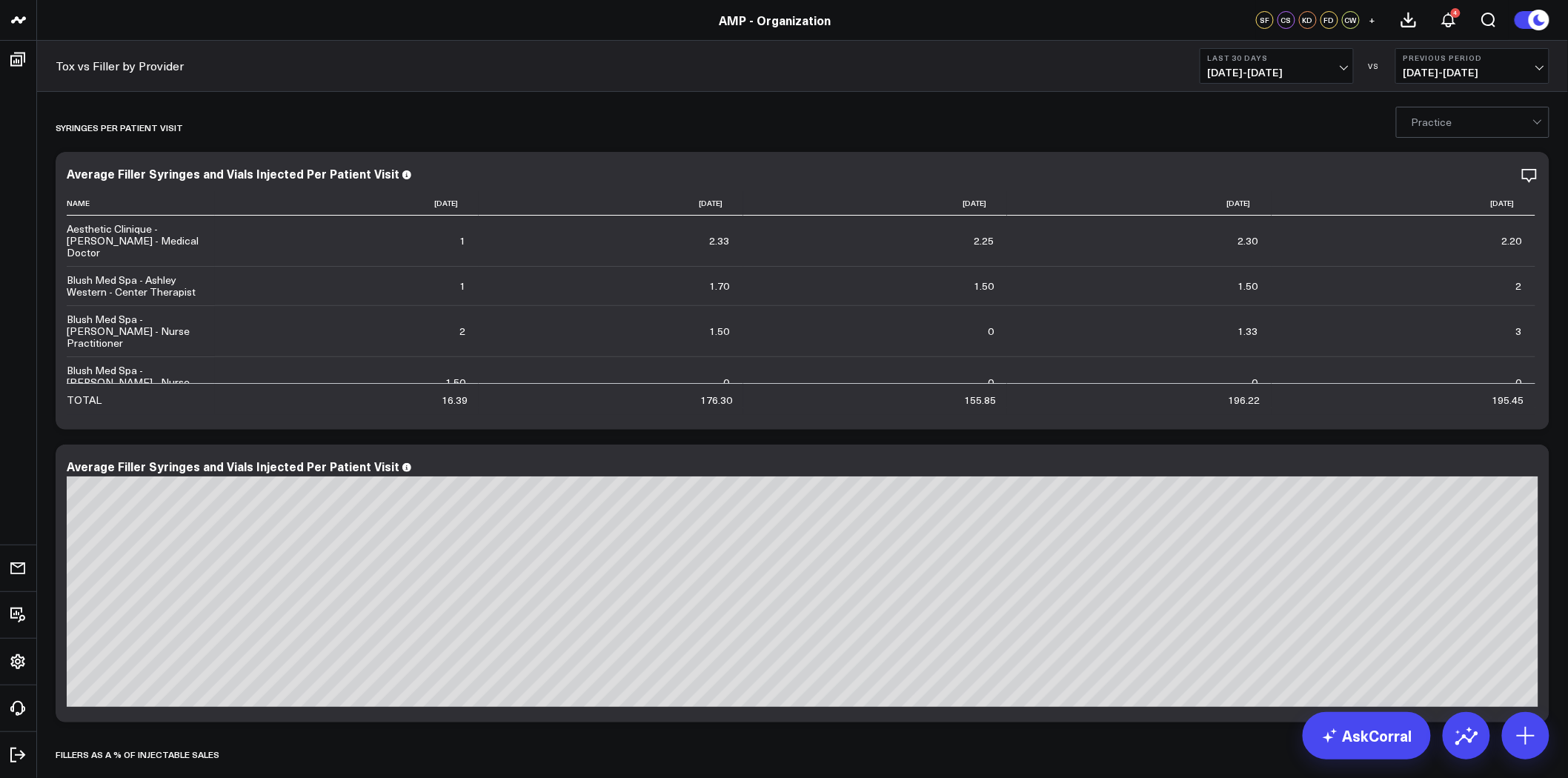
click at [136, 67] on link "Tox vs Filler by Provider" at bounding box center [120, 66] width 128 height 16
drag, startPoint x: 196, startPoint y: 65, endPoint x: 41, endPoint y: 65, distance: 155.0
click at [41, 65] on div "Tox vs Filler by Provider Last 30 Days [DATE] - [DATE] VS Previous Period [DATE…" at bounding box center [802, 66] width 1531 height 51
drag, startPoint x: 145, startPoint y: 61, endPoint x: 707, endPoint y: 83, distance: 562.4
click at [707, 83] on div "Tox vs Filler by Provider Last 30 Days [DATE] - [DATE] VS Previous Period [DATE…" at bounding box center [802, 66] width 1531 height 51
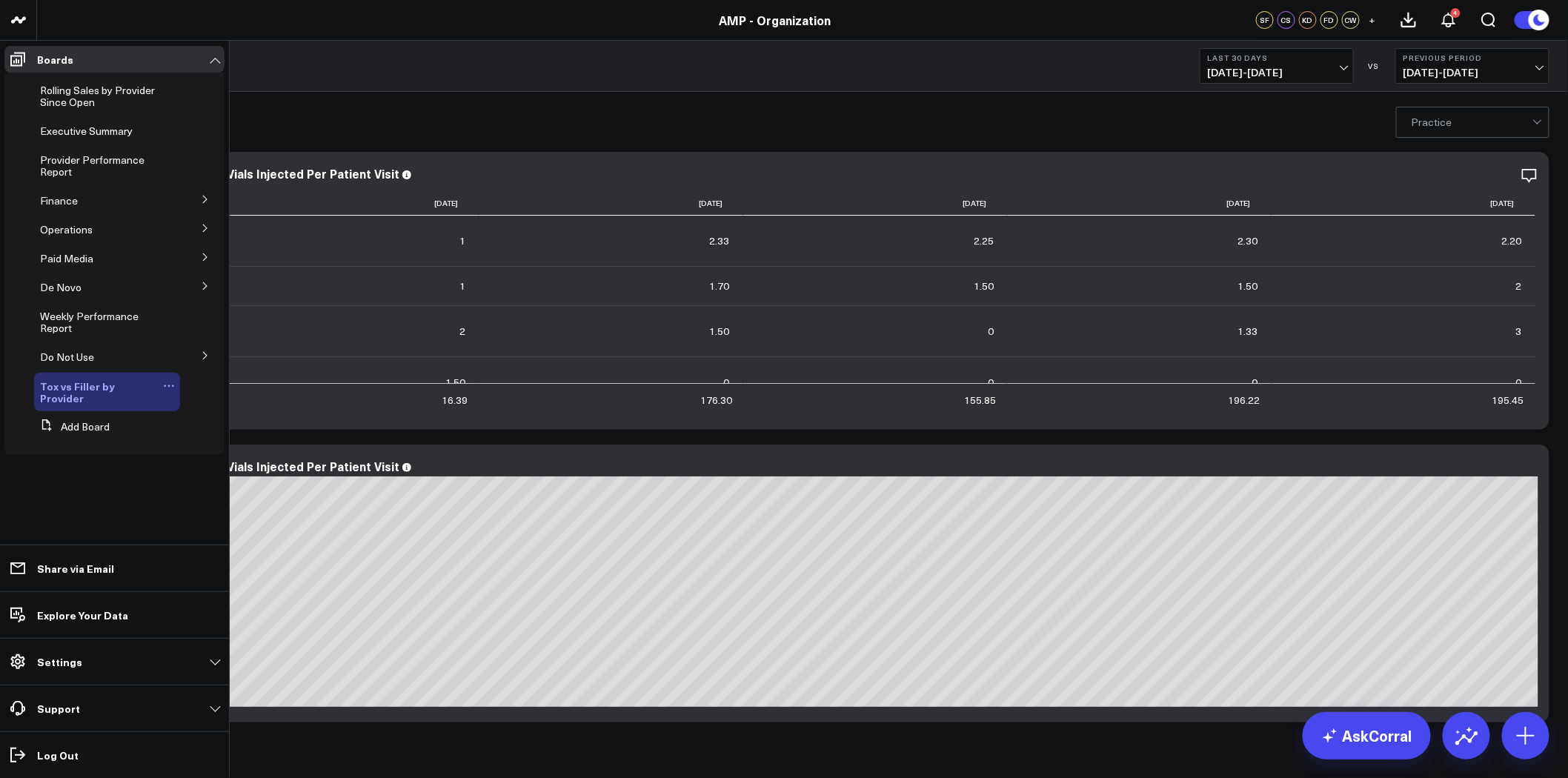
click at [168, 387] on icon at bounding box center [168, 385] width 12 height 12
click at [221, 403] on button "Edit Name" at bounding box center [234, 406] width 120 height 28
type input "T"
drag, startPoint x: 137, startPoint y: 387, endPoint x: 83, endPoint y: 386, distance: 54.0
click at [83, 386] on input "Injector Analysis" at bounding box center [110, 387] width 141 height 22
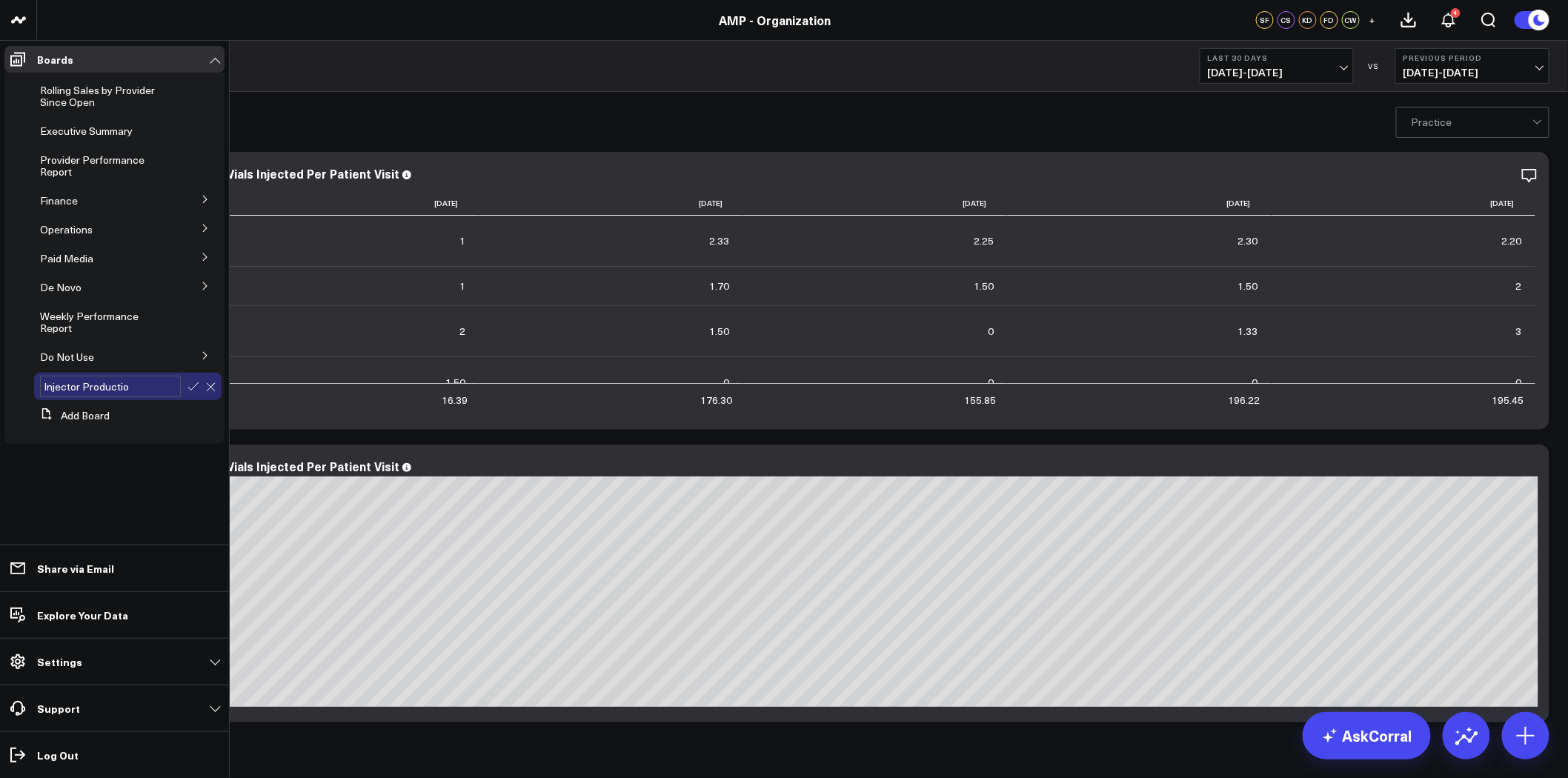
type input "Injector Production"
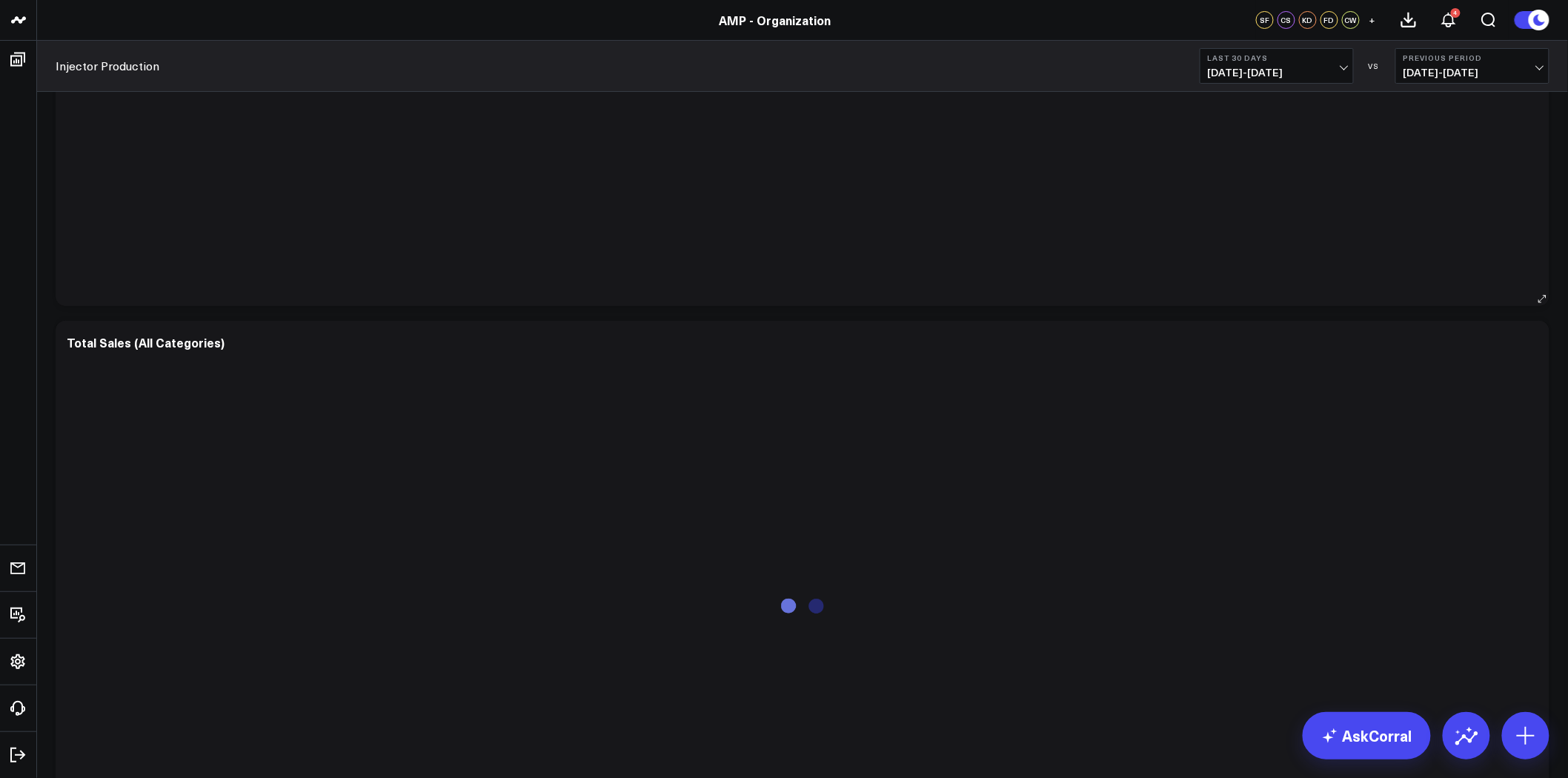
scroll to position [4972, 0]
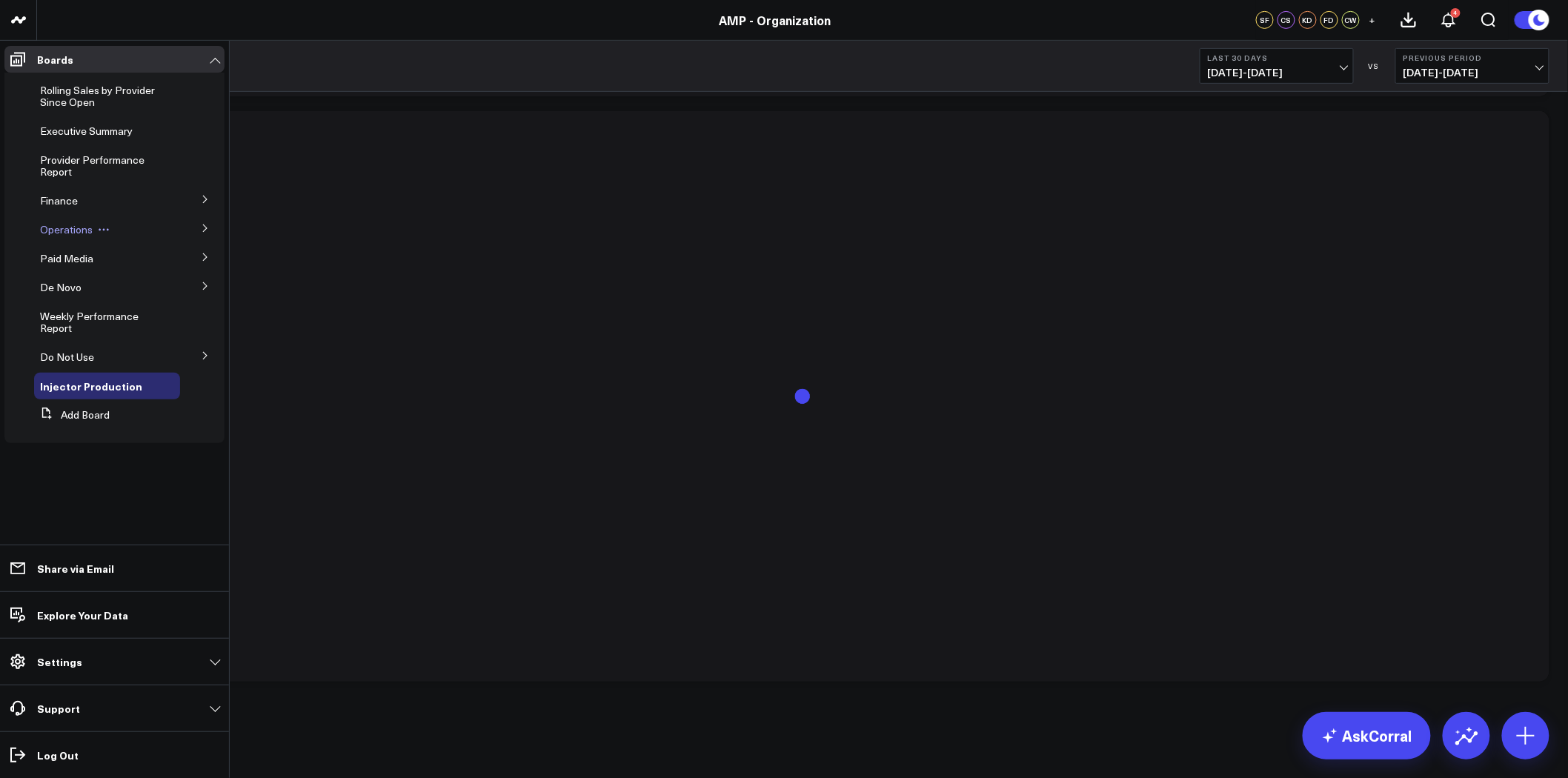
click at [120, 231] on div "Operations" at bounding box center [107, 229] width 146 height 27
click at [202, 225] on icon at bounding box center [205, 228] width 9 height 9
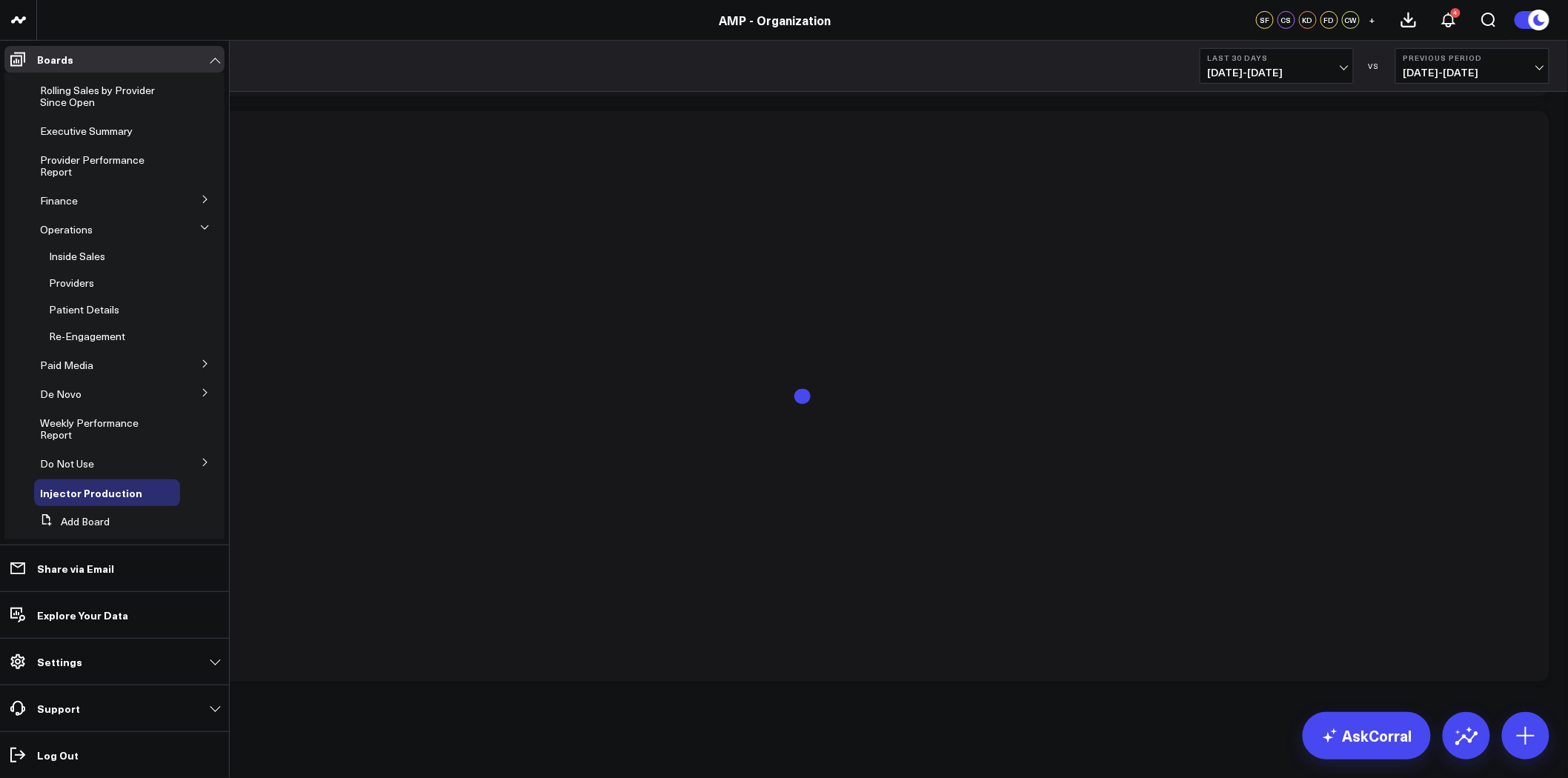
click at [200, 226] on icon at bounding box center [205, 228] width 9 height 9
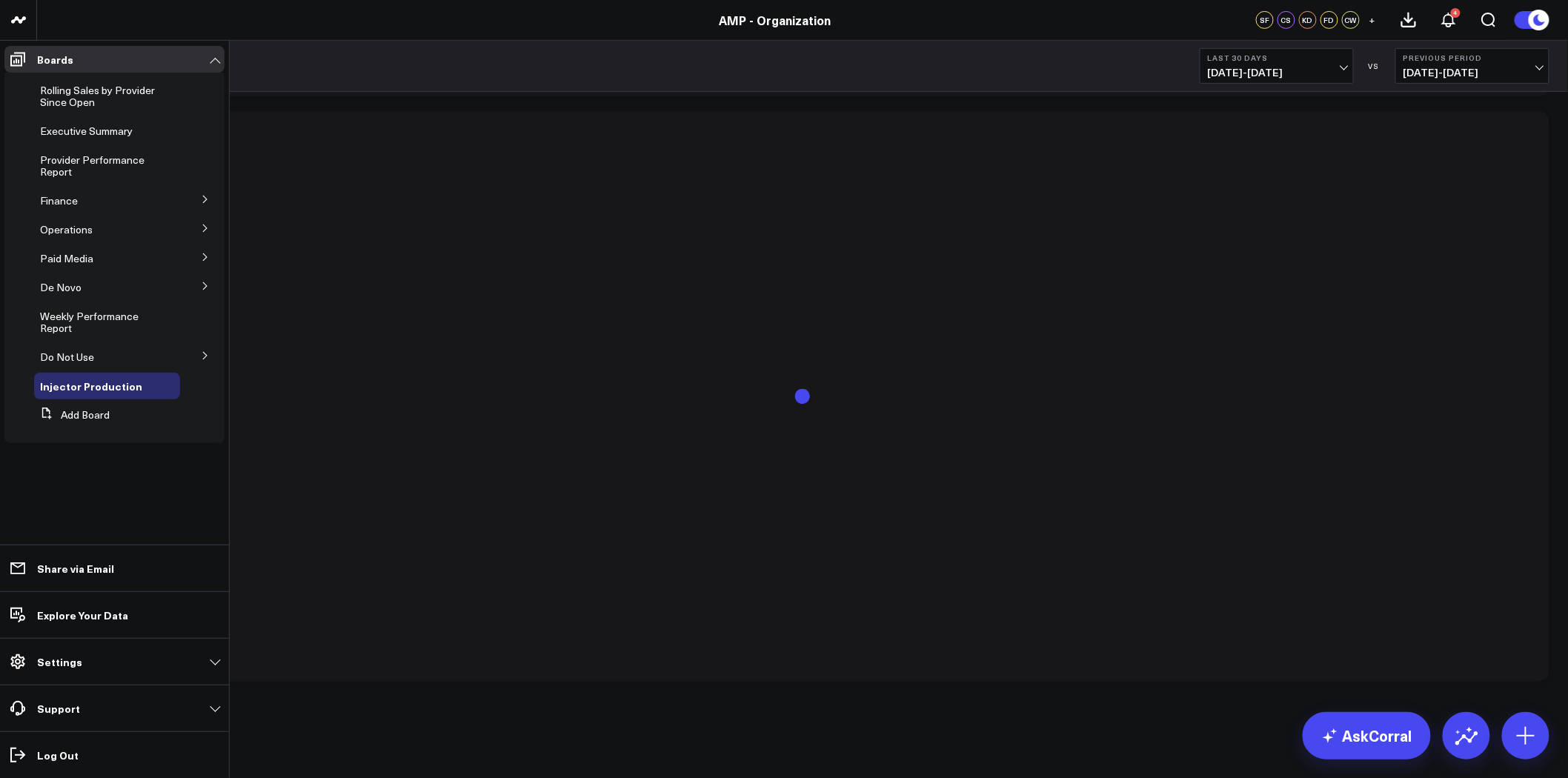
click at [205, 194] on icon at bounding box center [205, 199] width 9 height 9
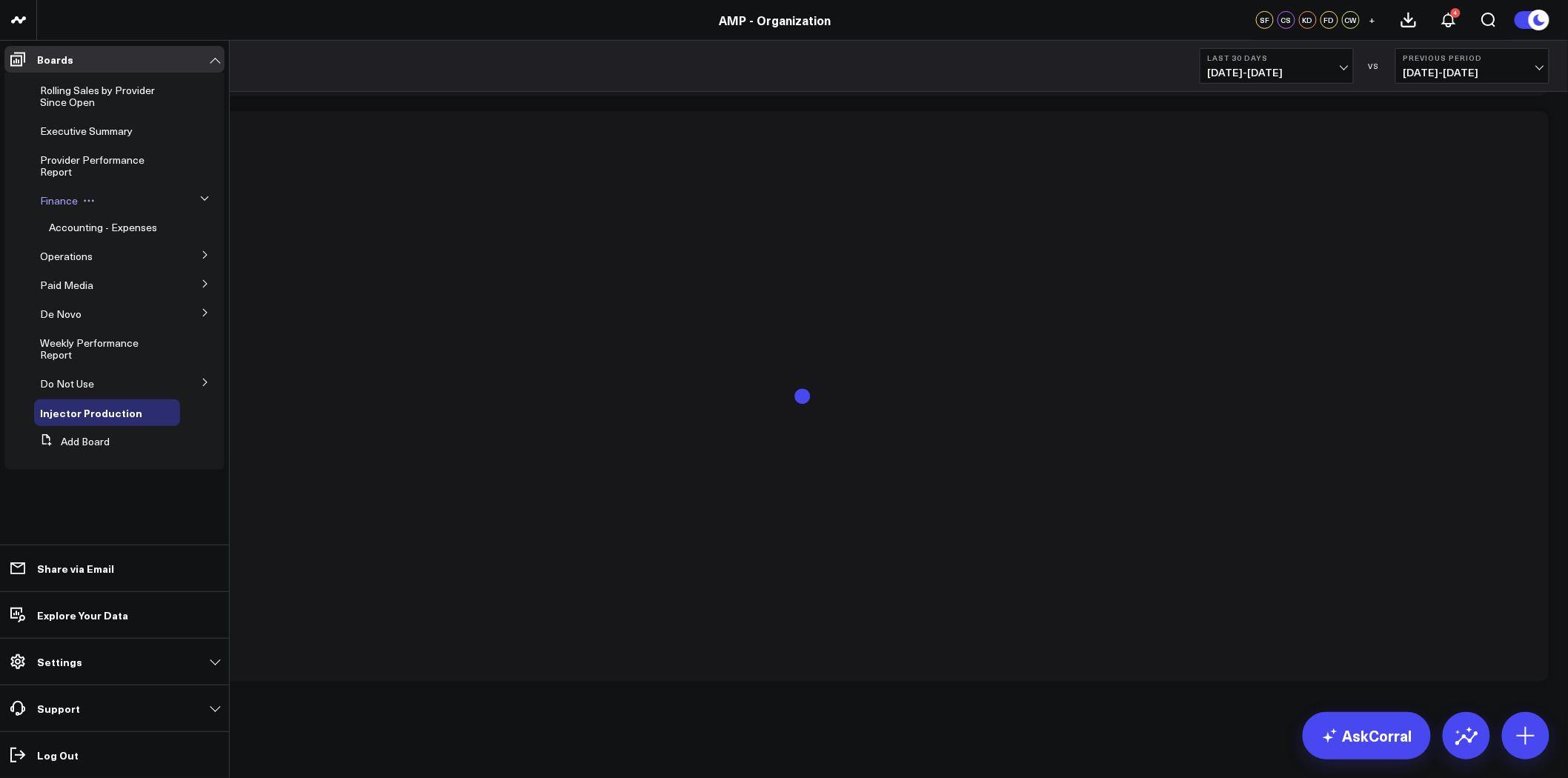
click at [87, 198] on icon at bounding box center [89, 200] width 12 height 12
click at [152, 243] on button "Edit Permissions" at bounding box center [157, 249] width 120 height 29
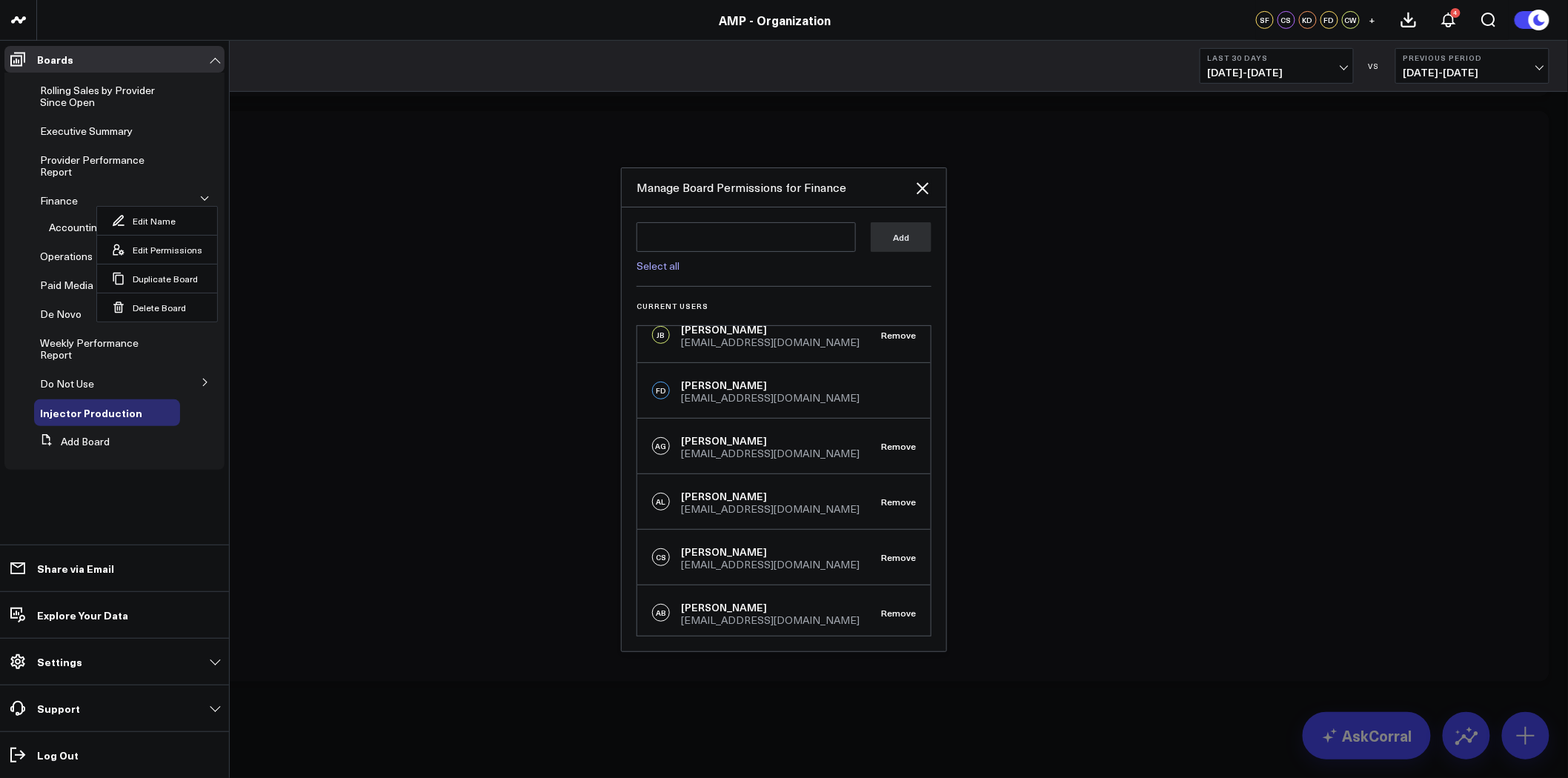
scroll to position [190, 0]
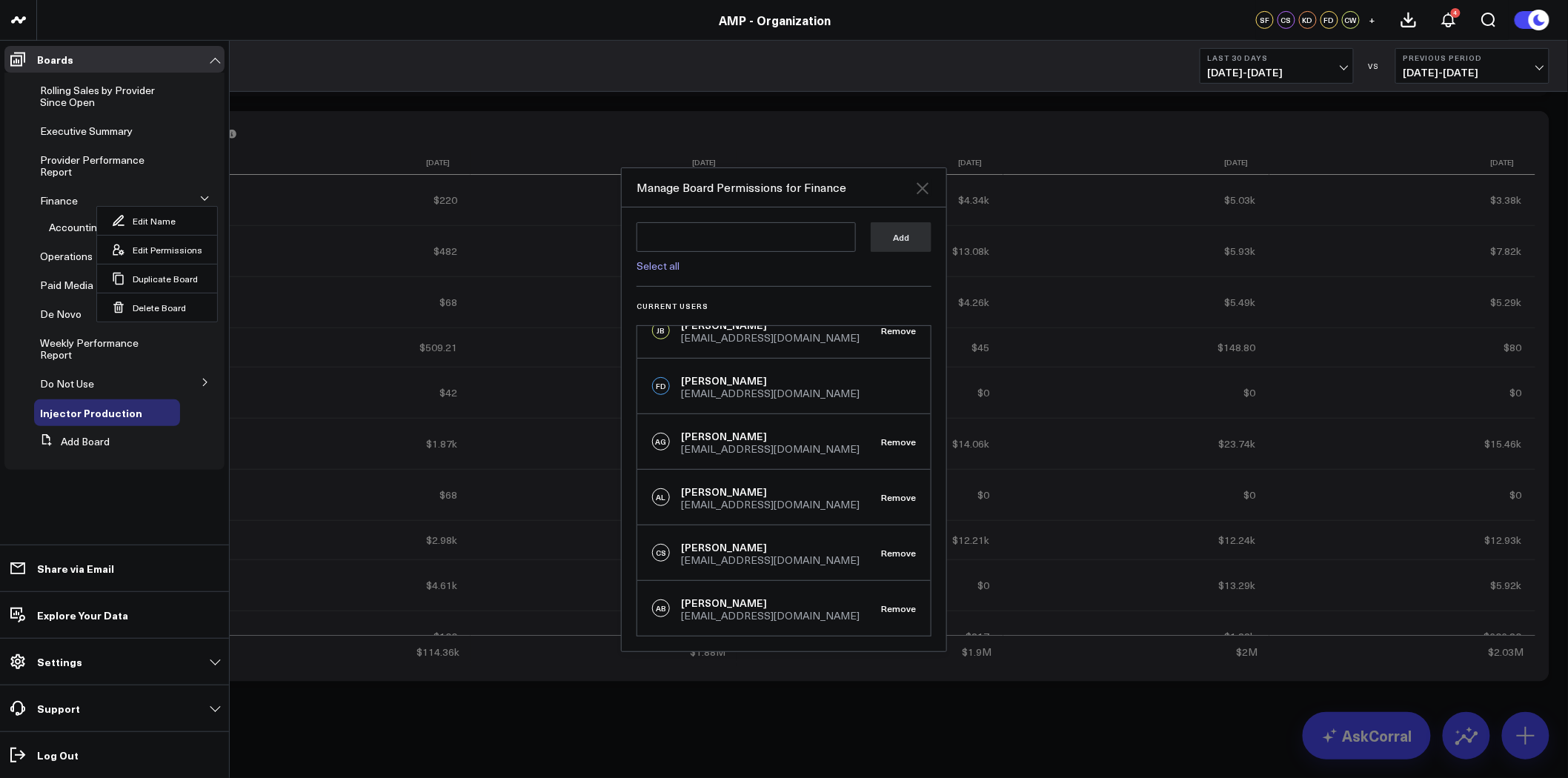
click at [926, 185] on icon at bounding box center [922, 188] width 12 height 12
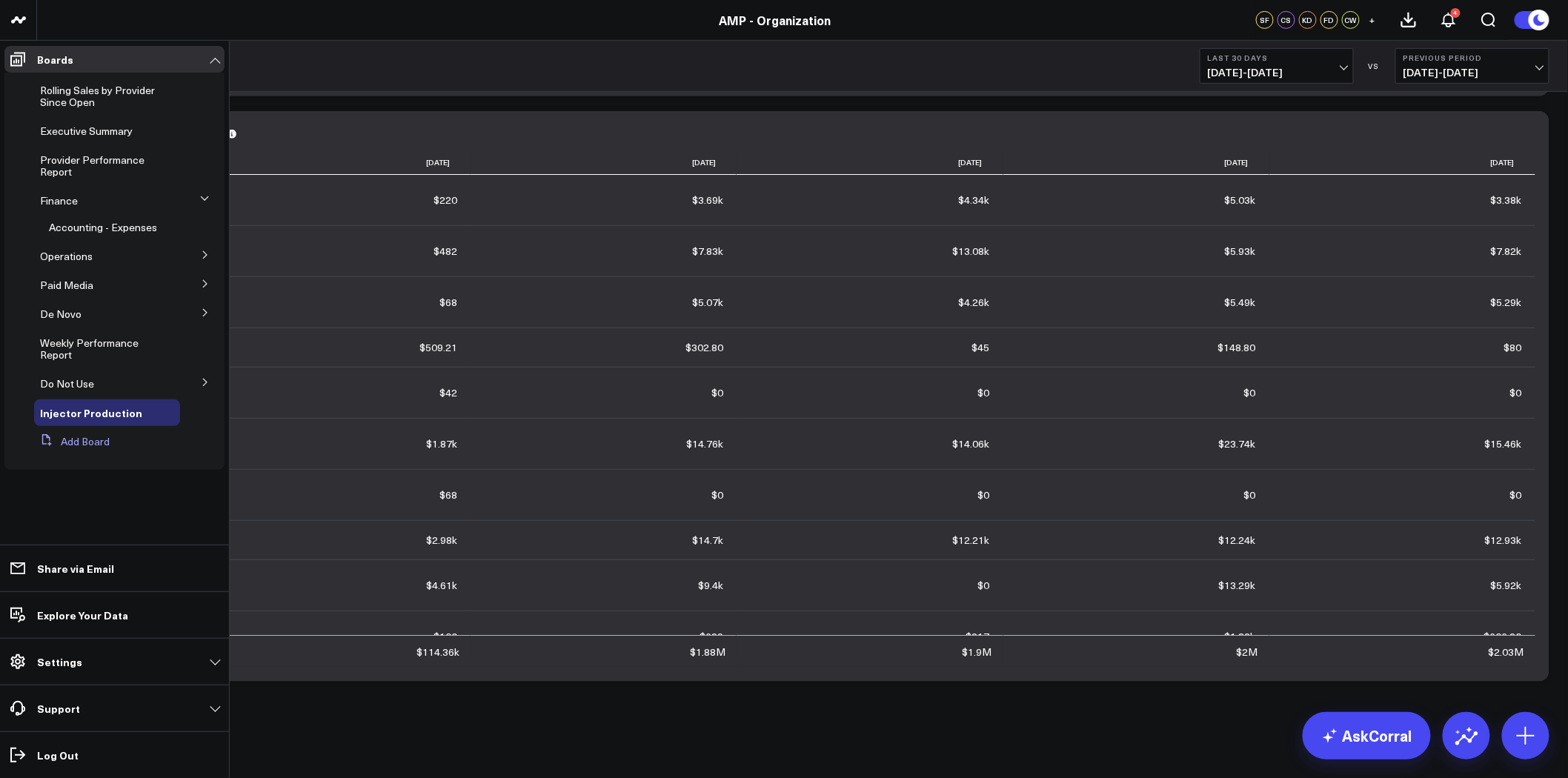
click at [103, 437] on button "Add Board" at bounding box center [72, 441] width 76 height 27
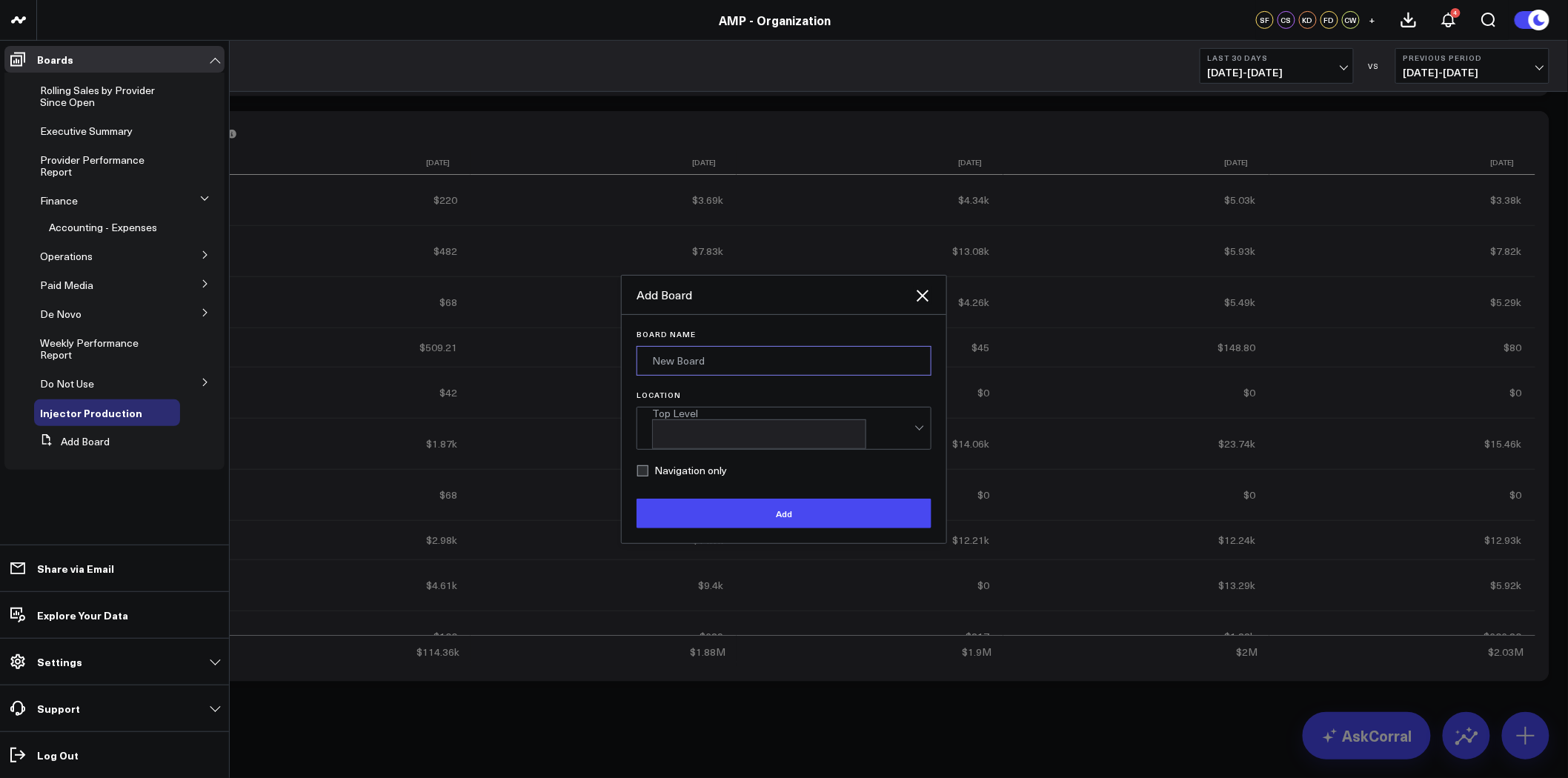
click at [688, 360] on input "Board Name" at bounding box center [784, 360] width 295 height 29
click at [921, 301] on icon at bounding box center [922, 295] width 12 height 12
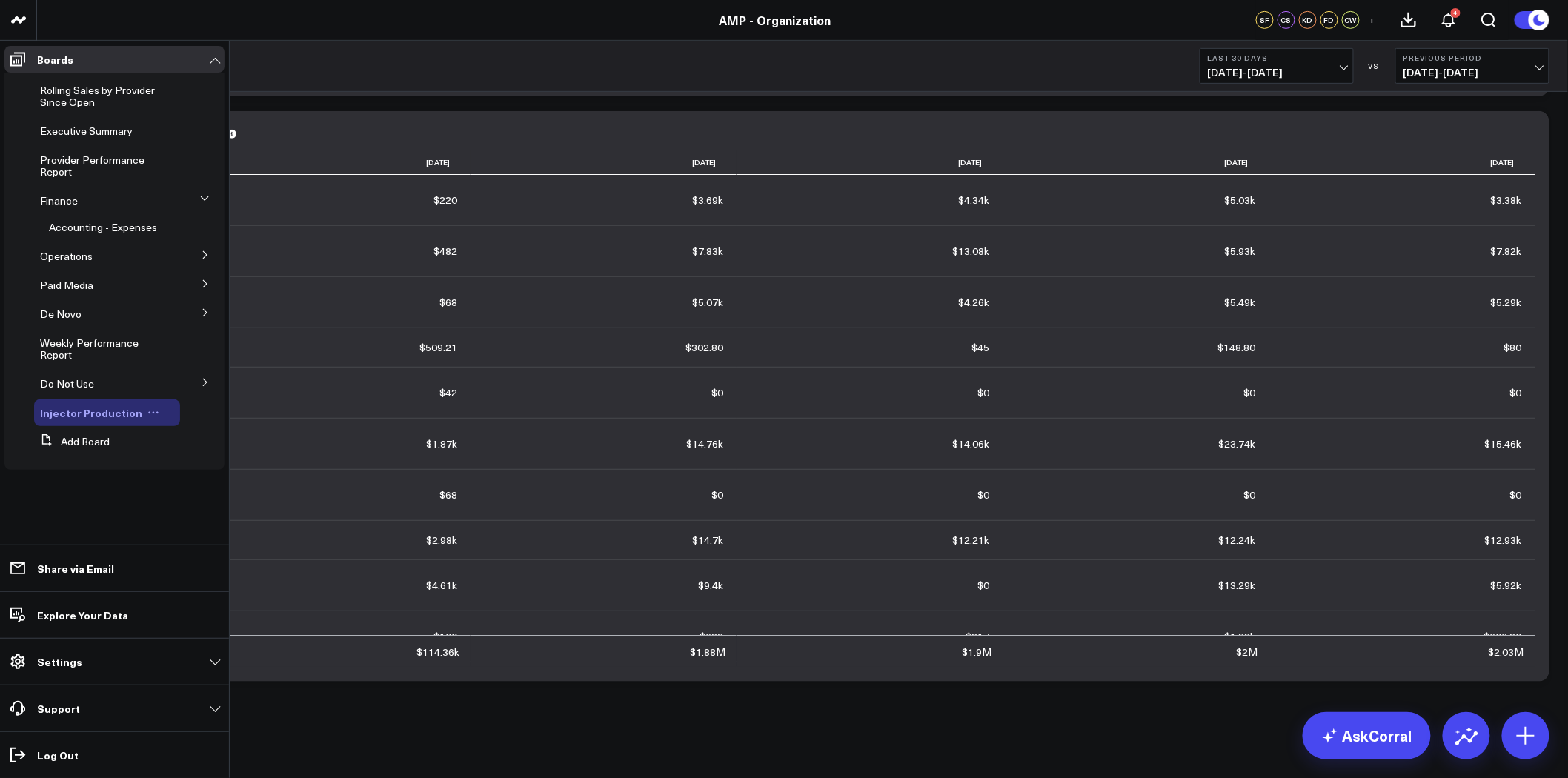
click at [102, 415] on span "Injector Production" at bounding box center [91, 412] width 102 height 15
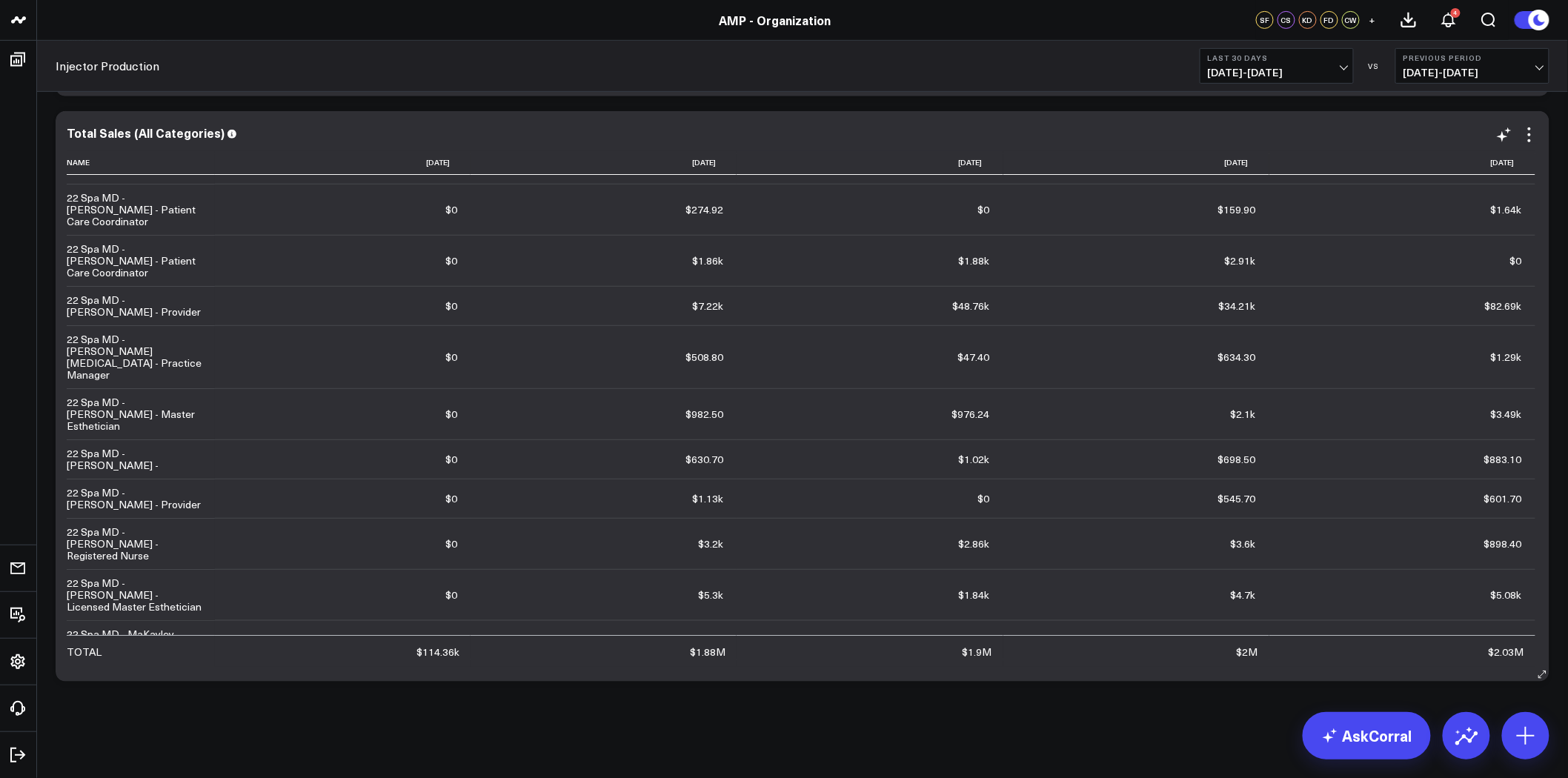
scroll to position [2633, 0]
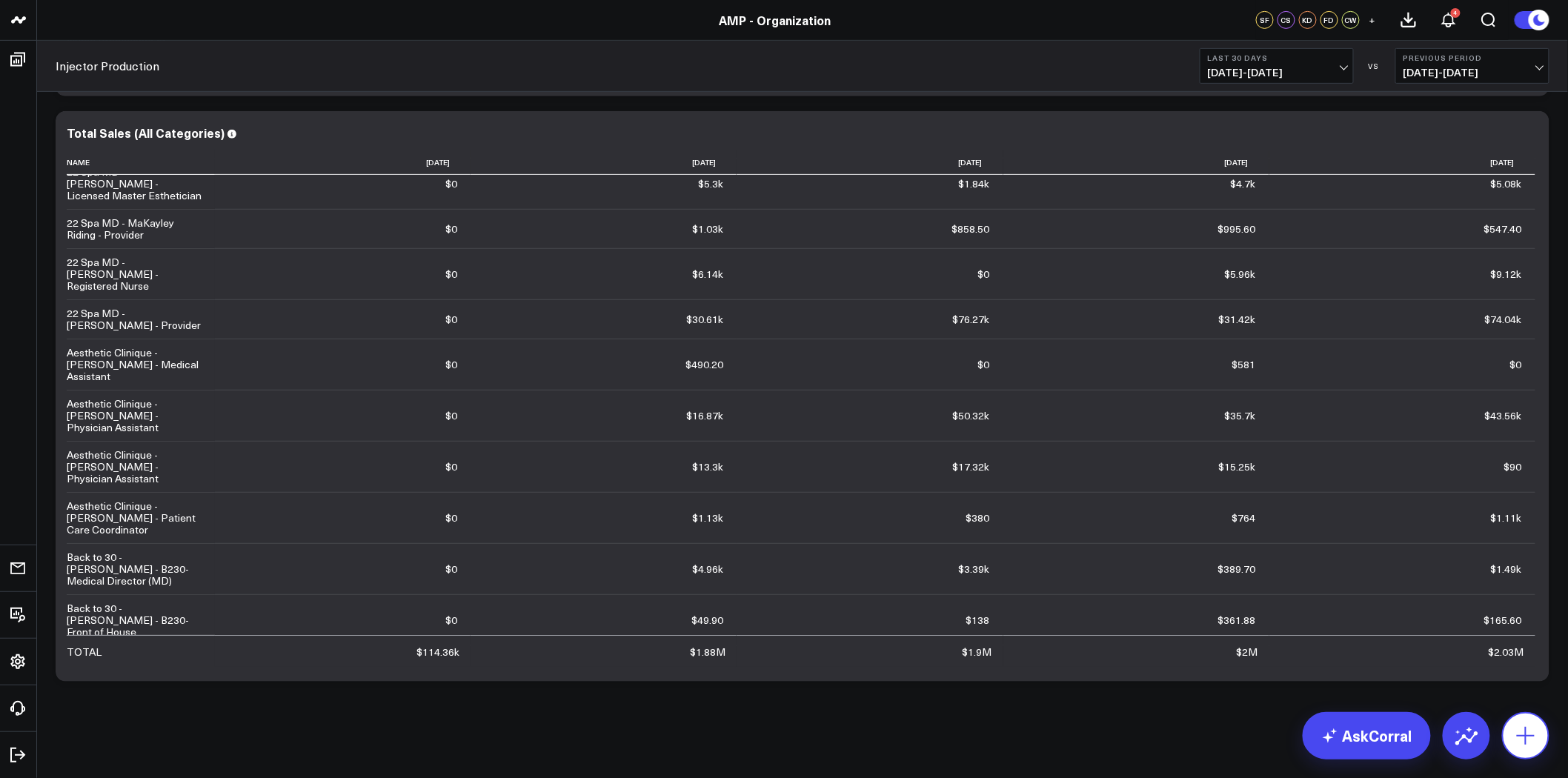
click at [1522, 735] on icon at bounding box center [1526, 736] width 18 height 18
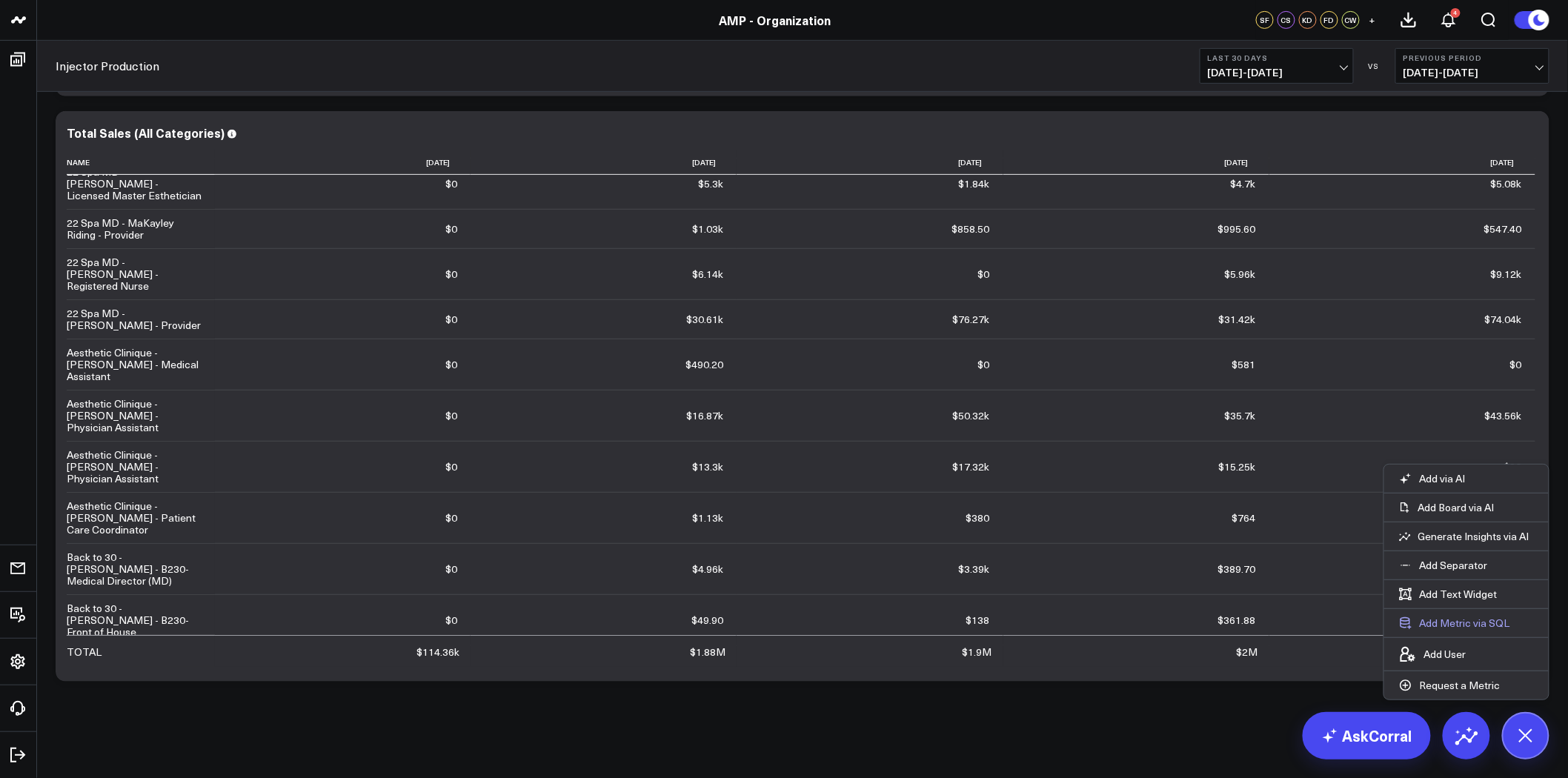
click at [1447, 625] on button "Add Metric via SQL" at bounding box center [1455, 623] width 141 height 28
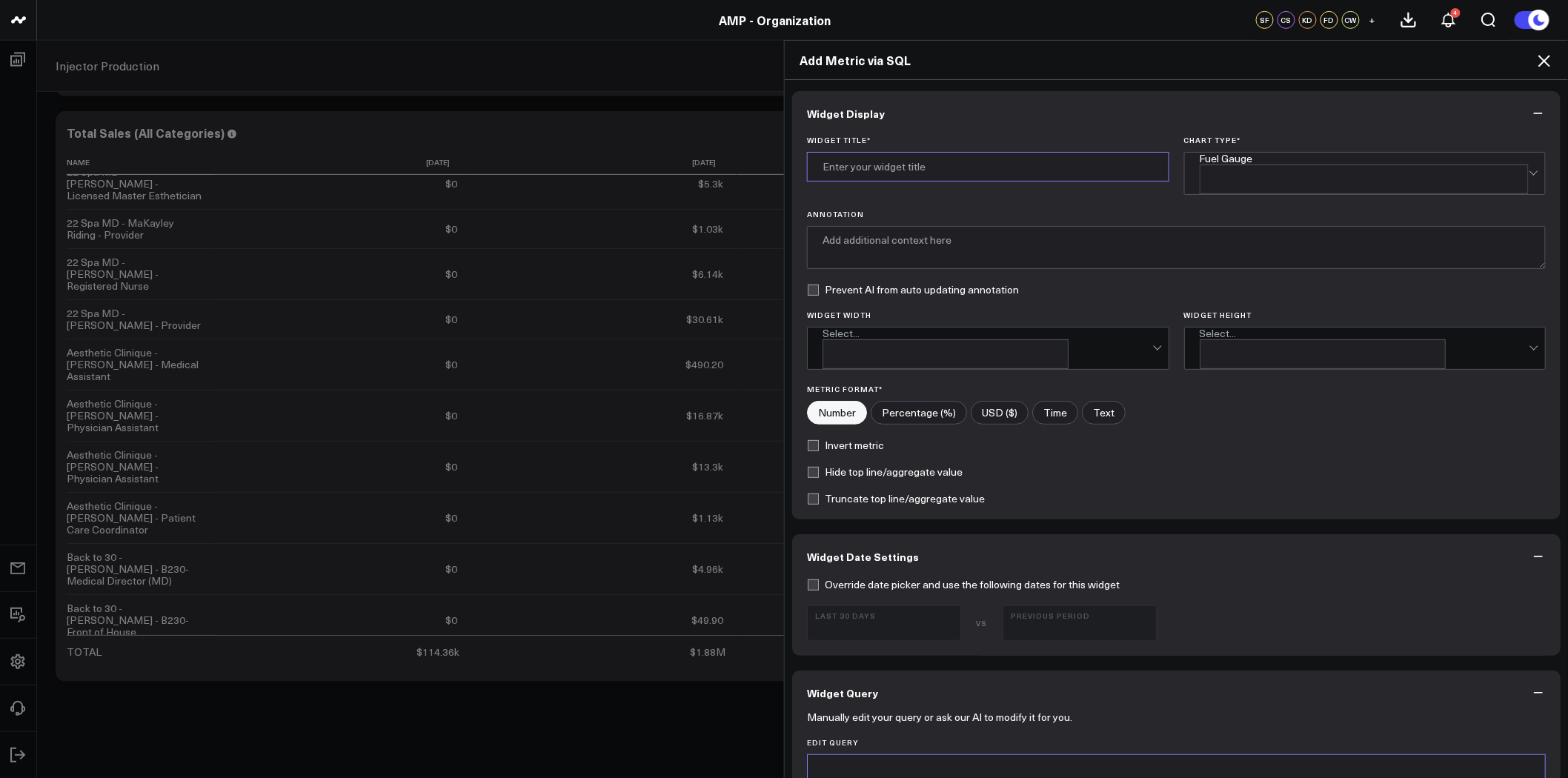
click at [860, 169] on input "Widget Title *" at bounding box center [987, 167] width 362 height 29
type input "W"
type input "U"
type input "Provider Utilization"
click at [1360, 157] on div "Fuel Gauge" at bounding box center [1364, 174] width 330 height 42
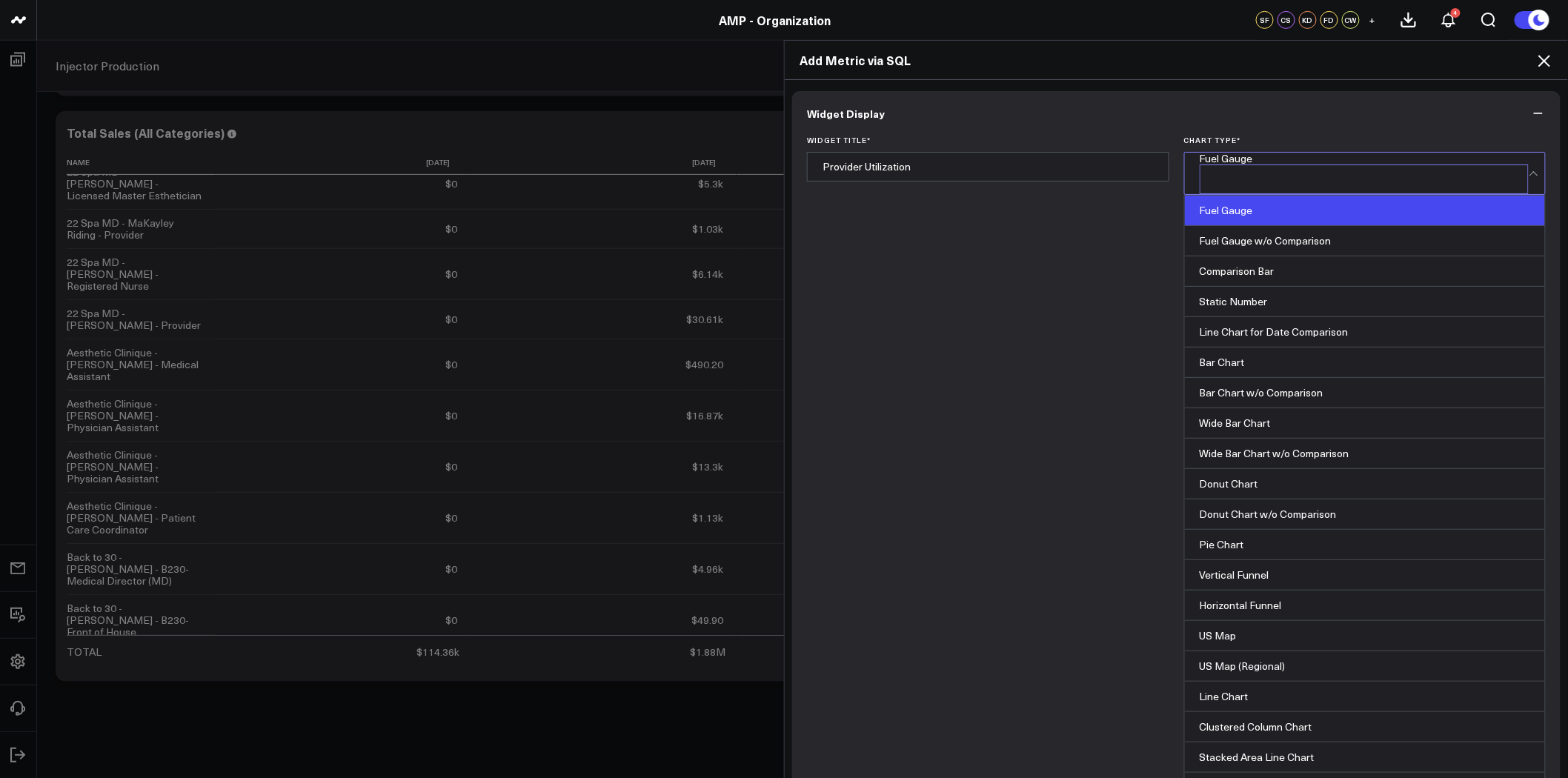
scroll to position [599, 0]
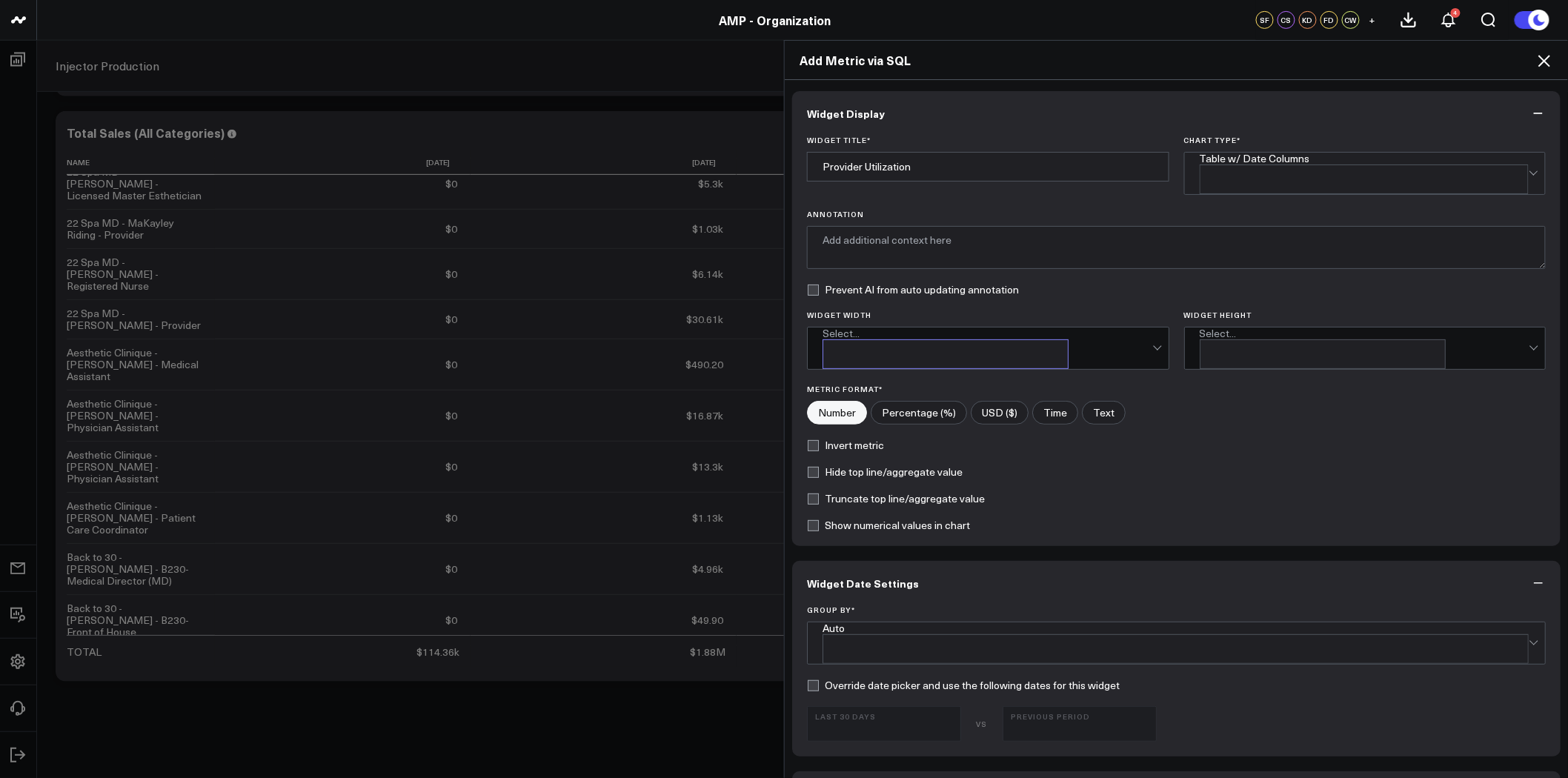
click at [957, 328] on div "Select..." at bounding box center [987, 333] width 330 height 12
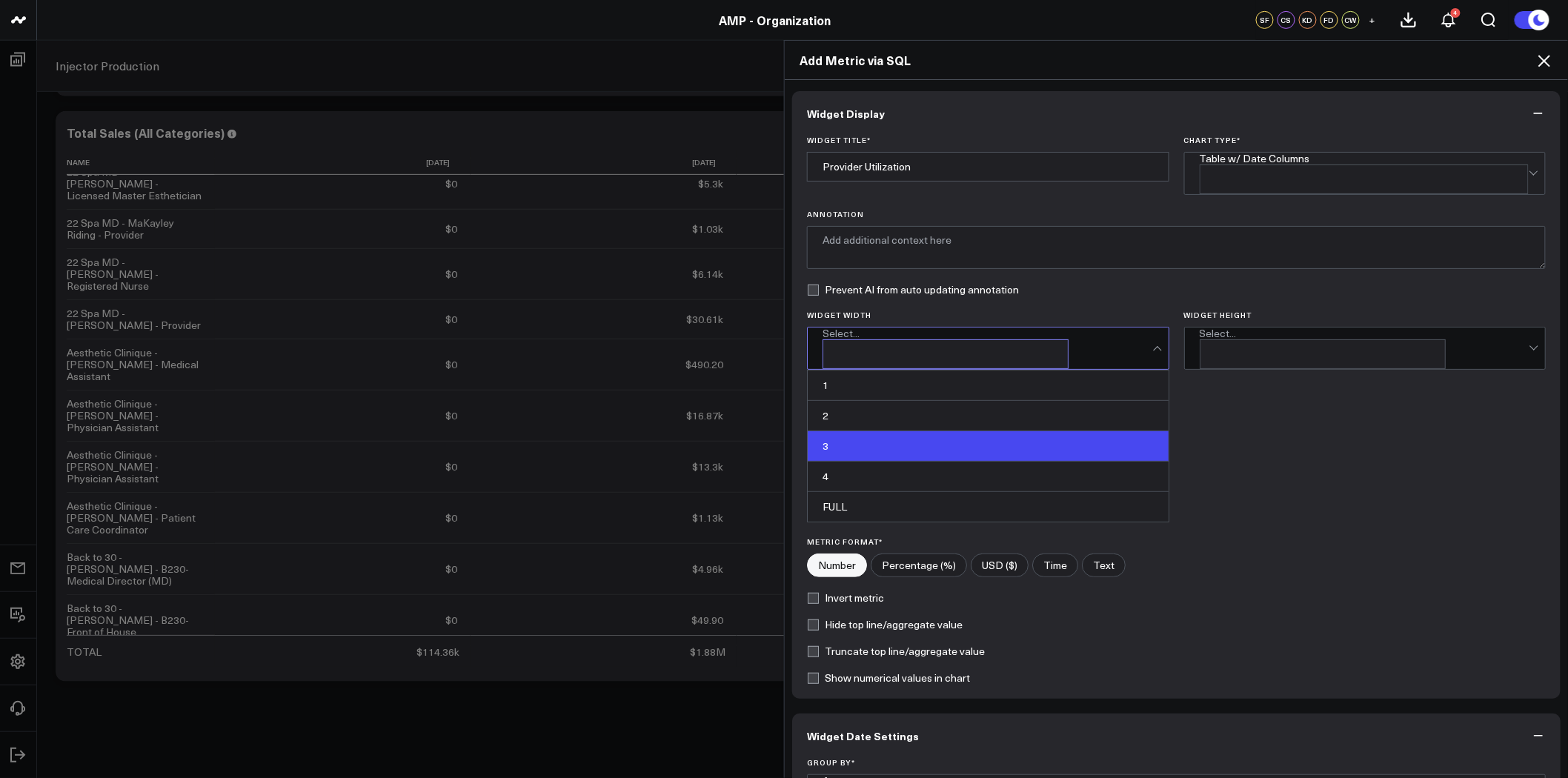
click at [940, 431] on div "3" at bounding box center [987, 446] width 361 height 30
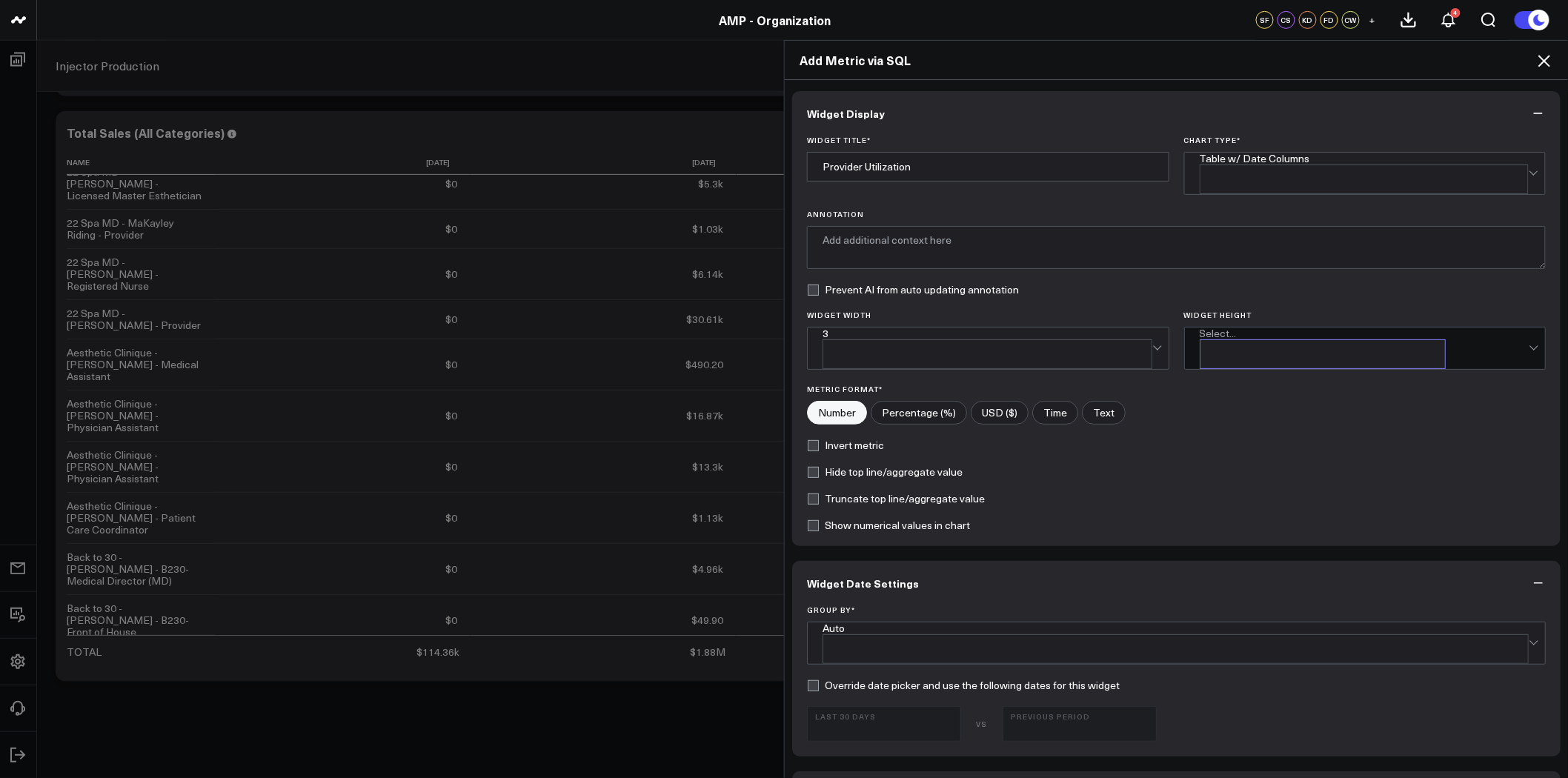
click at [1336, 330] on div "Select..." at bounding box center [1364, 333] width 330 height 12
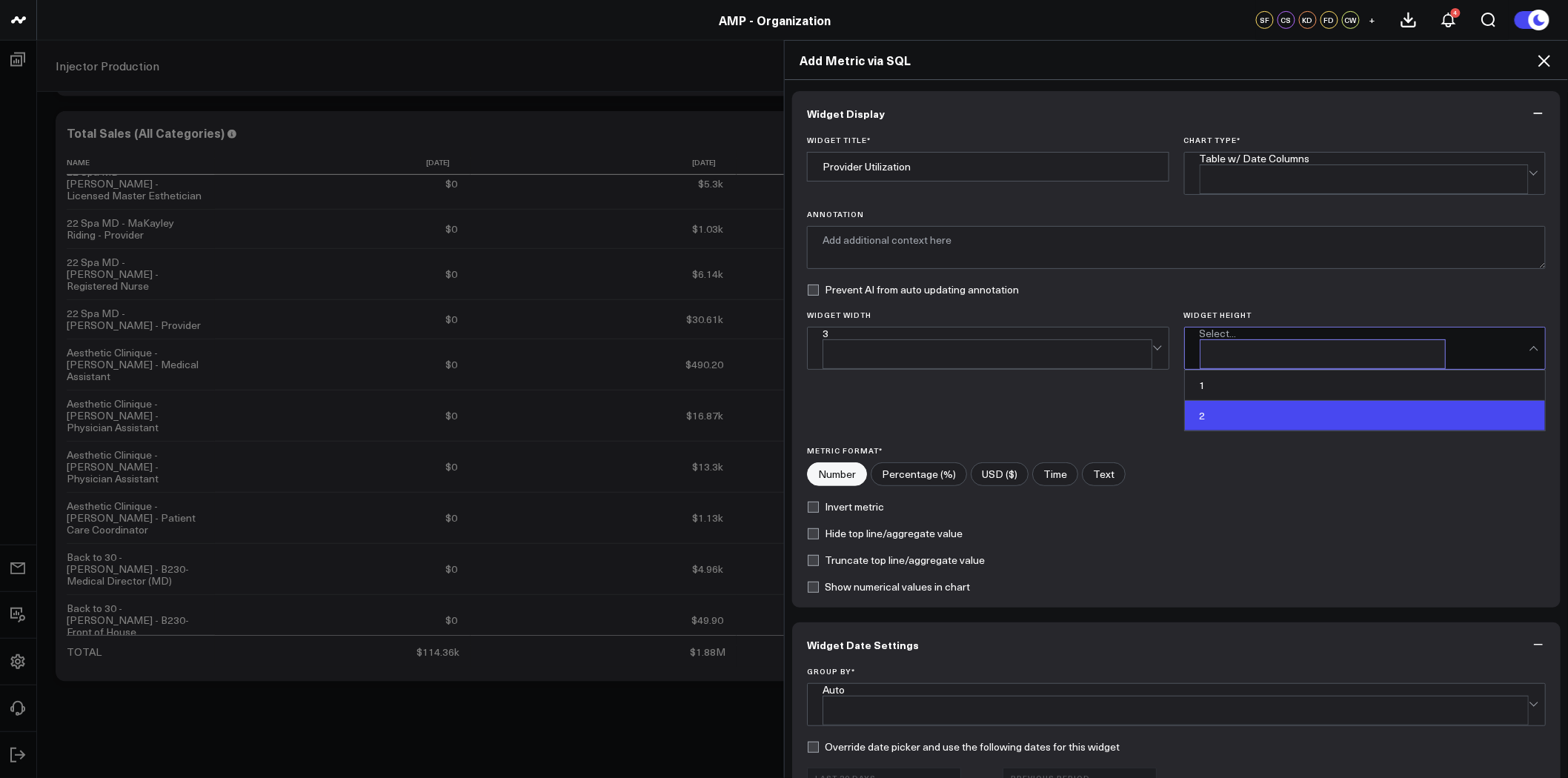
click at [1306, 401] on div "2" at bounding box center [1365, 415] width 361 height 29
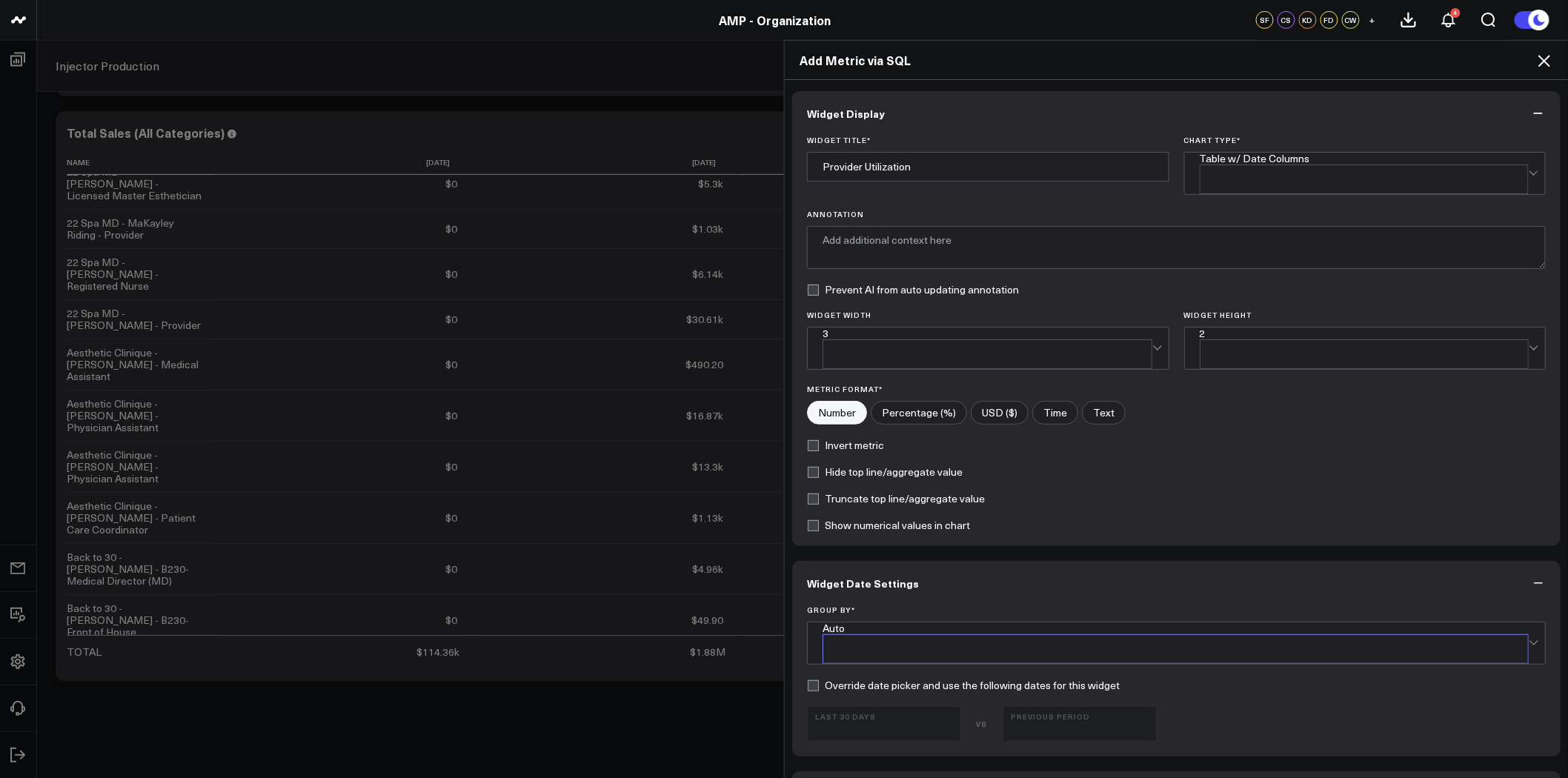
click at [941, 622] on div "Auto" at bounding box center [1175, 627] width 706 height 12
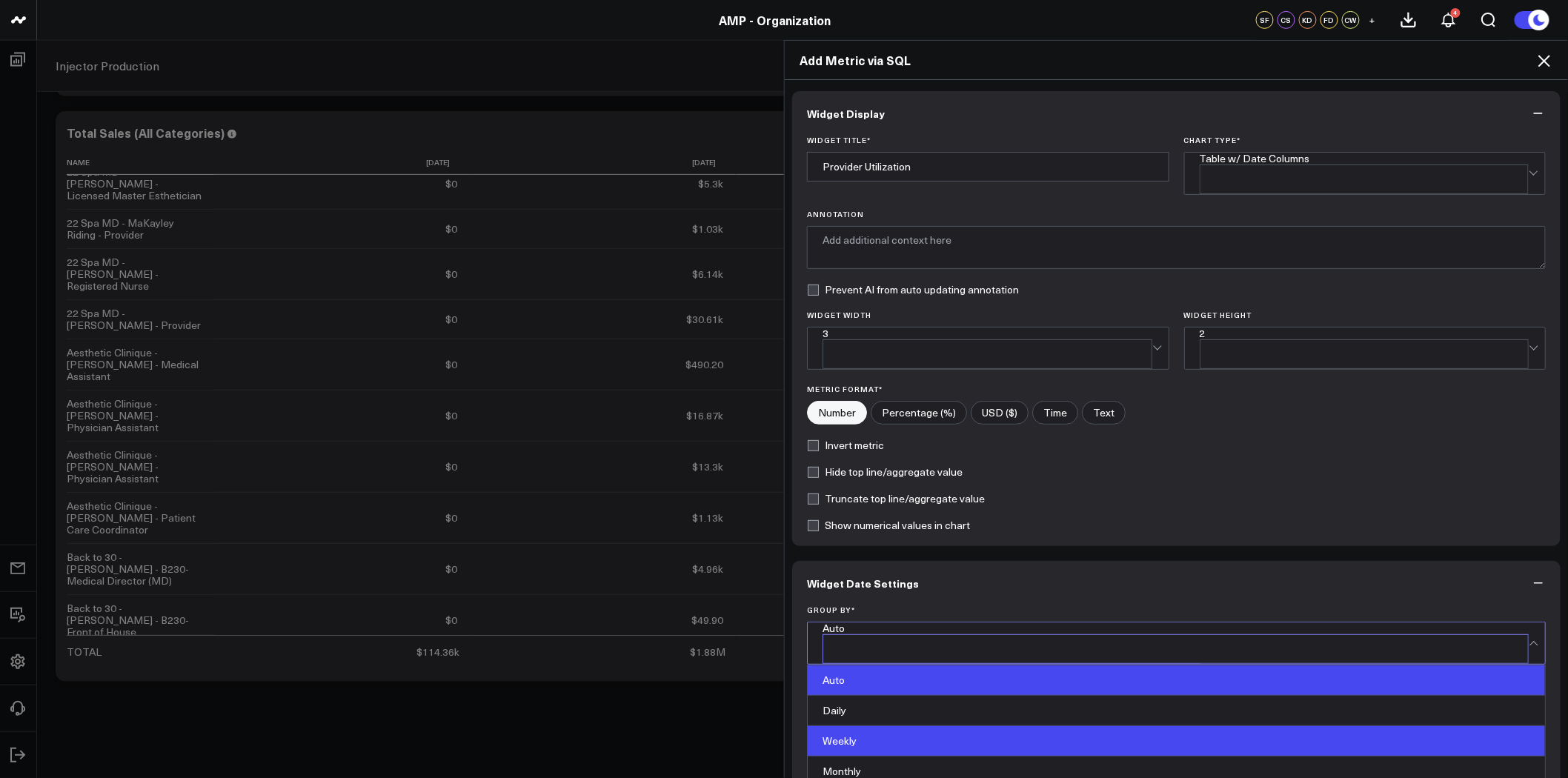
click at [929, 726] on div "Weekly" at bounding box center [1176, 741] width 737 height 30
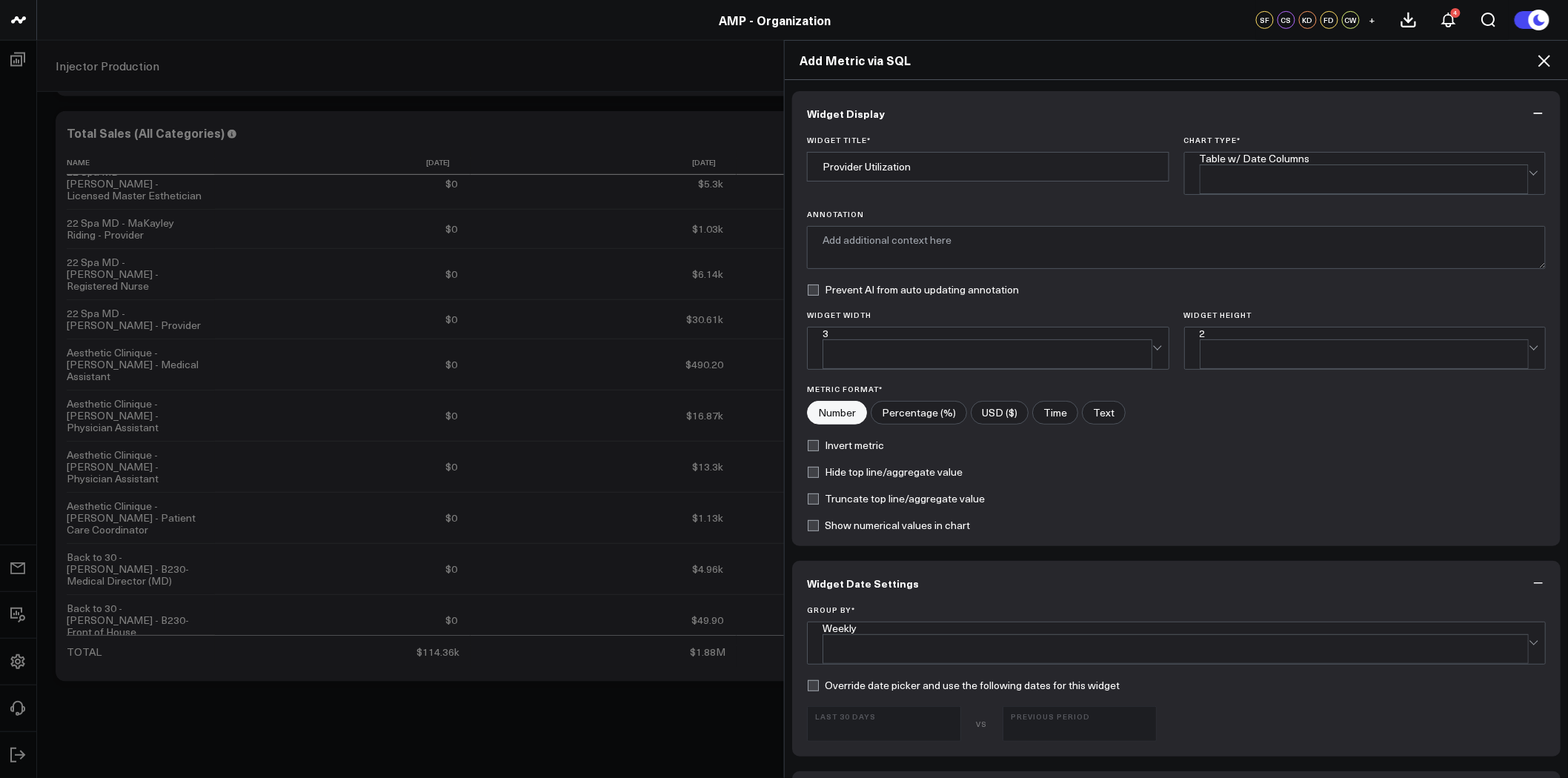
click at [928, 401] on input"] "Percentage (%)" at bounding box center [919, 412] width 95 height 22
radio input"] "true"
click at [828, 466] on label "Hide top line/aggregate value" at bounding box center [885, 472] width 156 height 12
click at [819, 466] on input "Hide top line/aggregate value" at bounding box center [812, 472] width 12 height 12
checkbox input "true"
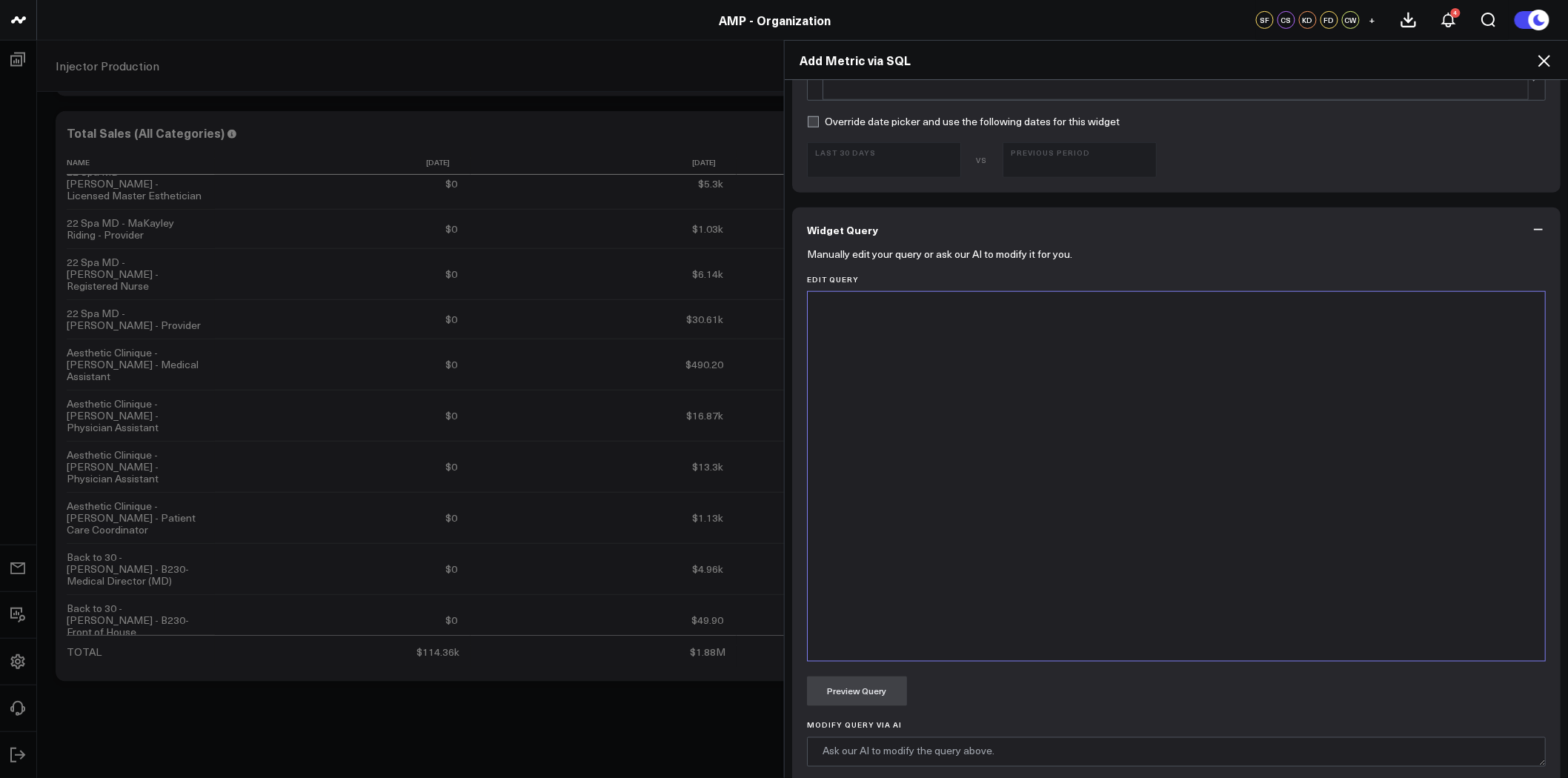
scroll to position [711, 0]
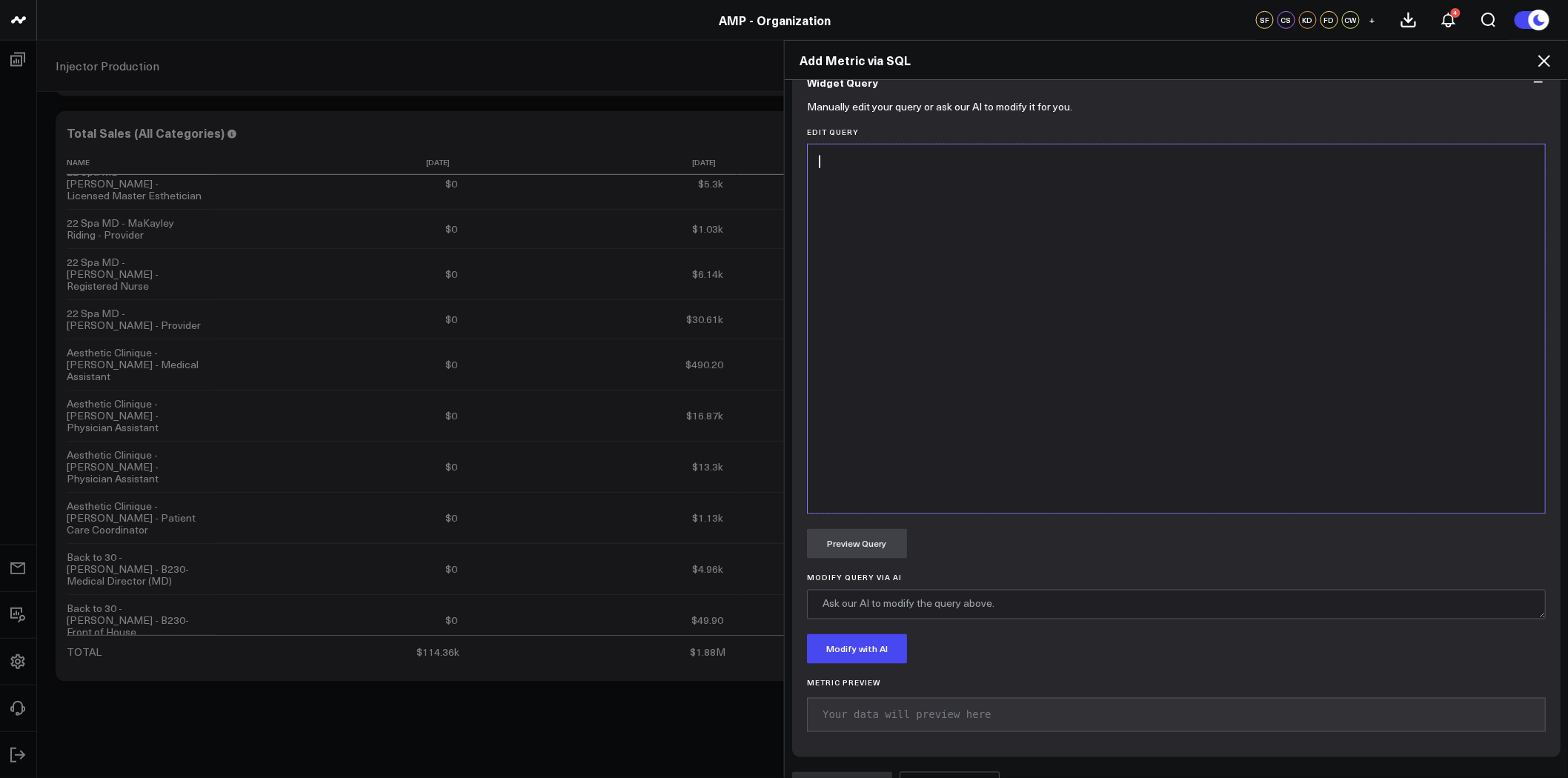
click at [1025, 376] on div at bounding box center [1177, 329] width 723 height 354
click at [956, 240] on div at bounding box center [1177, 329] width 723 height 354
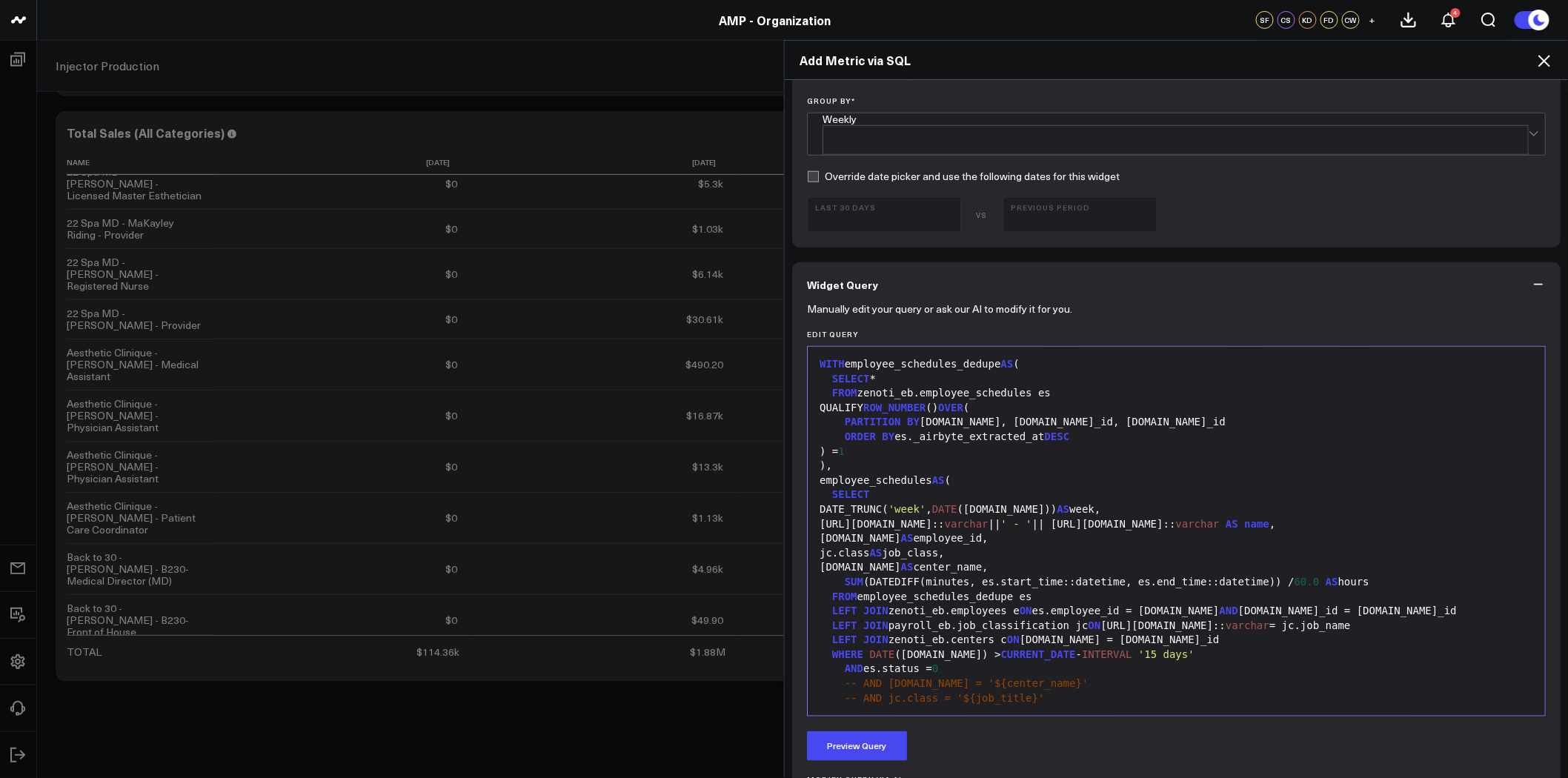
scroll to position [546, 0]
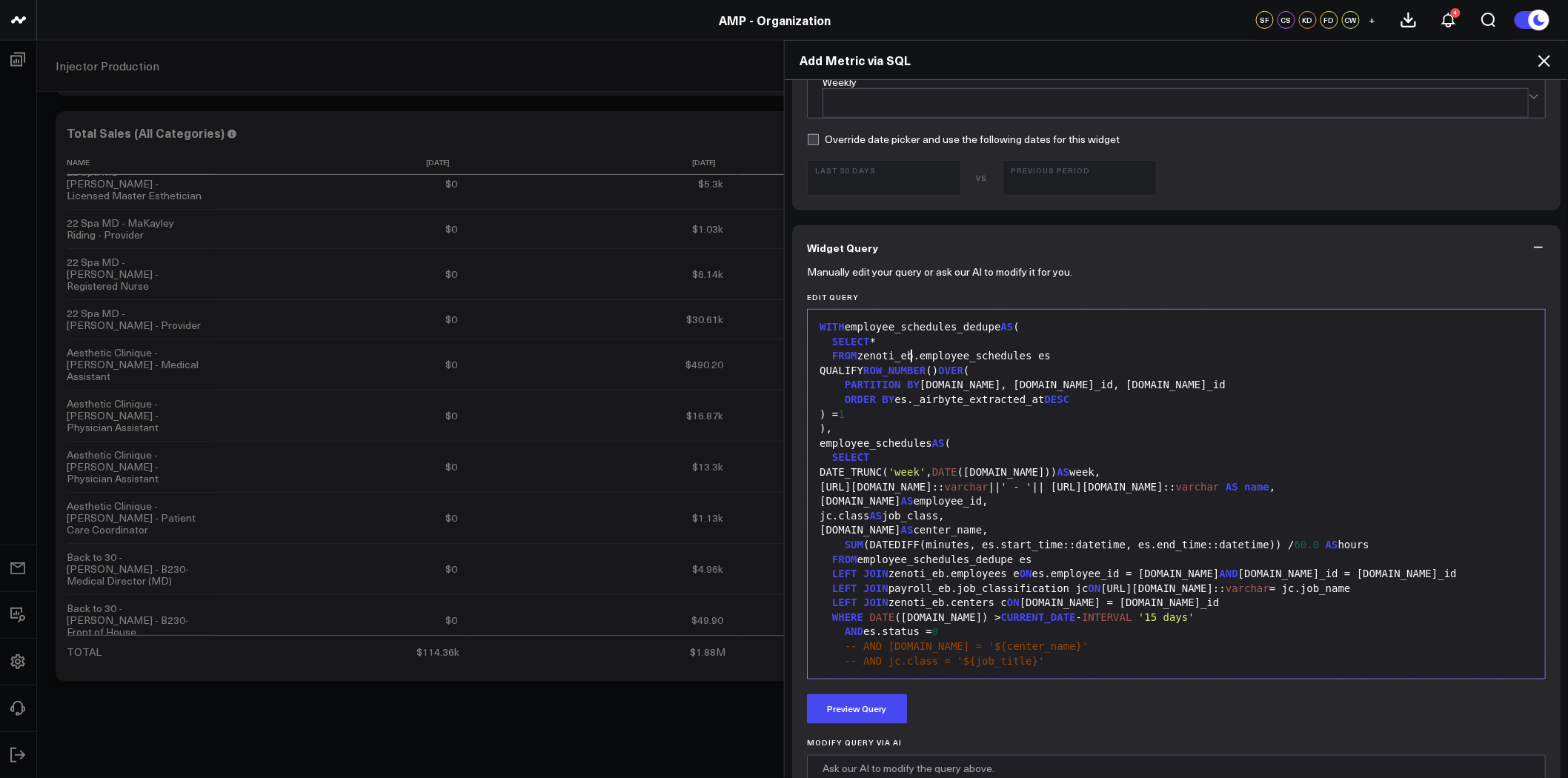
click at [903, 349] on div "FROM zenoti_eb.employee_schedules es" at bounding box center [1177, 356] width 723 height 15
click at [933, 567] on div "LEFT JOIN zenoti_eb.employees e ON es.employee_id = [DOMAIN_NAME] AND [DOMAIN_N…" at bounding box center [1177, 573] width 723 height 15
click at [939, 582] on div "LEFT JOIN payroll_eb.job_classification jc ON [URL][DOMAIN_NAME]:: varchar = jc…" at bounding box center [1177, 589] width 723 height 15
click at [934, 596] on div "LEFT JOIN zenoti_eb.centers c ON [DOMAIN_NAME] = [DOMAIN_NAME]_id" at bounding box center [1177, 603] width 723 height 15
click at [1099, 553] on div "FROM employee_schedules_dedupe es" at bounding box center [1177, 560] width 723 height 15
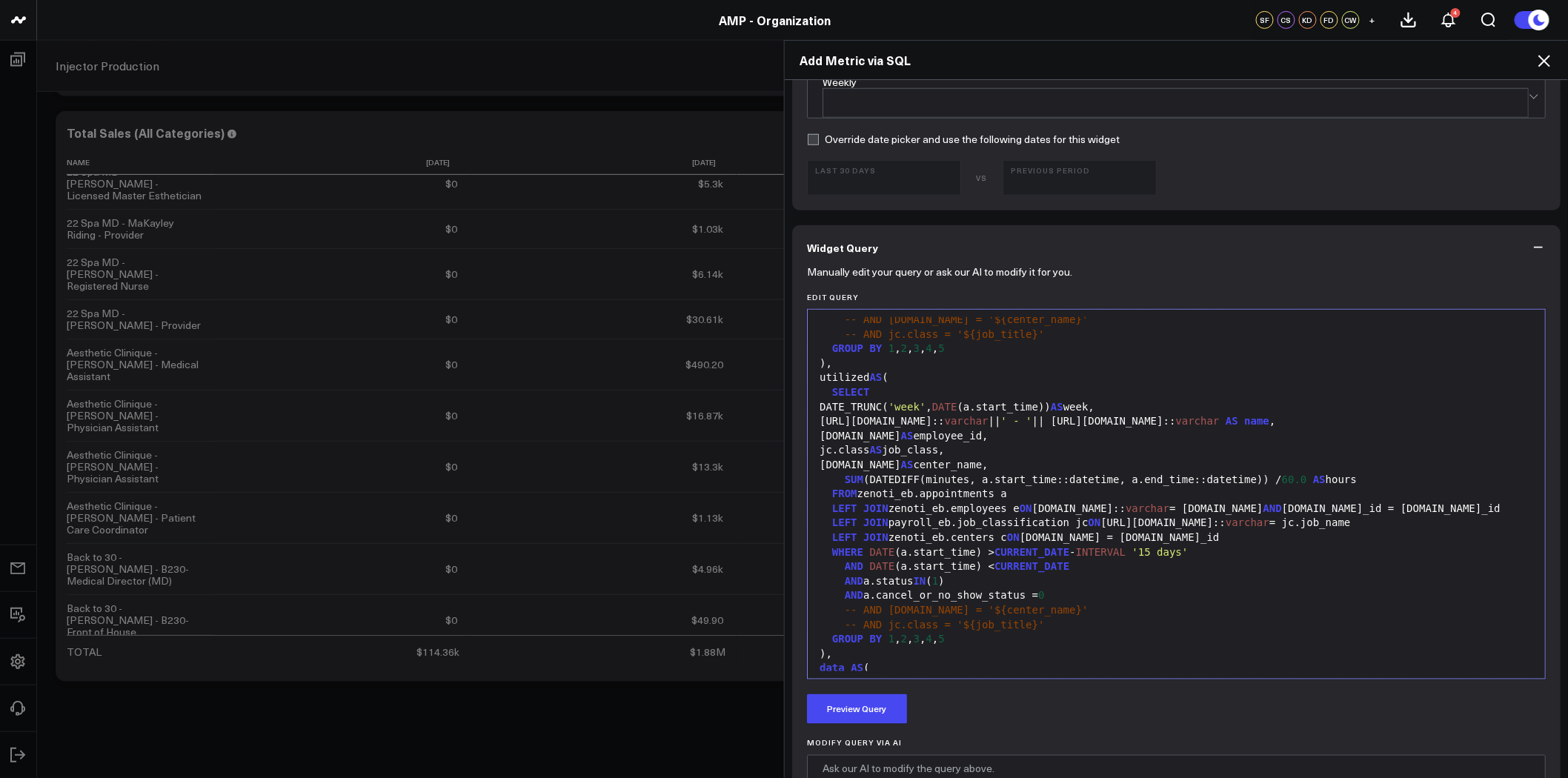
scroll to position [329, 0]
click at [905, 485] on div "FROM zenoti_eb.appointments a" at bounding box center [1177, 492] width 723 height 15
copy div "corp"
click at [935, 499] on div "LEFT JOIN zenoti_eb.employees e ON [DOMAIN_NAME]:: varchar = [DOMAIN_NAME] AND …" at bounding box center [1177, 506] width 723 height 15
click at [937, 513] on div "LEFT JOIN payroll_eb.job_classification jc ON [URL][DOMAIN_NAME]:: varchar = jc…" at bounding box center [1177, 520] width 723 height 15
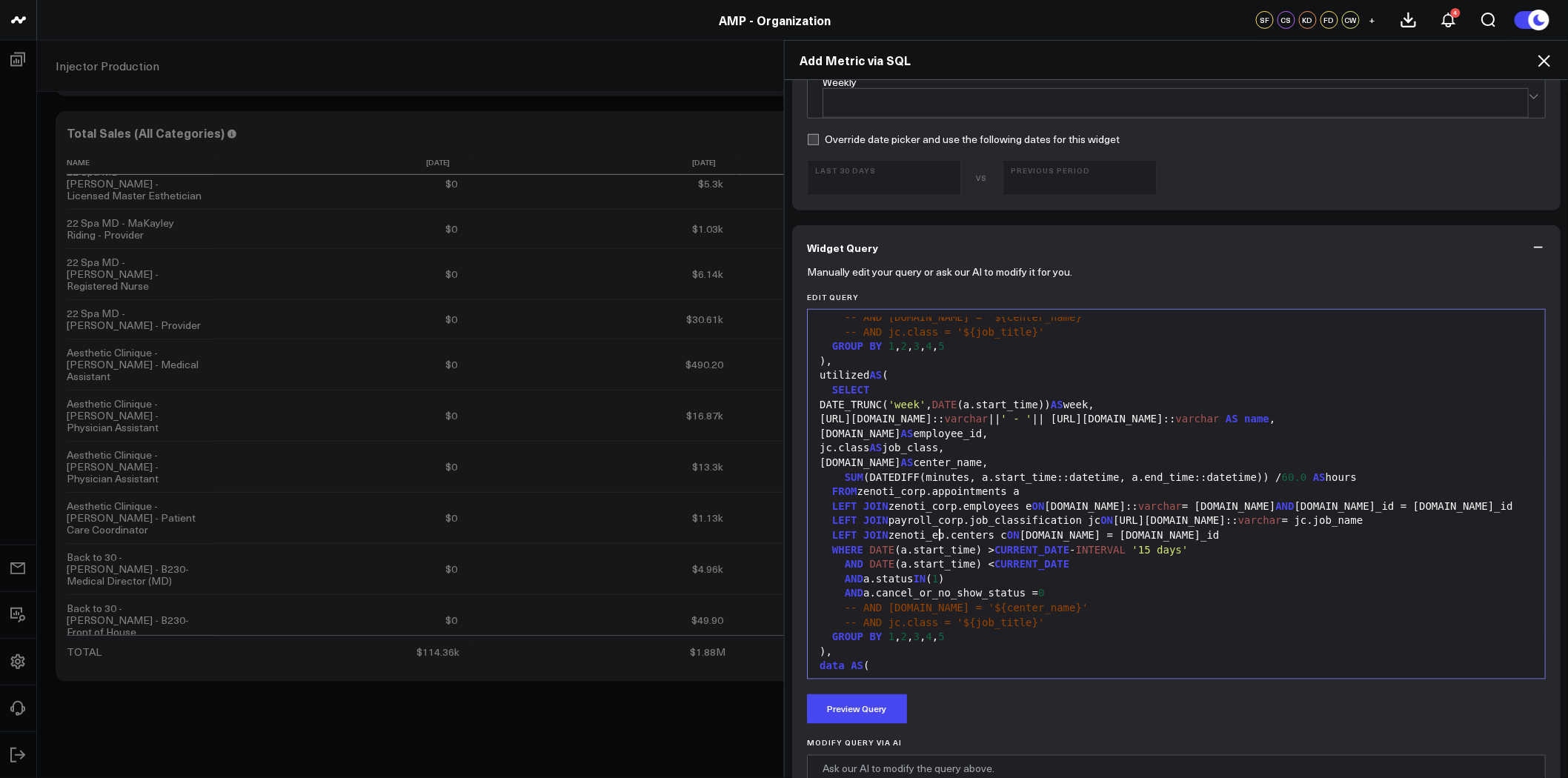
click at [936, 528] on div "LEFT JOIN zenoti_eb.centers c ON [DOMAIN_NAME] = [DOMAIN_NAME]_id" at bounding box center [1177, 535] width 723 height 15
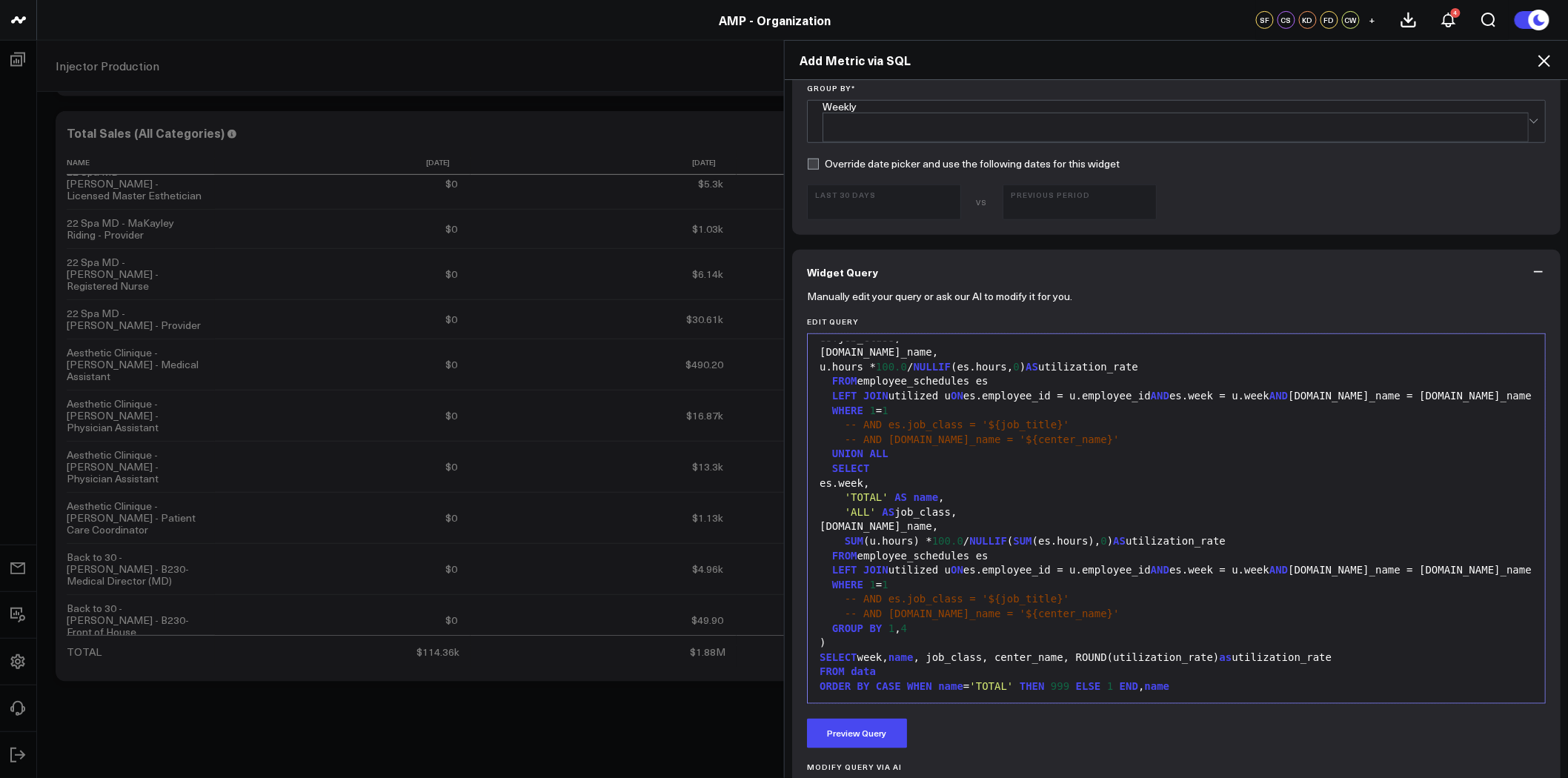
scroll to position [711, 0]
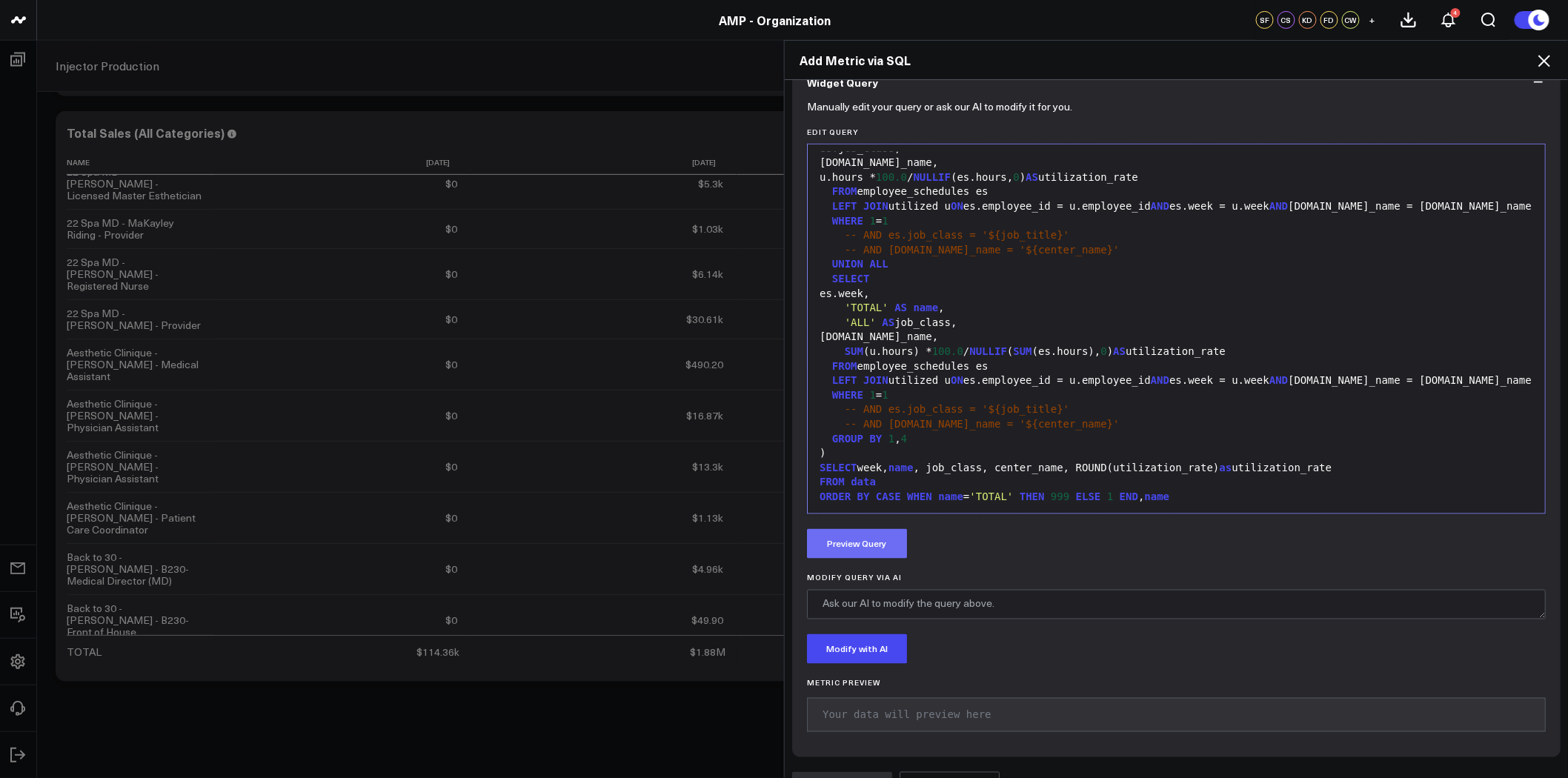
click at [869, 529] on button "Preview Query" at bounding box center [857, 543] width 100 height 29
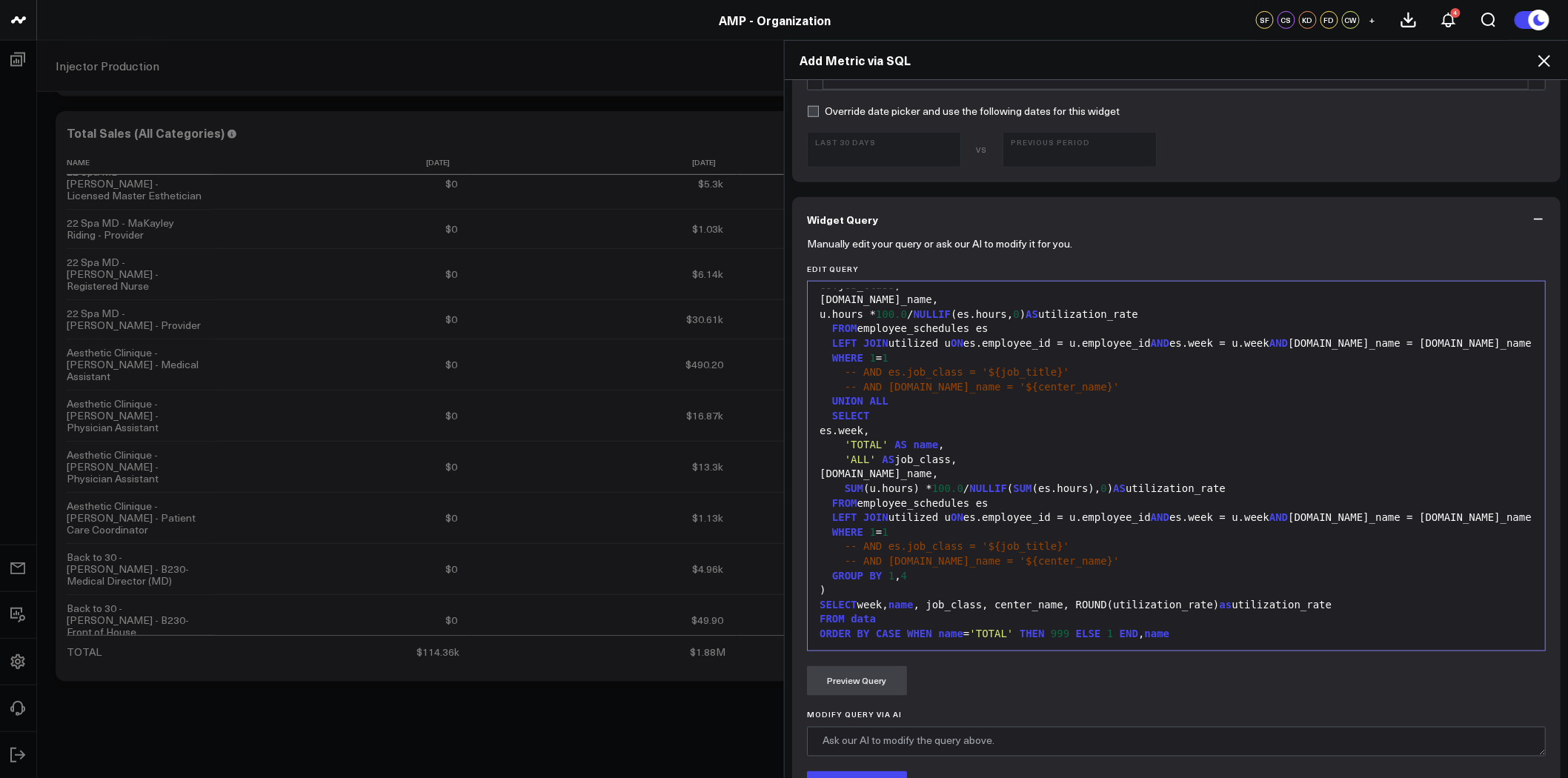
scroll to position [546, 0]
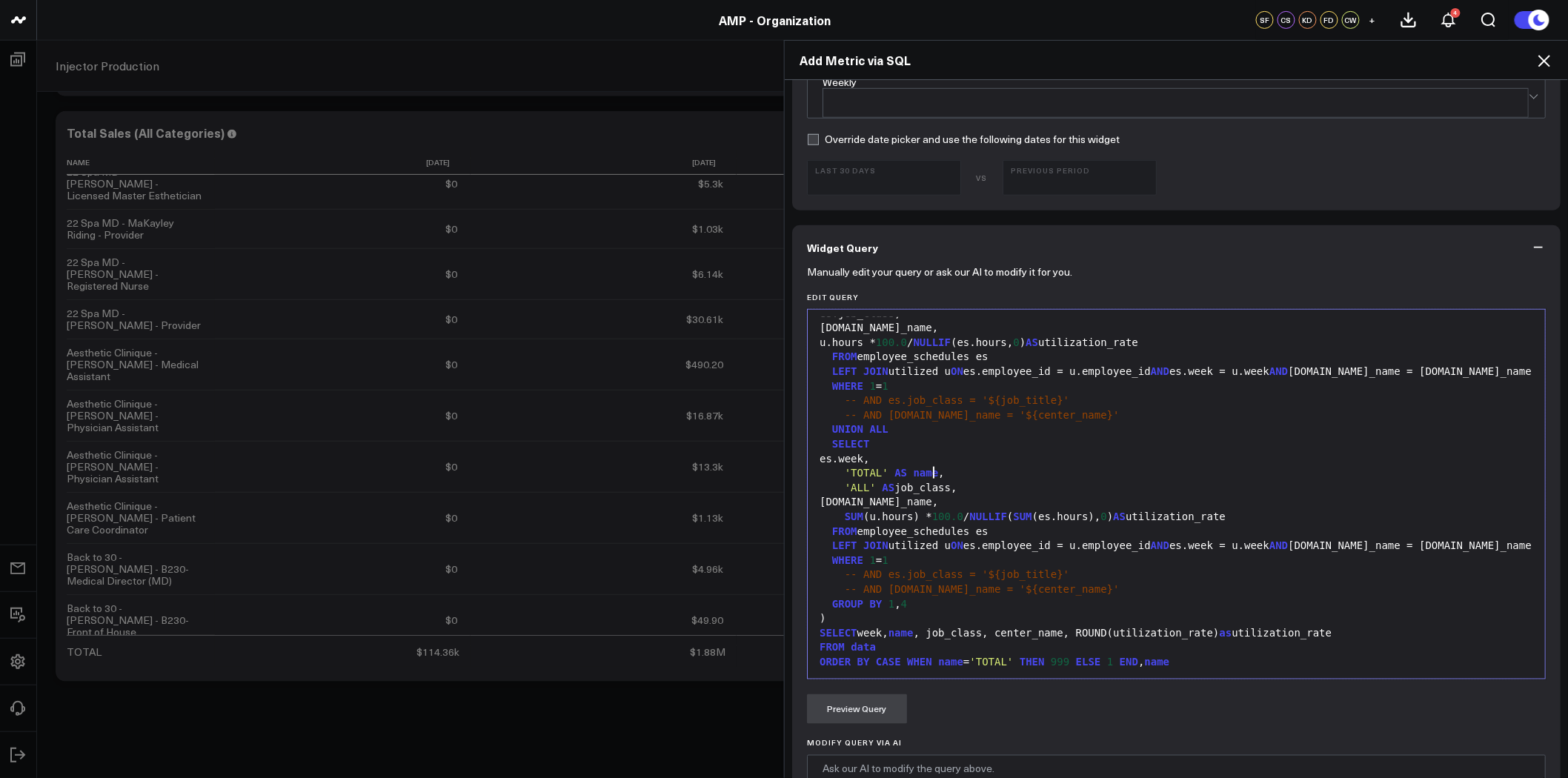
click at [1028, 466] on div "'TOTAL' AS name ," at bounding box center [1177, 473] width 723 height 15
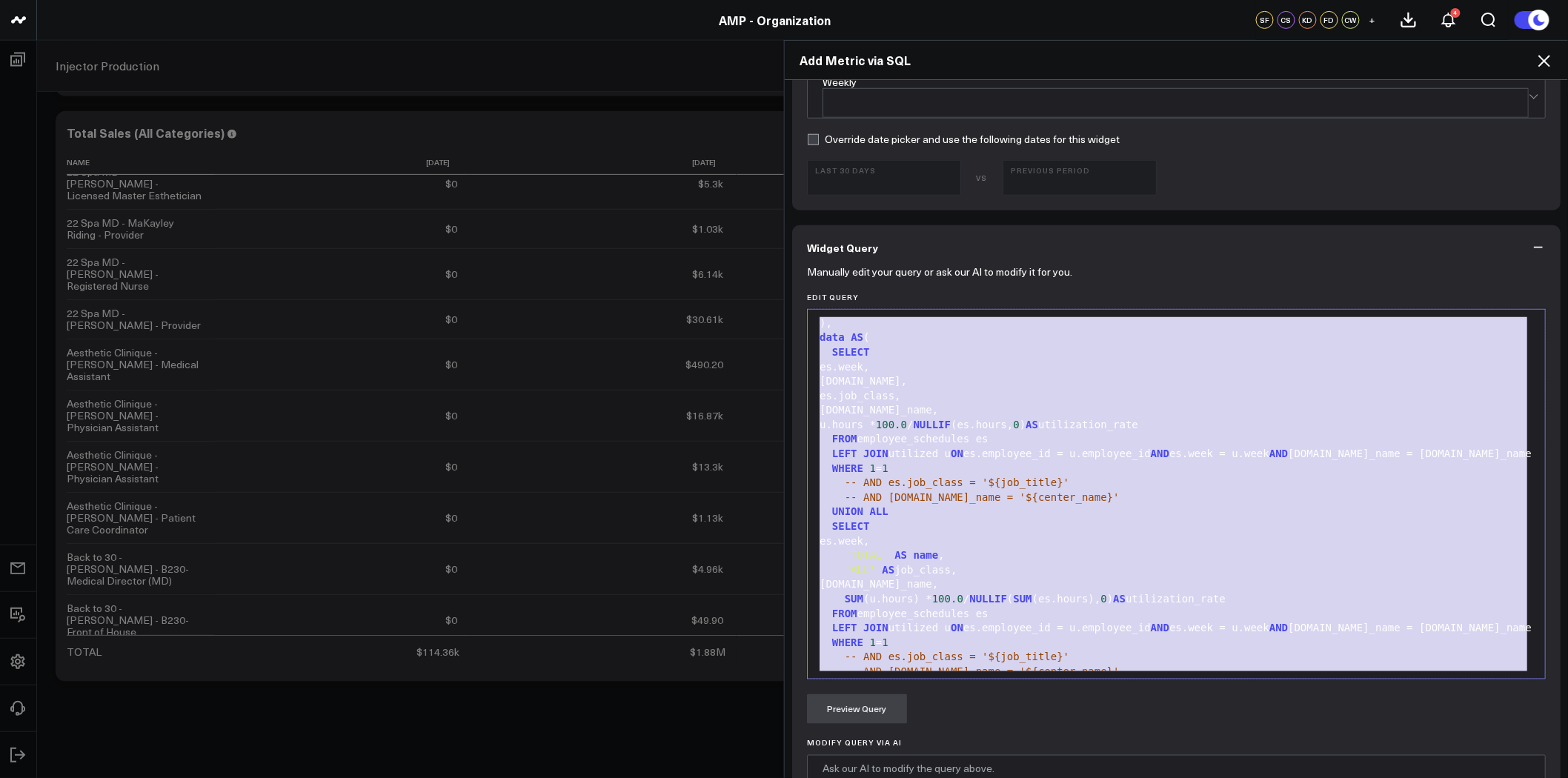
copy div "WITH employee_schedules_dedupe AS ( SELECT * FROM zenoti_corp.employee_schedule…"
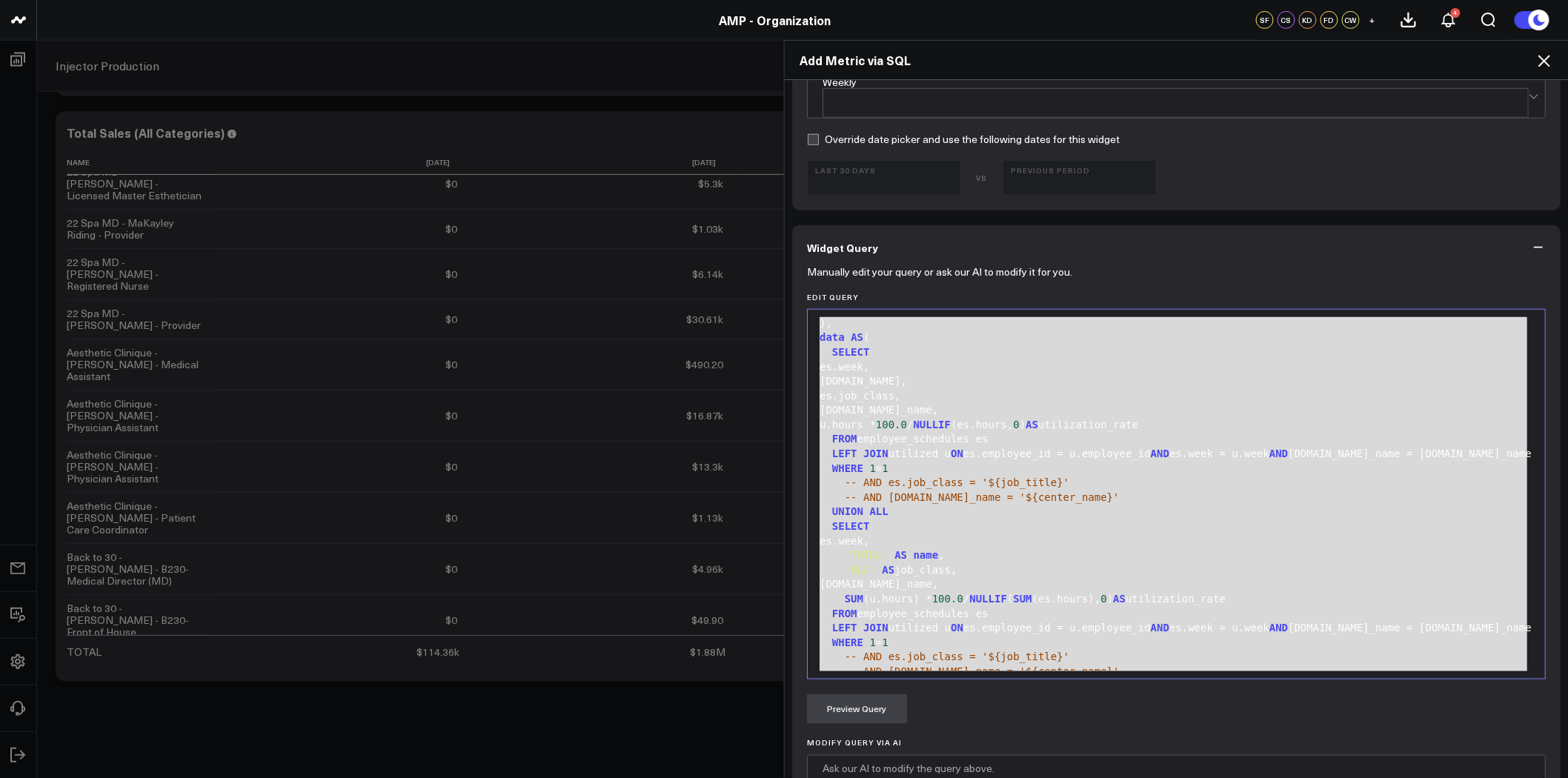
scroll to position [731, 0]
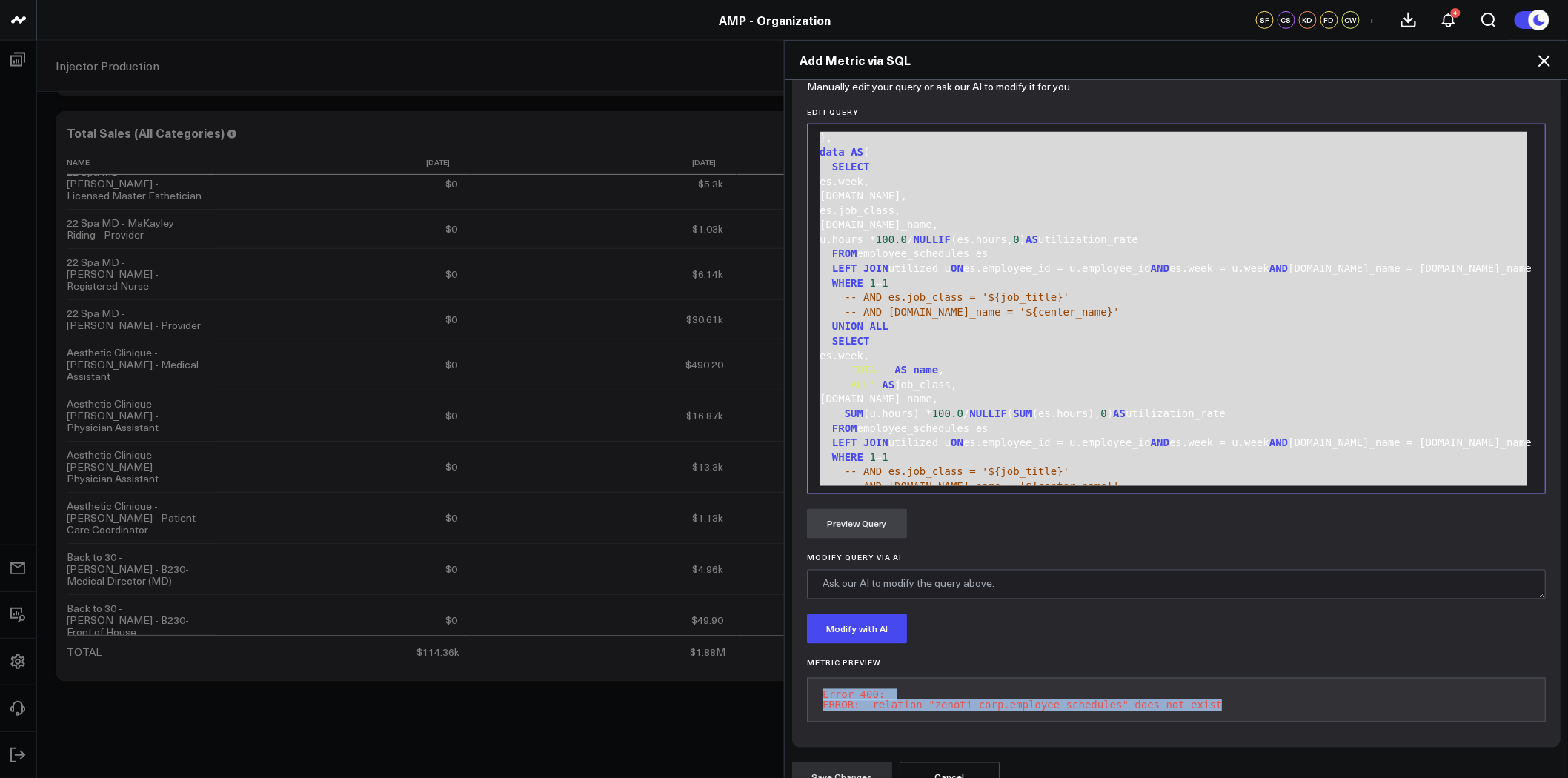
drag, startPoint x: 1196, startPoint y: 671, endPoint x: 816, endPoint y: 658, distance: 380.2
click at [816, 678] on pre "Error 400: ERROR: relation "zenoti_corp.employee_schedules" does not exist" at bounding box center [1176, 700] width 739 height 45
copy pre "Error 400: ERROR: relation "zenoti_corp.employee_schedules" does not exist"
click at [1038, 290] on div "-- AND es.job_class = '${job_title}'" at bounding box center [1177, 297] width 723 height 15
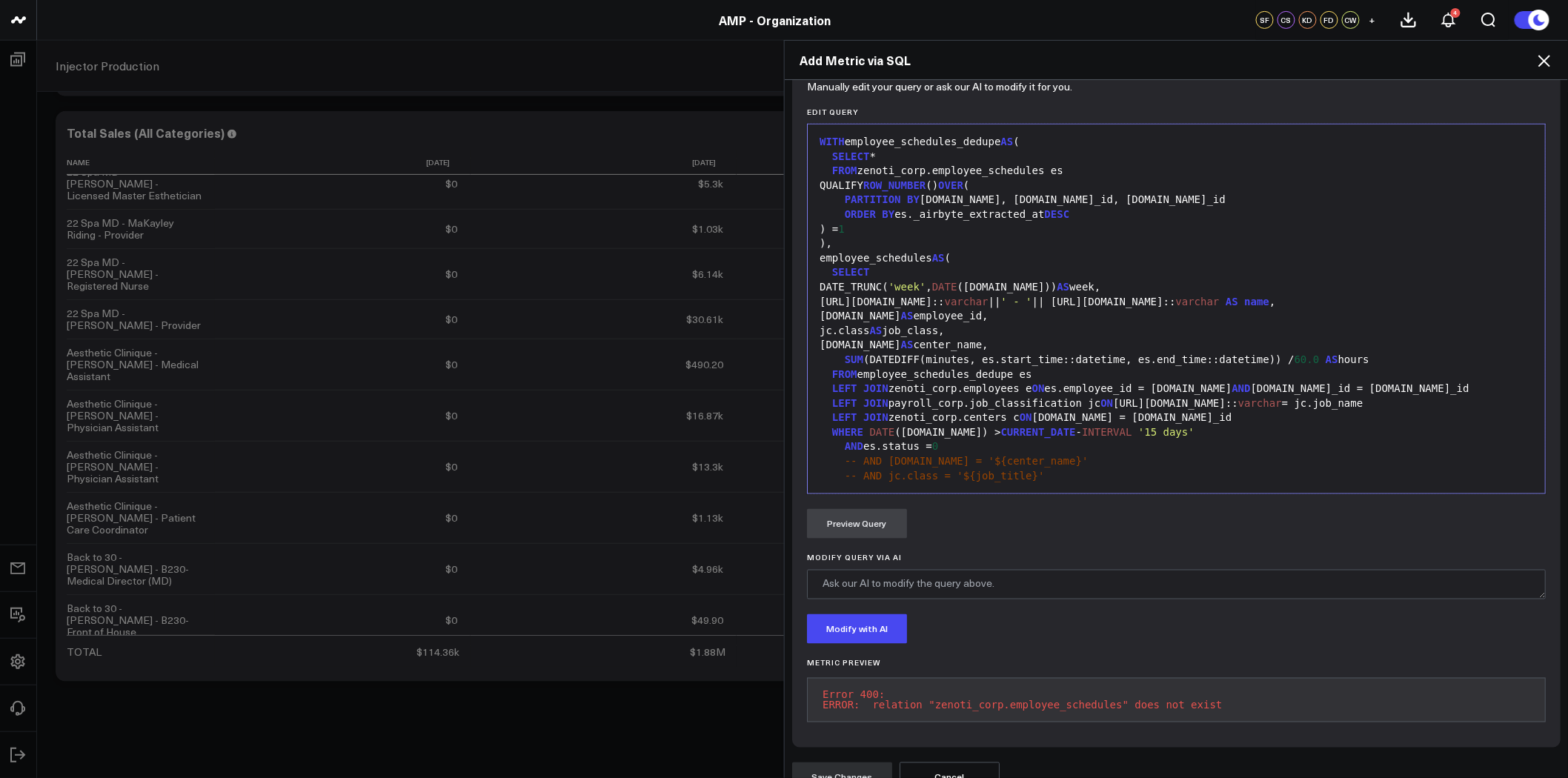
scroll to position [649, 0]
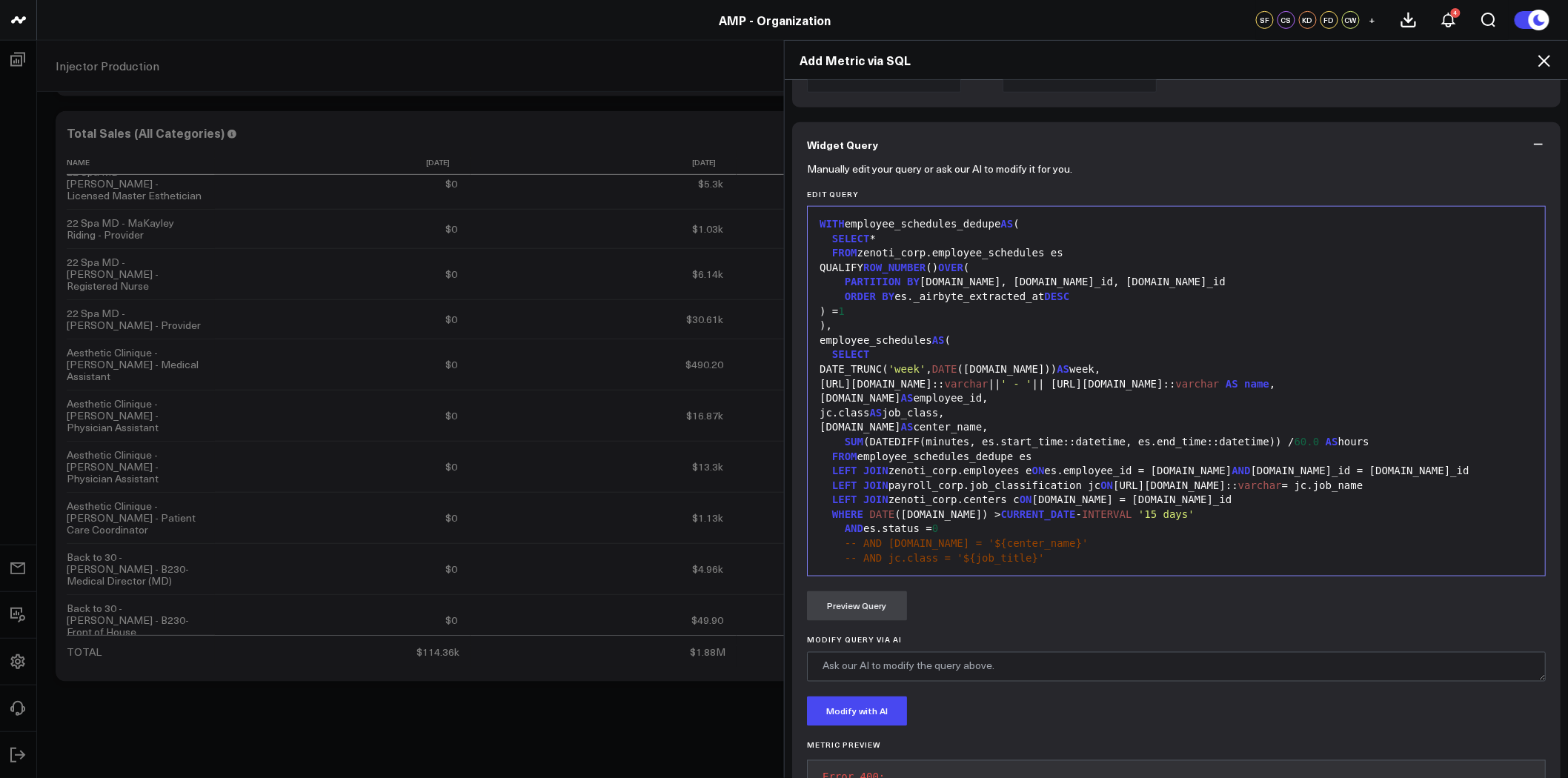
click at [981, 305] on div ") = 1" at bounding box center [1177, 312] width 723 height 15
click at [908, 246] on div "FROM zenoti_corp.employee_schedules es" at bounding box center [1177, 253] width 723 height 15
click at [897, 246] on div "FROM zenoti_corp.employee_schedules es" at bounding box center [1177, 253] width 723 height 15
click at [892, 246] on div "FROM zenoti_corp.employee_schedules es" at bounding box center [1177, 253] width 723 height 15
click at [923, 246] on div "FROM zenoti_corp.employee_schedules es" at bounding box center [1177, 253] width 723 height 15
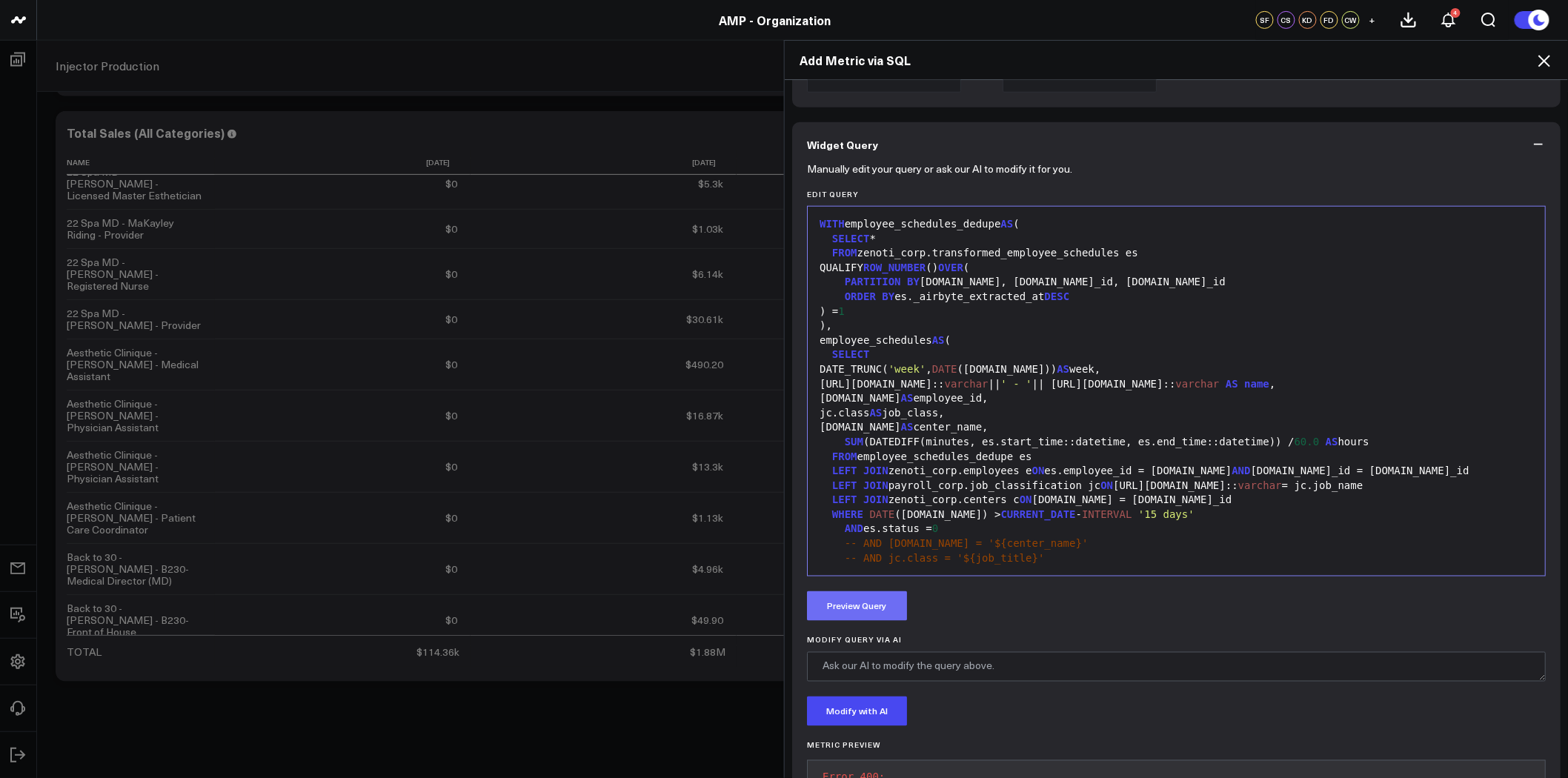
click at [856, 591] on button "Preview Query" at bounding box center [857, 606] width 100 height 29
click at [1166, 261] on div "QUALIFY ROW_NUMBER () OVER (" at bounding box center [1177, 268] width 723 height 15
drag, startPoint x: 1023, startPoint y: 263, endPoint x: 913, endPoint y: 259, distance: 110.1
click at [913, 289] on div "ORDER BY es._airbyte_extracted_at DESC" at bounding box center [1177, 296] width 723 height 15
click at [928, 289] on div "ORDER BY es.proc DESC" at bounding box center [1177, 296] width 723 height 15
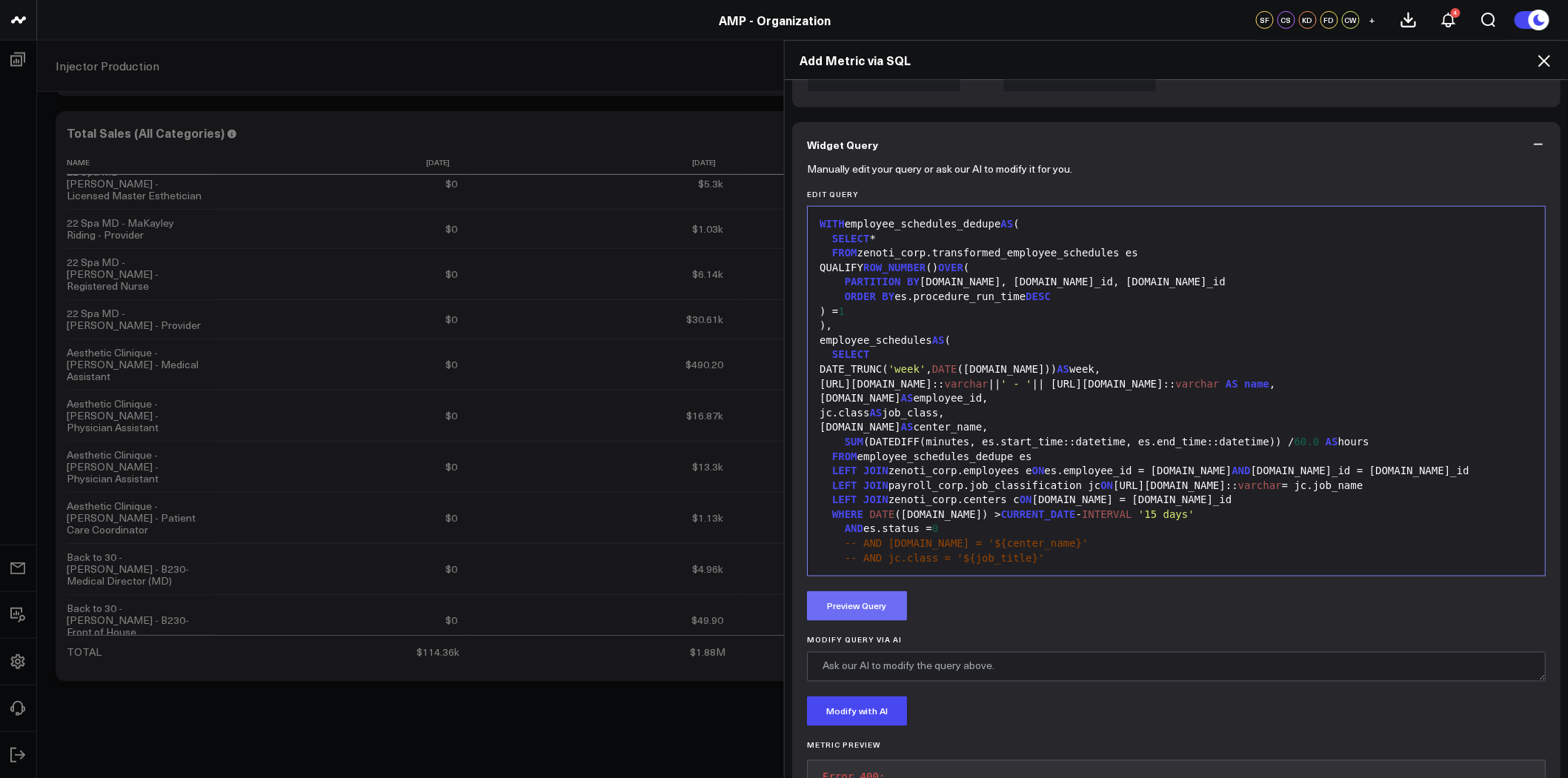
click at [849, 591] on button "Preview Query" at bounding box center [857, 606] width 100 height 29
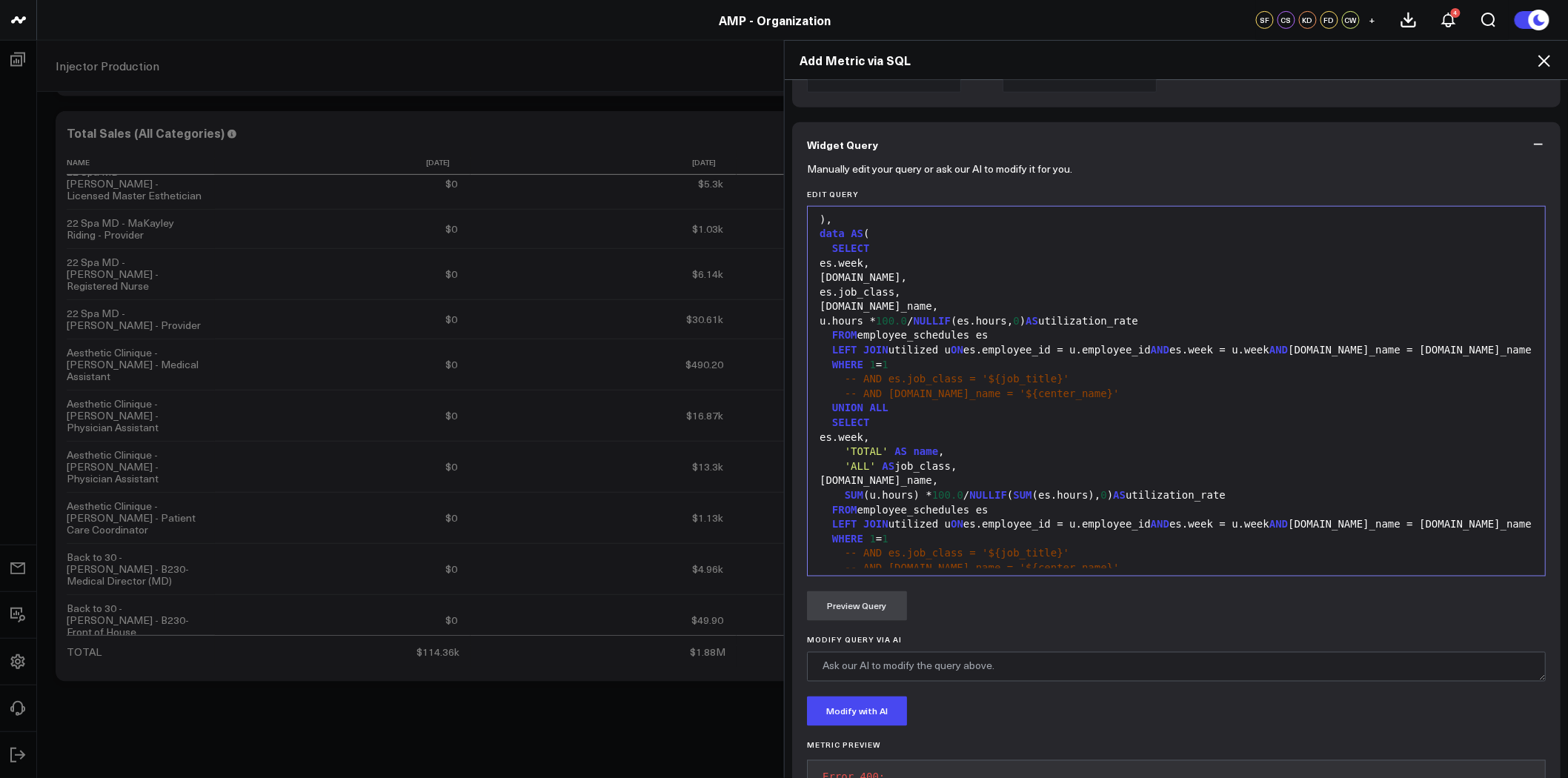
scroll to position [739, 0]
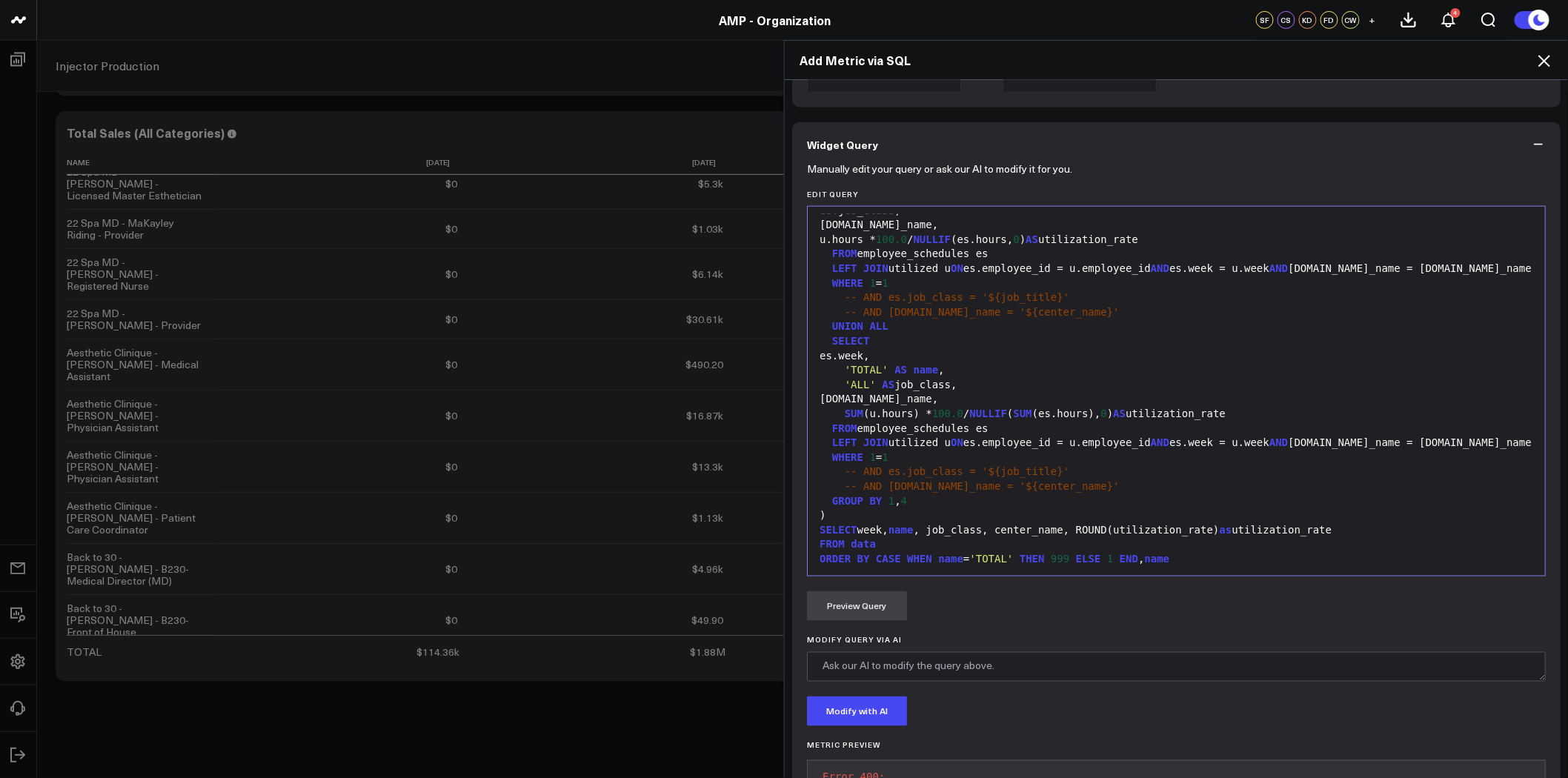
click at [1546, 57] on icon at bounding box center [1544, 60] width 18 height 18
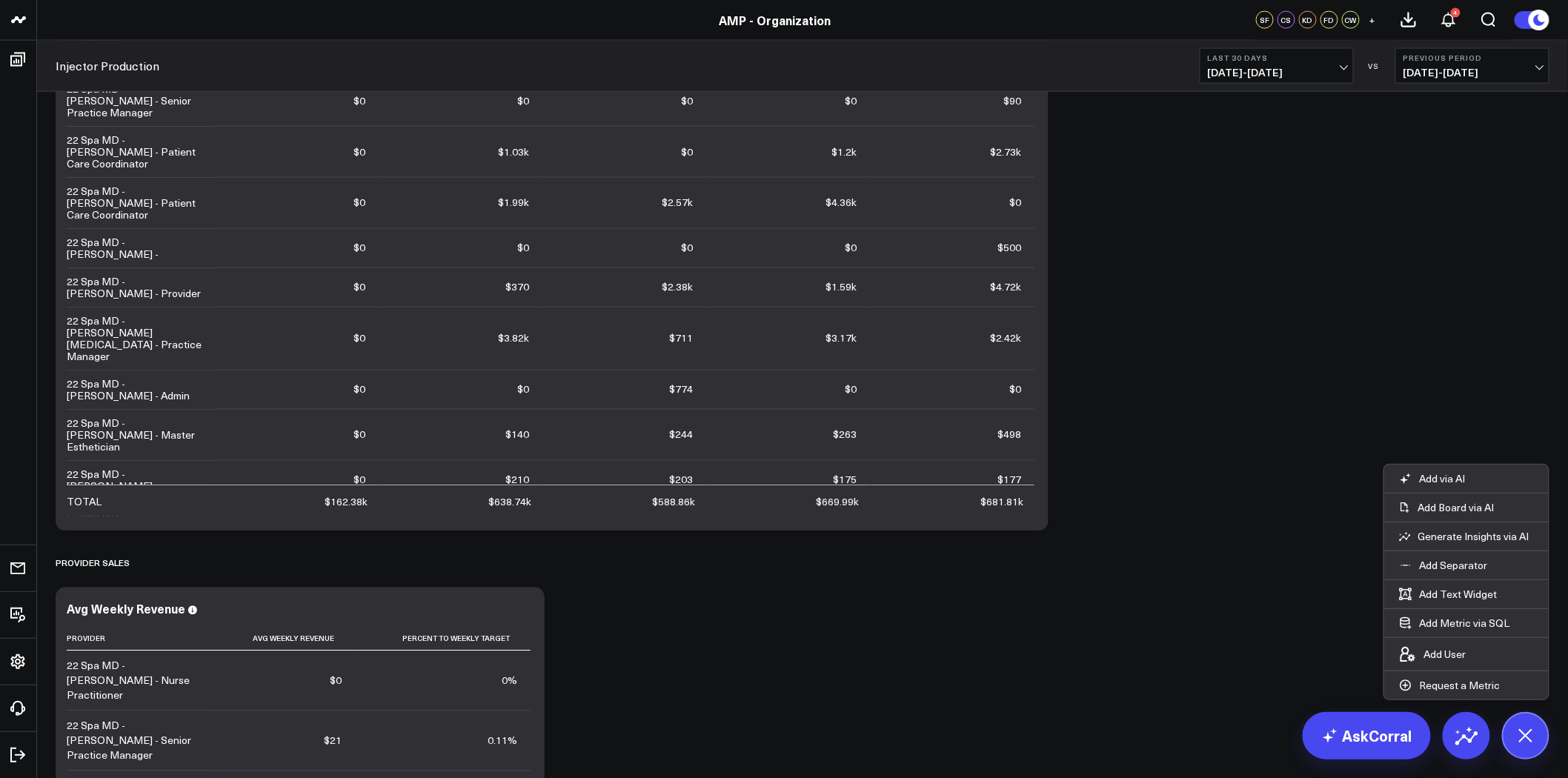
scroll to position [3737, 0]
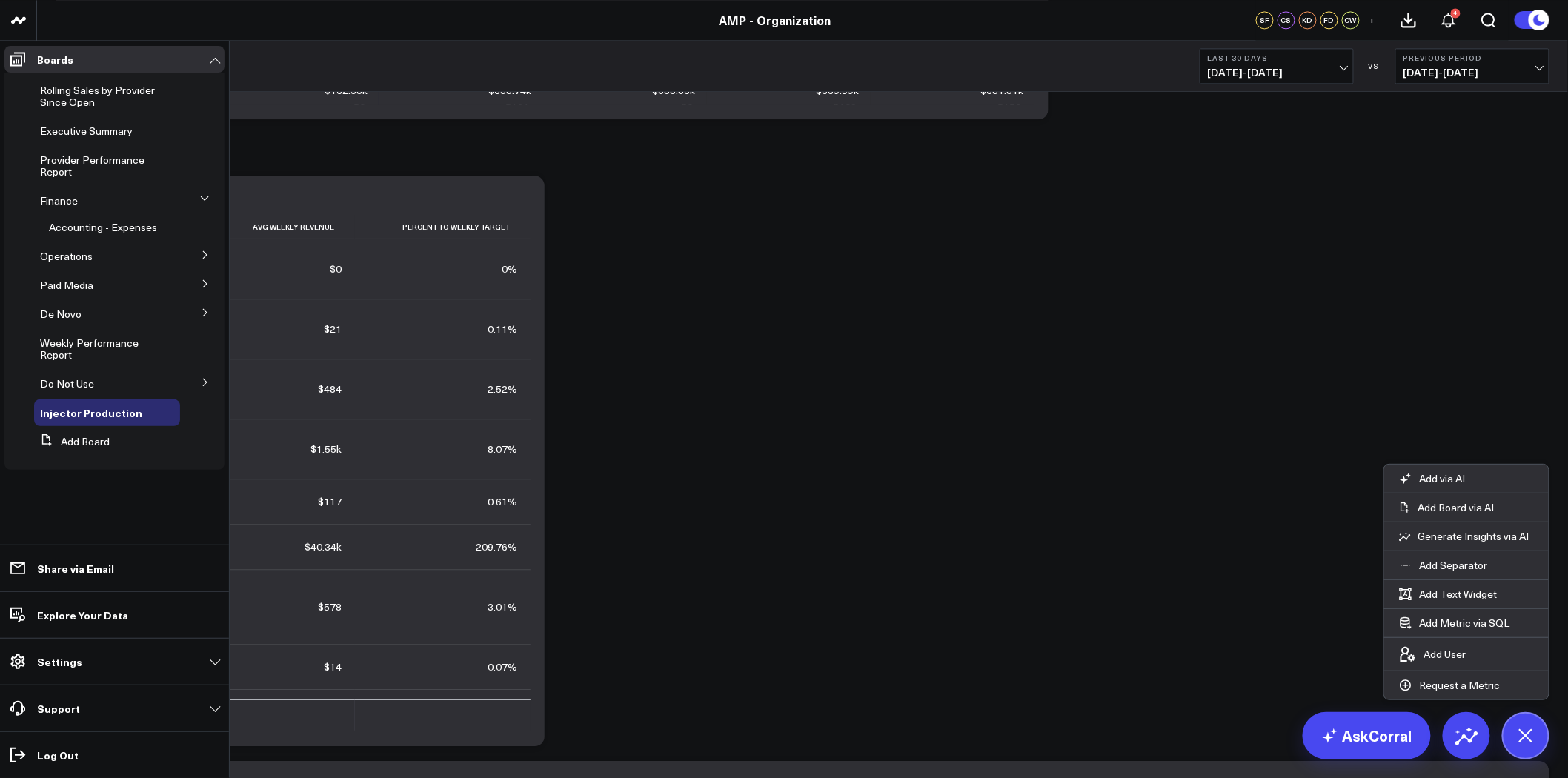
drag, startPoint x: 18, startPoint y: 62, endPoint x: 848, endPoint y: 323, distance: 870.1
drag, startPoint x: 109, startPoint y: 338, endPoint x: 1007, endPoint y: 321, distance: 898.2
